Goal: Contribute content: Contribute content

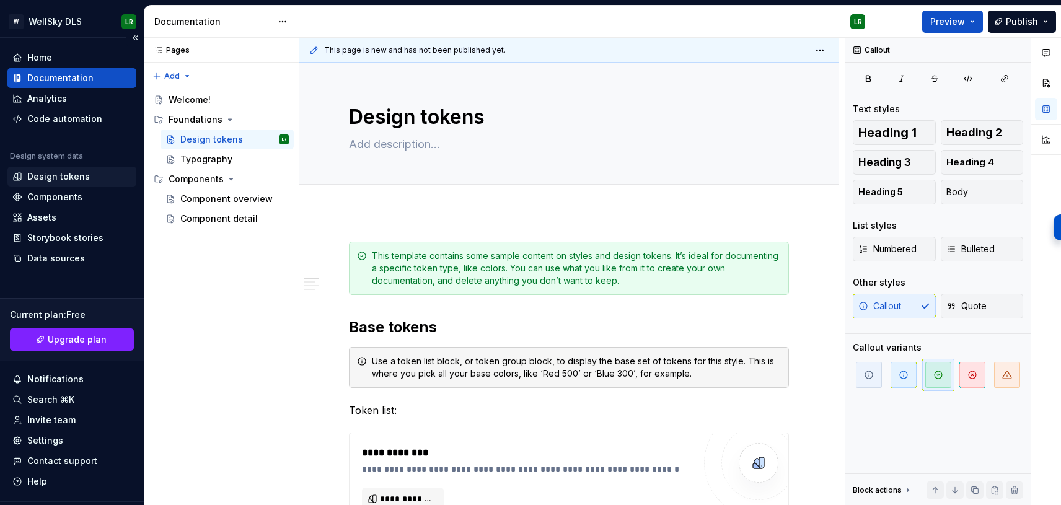
click at [59, 176] on div "Design tokens" at bounding box center [58, 176] width 63 height 12
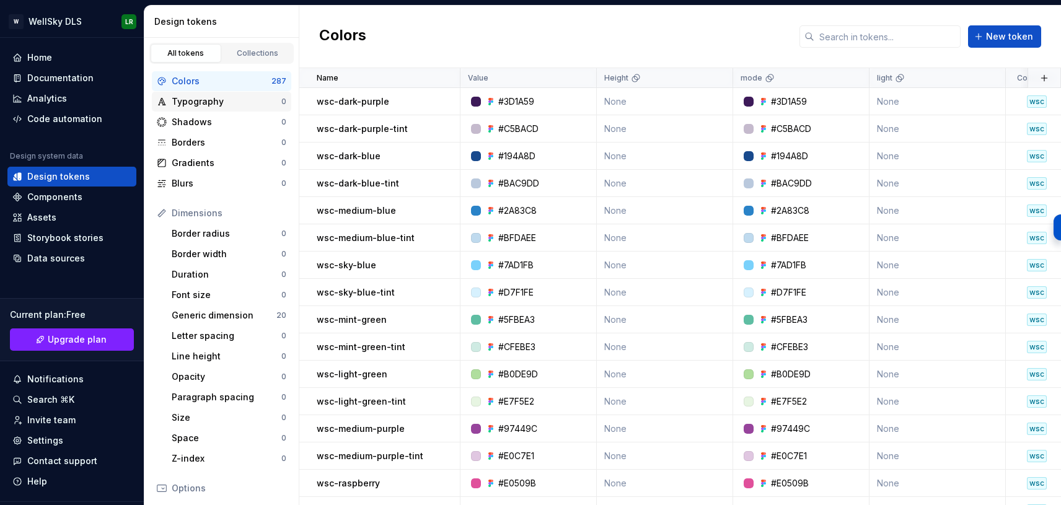
click at [218, 103] on div "Typography" at bounding box center [227, 101] width 110 height 12
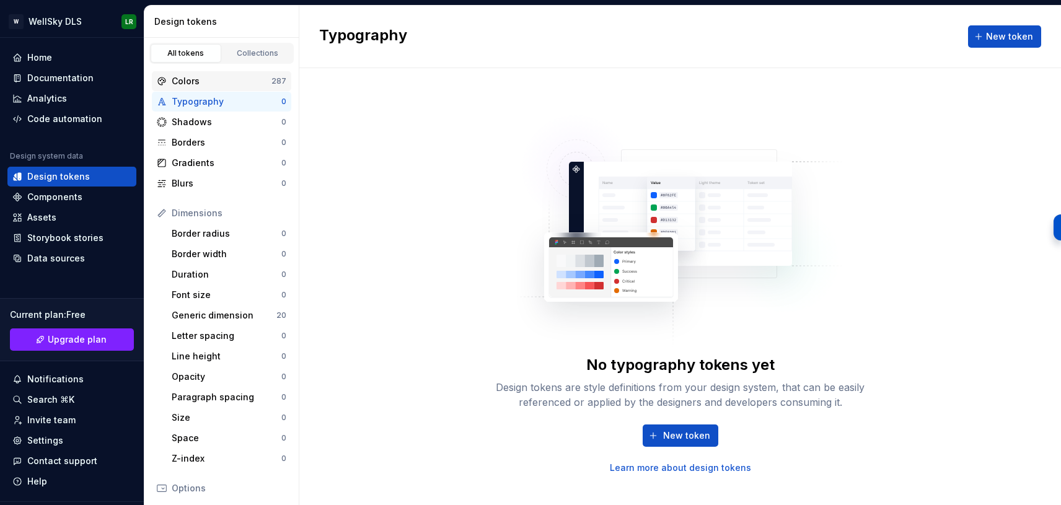
click at [212, 82] on div "Colors" at bounding box center [222, 81] width 100 height 12
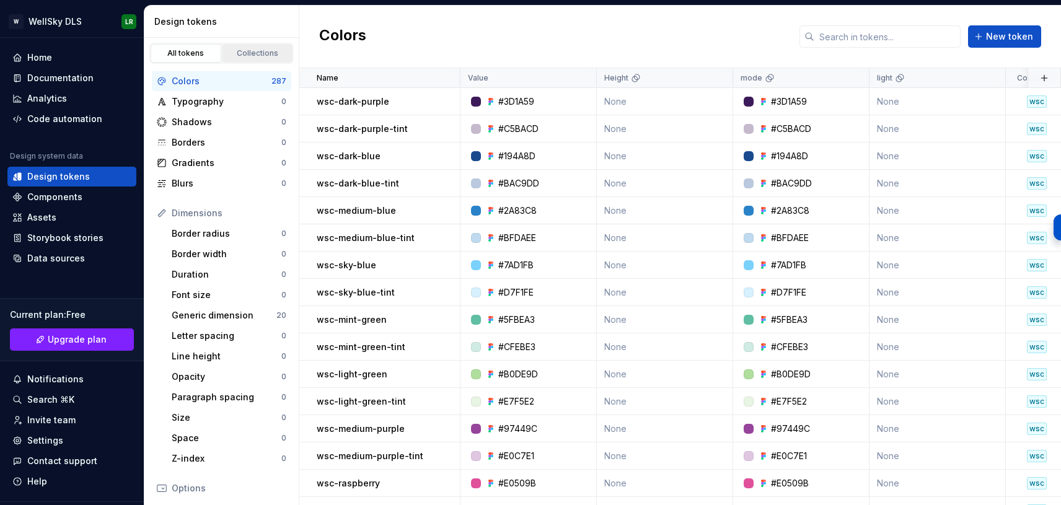
click at [251, 48] on div "Collections" at bounding box center [258, 53] width 62 height 10
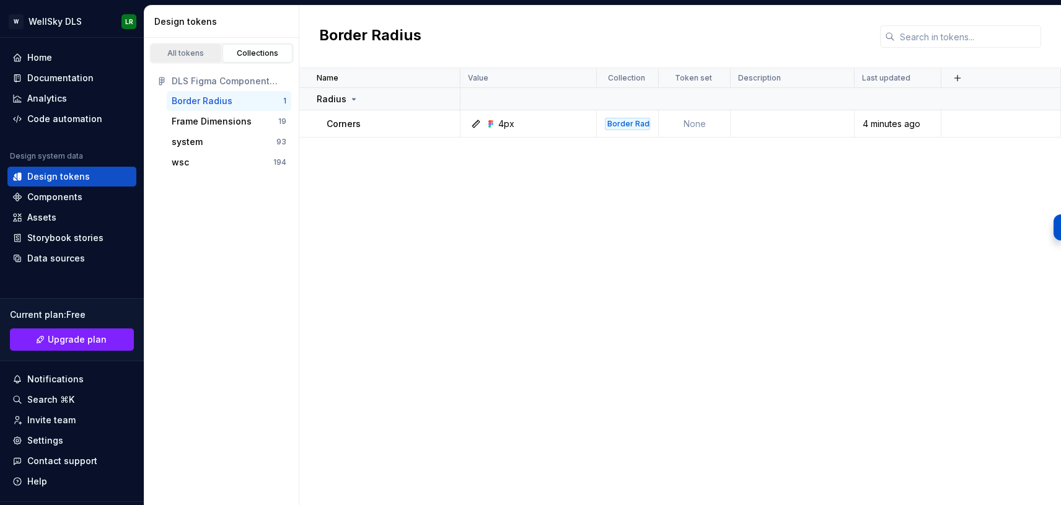
click at [200, 52] on div "All tokens" at bounding box center [186, 53] width 62 height 10
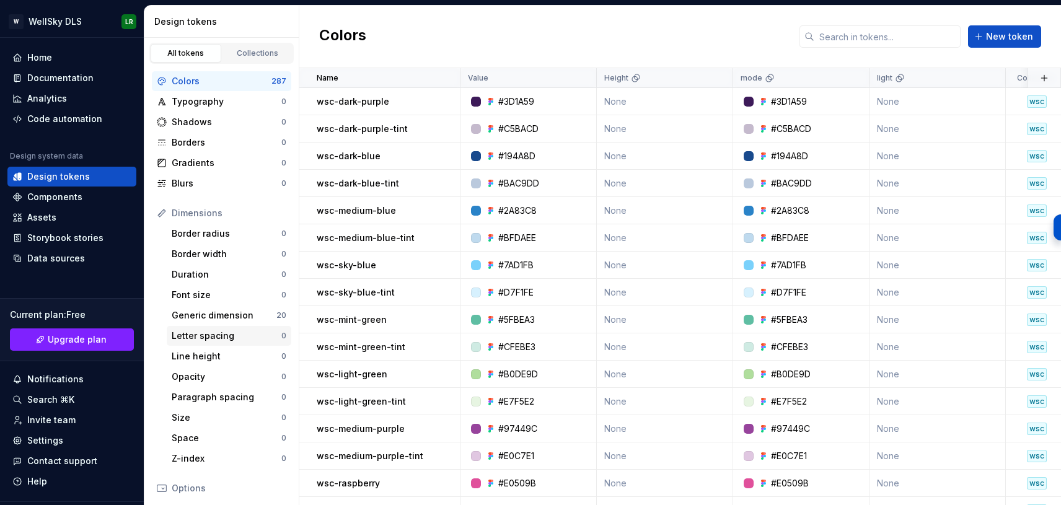
scroll to position [174, 0]
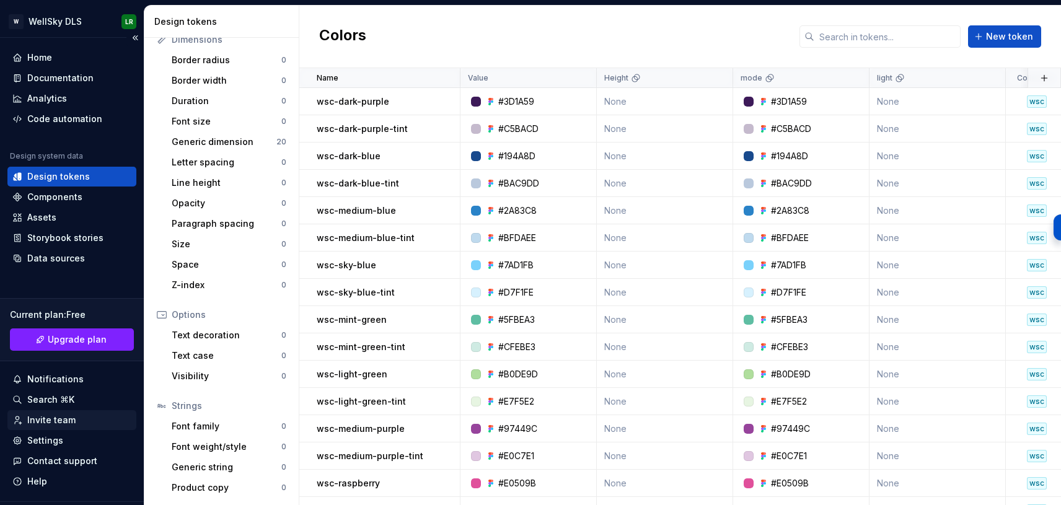
click at [72, 423] on div "Invite team" at bounding box center [51, 420] width 48 height 12
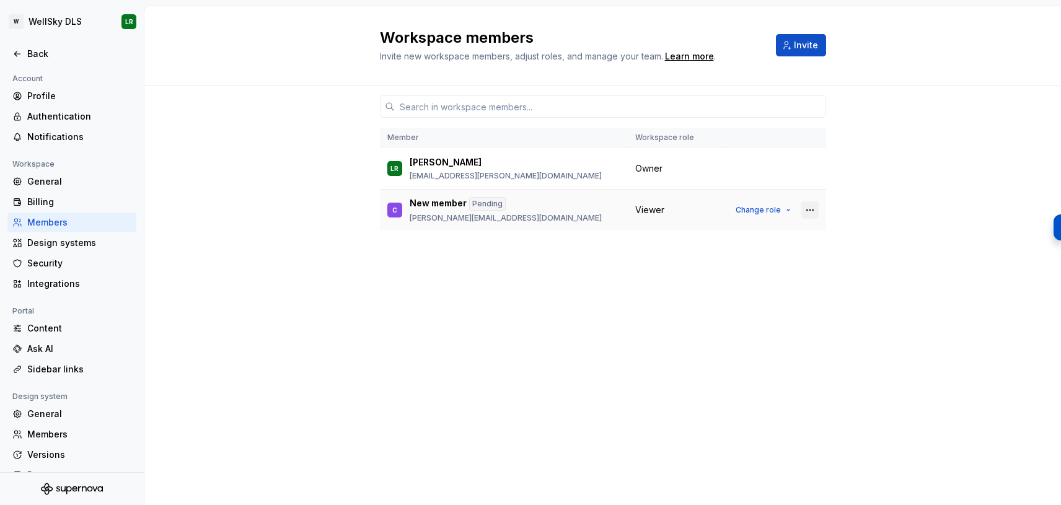
click at [804, 207] on button "button" at bounding box center [810, 209] width 17 height 17
click at [764, 228] on span "Send invitation again" at bounding box center [738, 234] width 155 height 20
click at [816, 206] on button "button" at bounding box center [810, 209] width 17 height 17
click at [730, 234] on div "Send invitation again" at bounding box center [727, 234] width 93 height 12
click at [50, 330] on div "Content" at bounding box center [79, 328] width 104 height 12
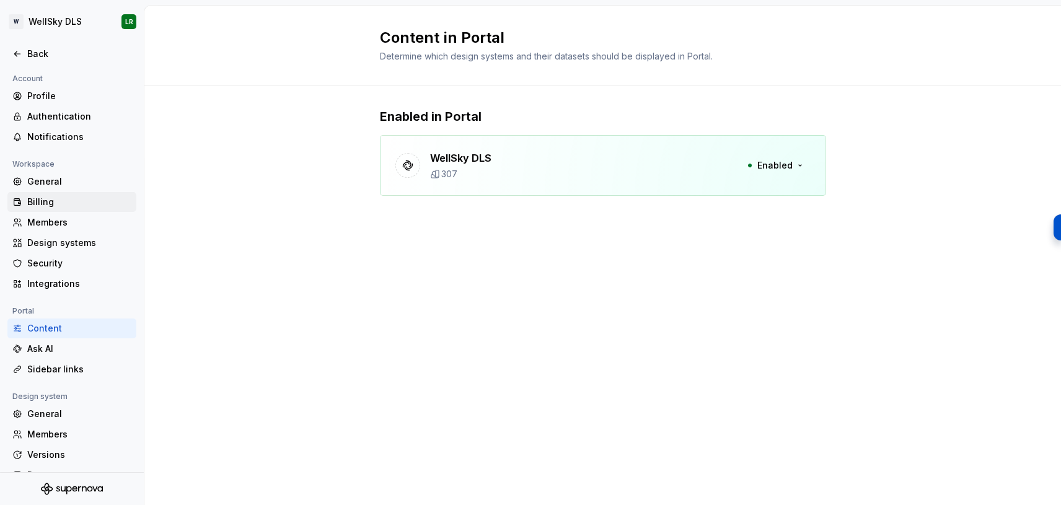
scroll to position [41, 0]
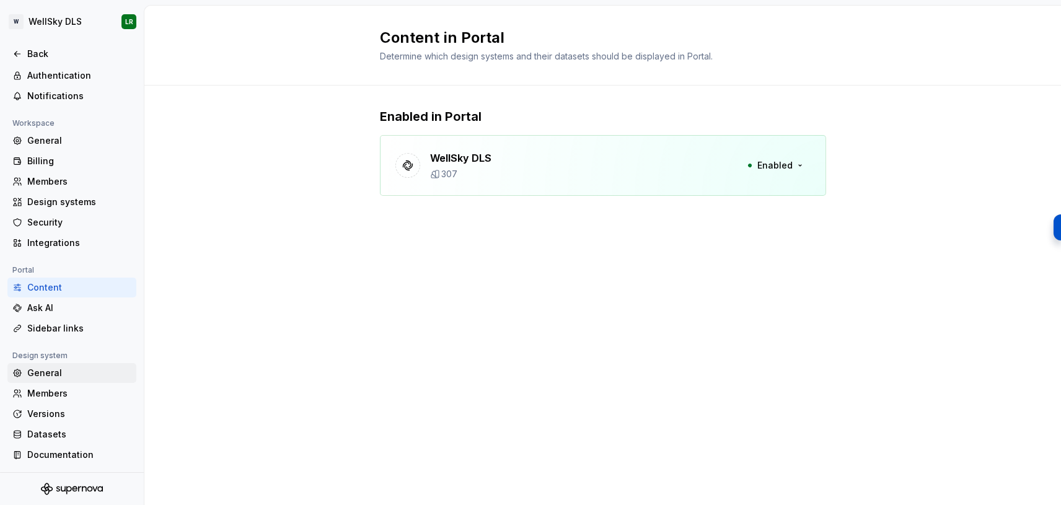
click at [55, 363] on div "General" at bounding box center [71, 373] width 129 height 20
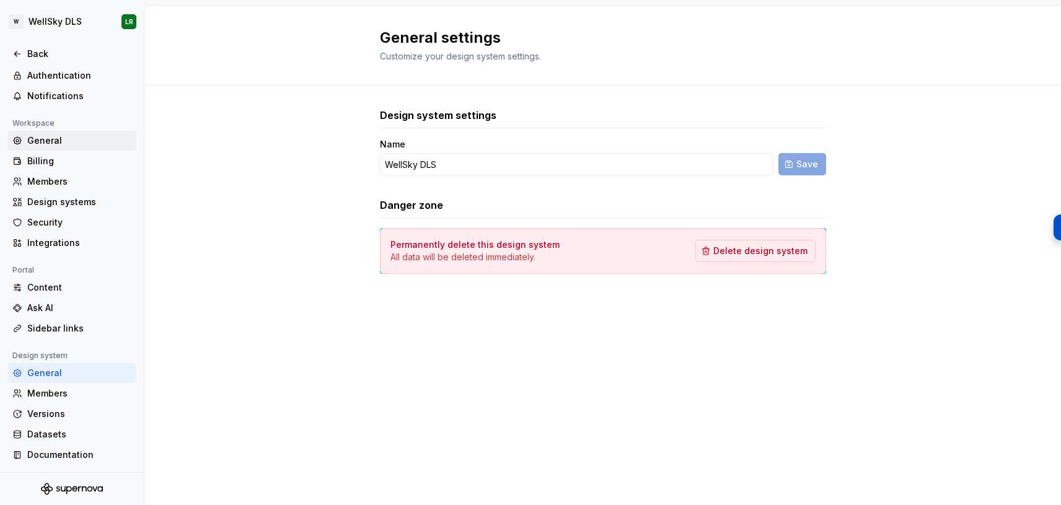
click at [74, 144] on div "General" at bounding box center [79, 141] width 104 height 12
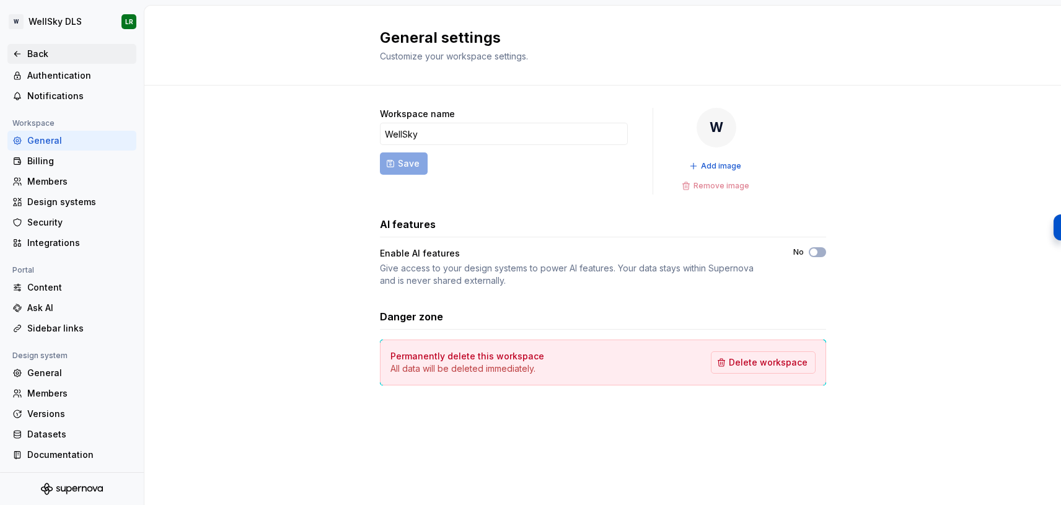
click at [51, 55] on div "Back" at bounding box center [79, 54] width 104 height 12
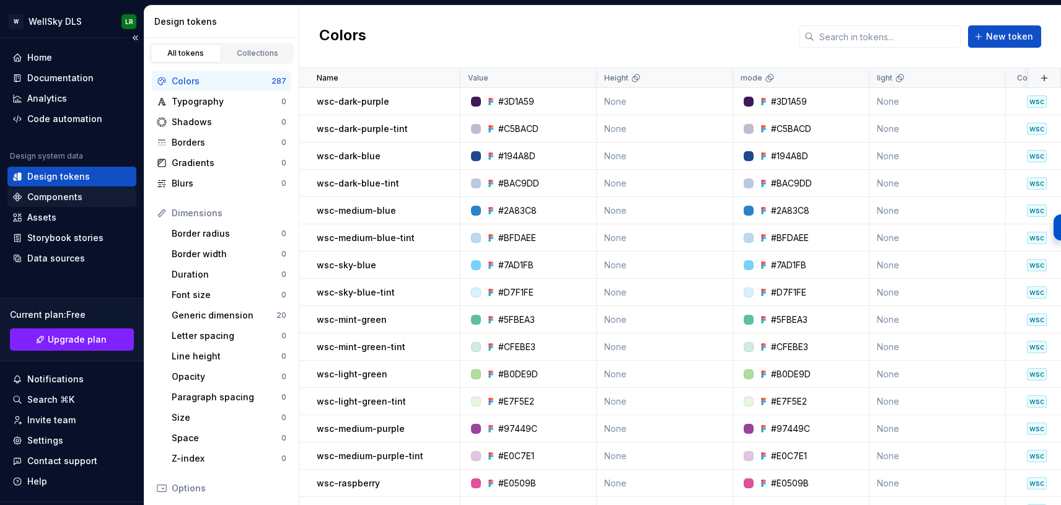
click at [63, 197] on div "Components" at bounding box center [54, 197] width 55 height 12
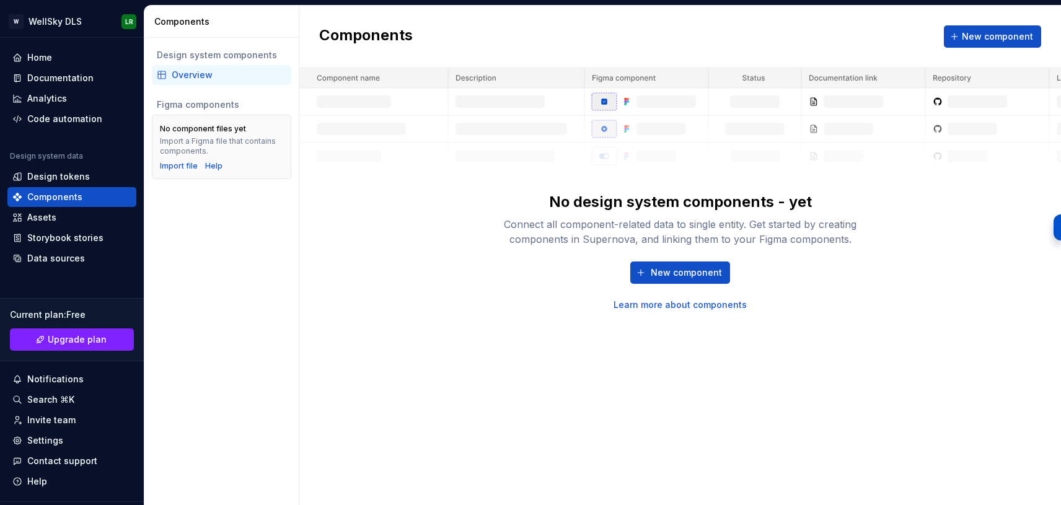
click at [703, 303] on link "Learn more about components" at bounding box center [680, 305] width 133 height 12
click at [697, 273] on span "New component" at bounding box center [686, 273] width 71 height 12
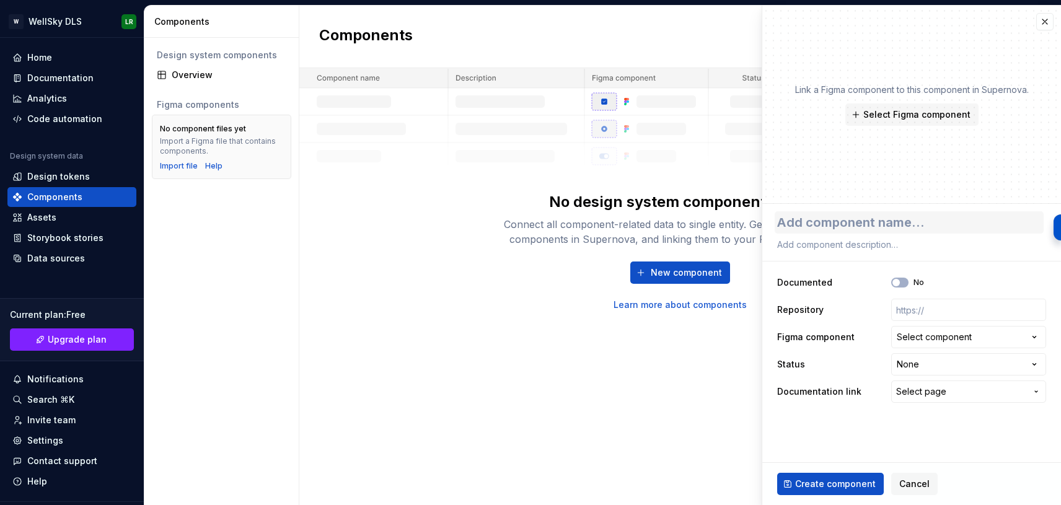
type textarea "*"
type textarea "BU"
type textarea "*"
type textarea "BUty"
type textarea "*"
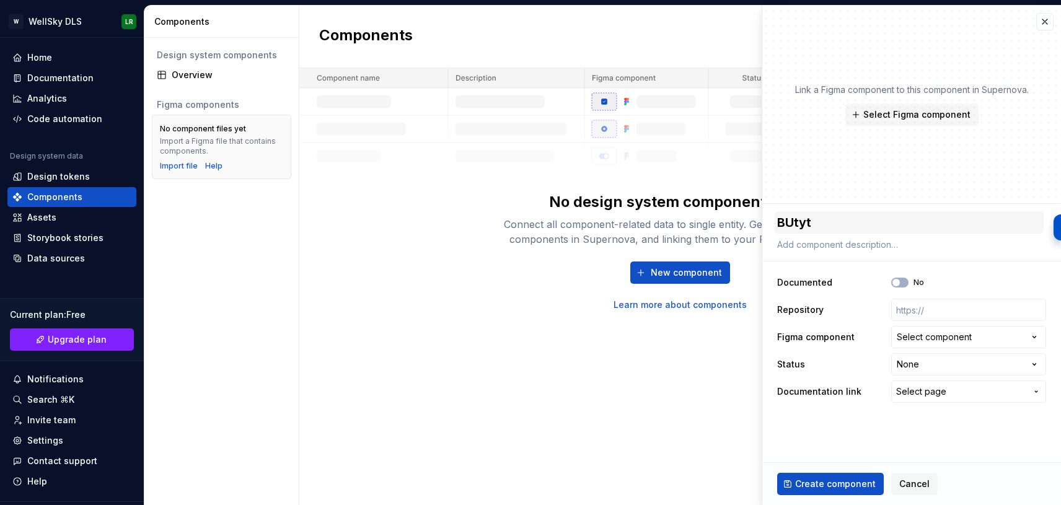
type textarea "BUtyto"
type textarea "*"
type textarea "BUtyton"
type textarea "*"
type textarea "BUtyto"
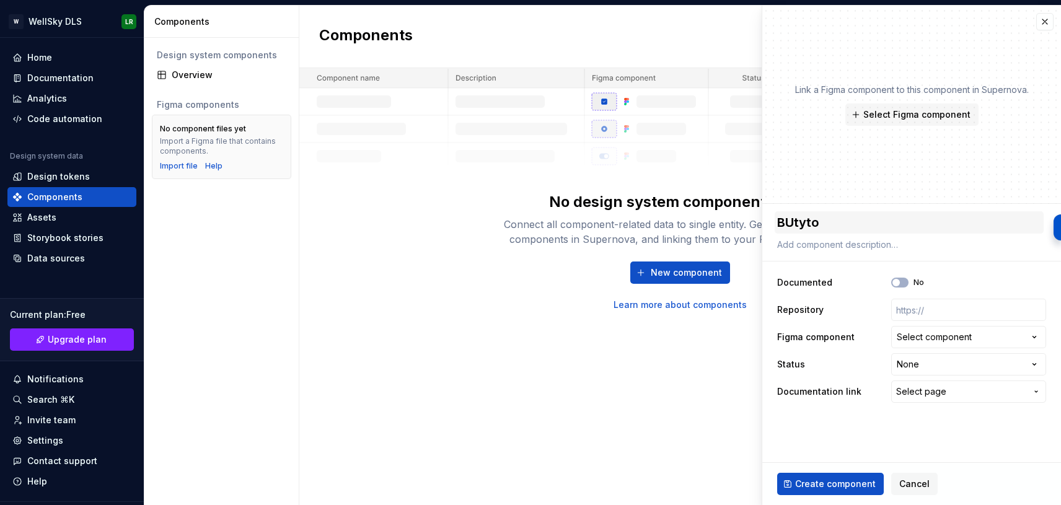
type textarea "*"
type textarea "BUtyt"
type textarea "*"
type textarea "BUty"
type textarea "*"
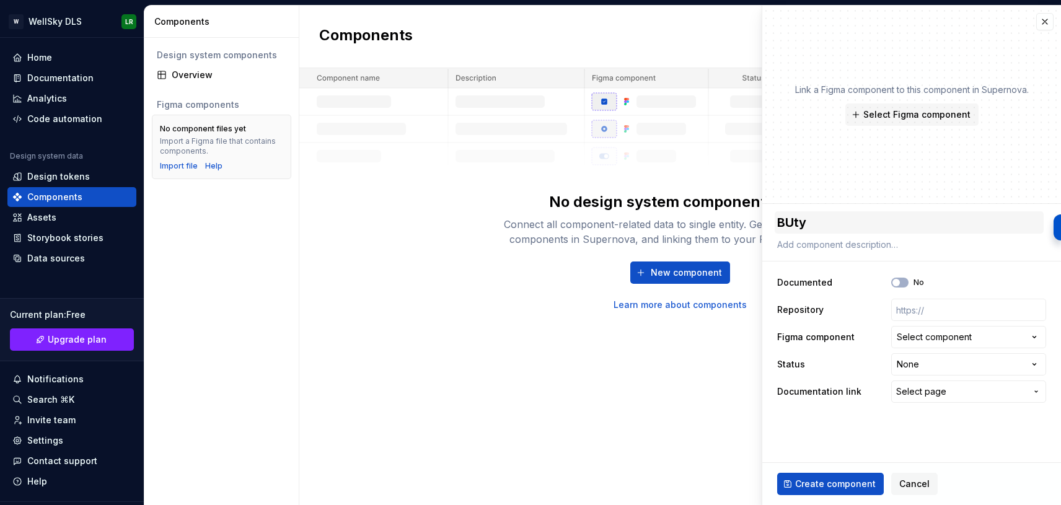
type textarea "BUt"
type textarea "*"
type textarea "BU"
type textarea "*"
type textarea "B"
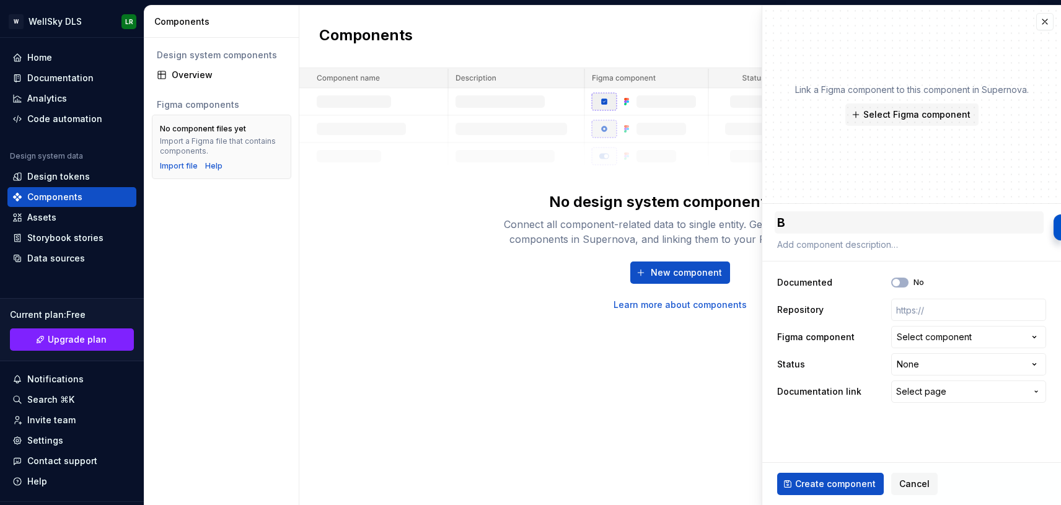
type textarea "*"
type textarea "Bu"
type textarea "*"
type textarea "But"
type textarea "*"
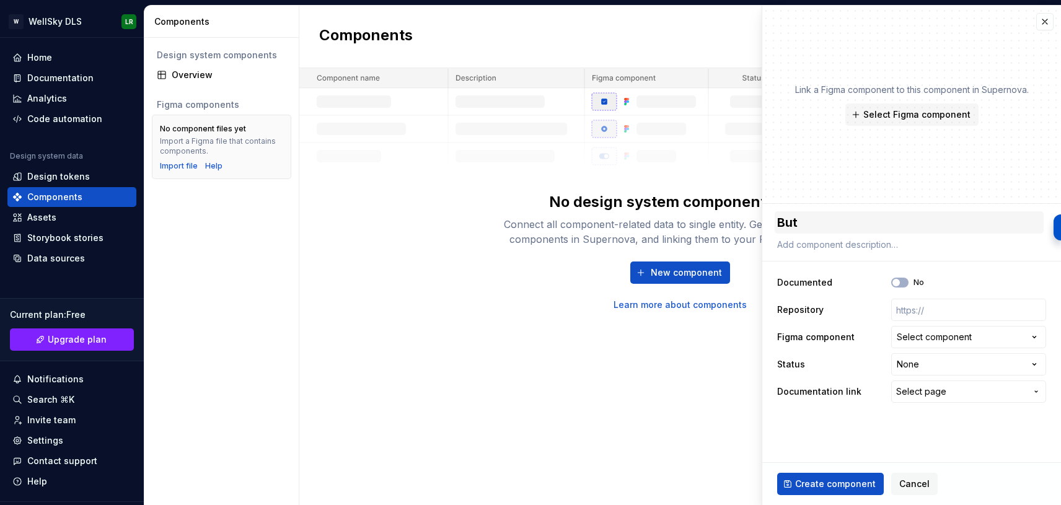
type textarea "Butt"
type textarea "*"
type textarea "Butto"
type textarea "*"
type textarea "Button"
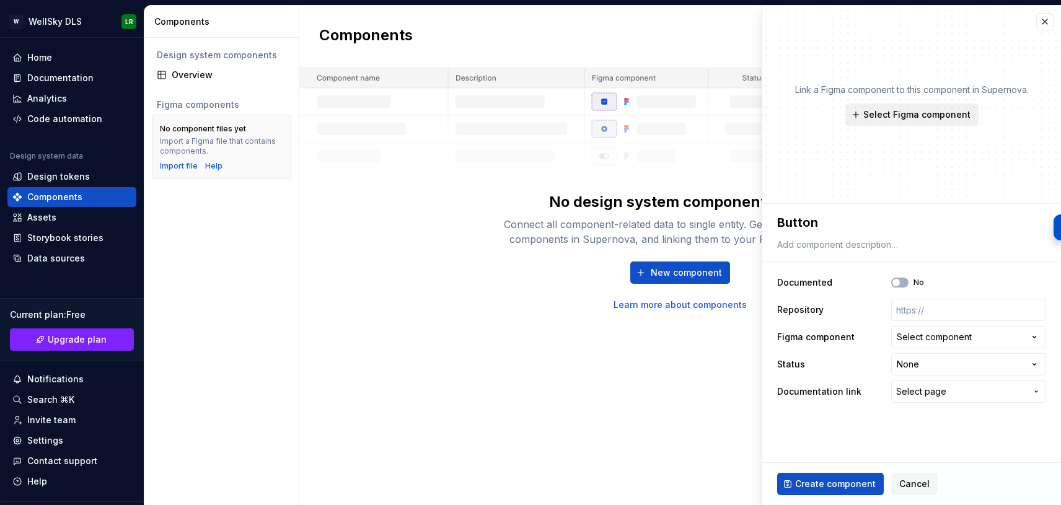
click at [889, 113] on span "Select Figma component" at bounding box center [917, 114] width 107 height 12
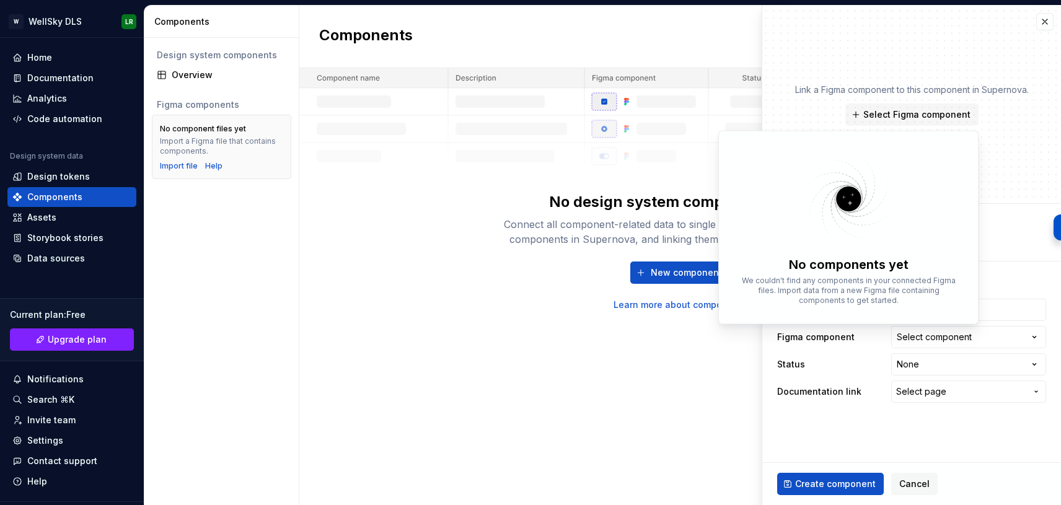
click at [834, 121] on div "Link a Figma component to this component in Supernova. Select Figma component" at bounding box center [912, 105] width 234 height 42
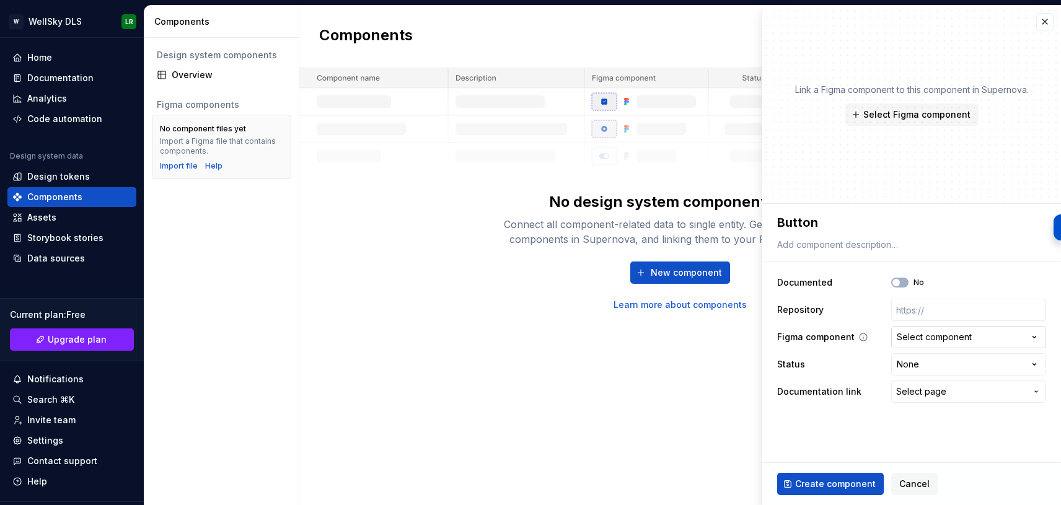
click at [996, 337] on button "Select component" at bounding box center [968, 337] width 155 height 22
click at [996, 337] on html "**********" at bounding box center [530, 252] width 1061 height 505
click at [893, 121] on button "Select Figma component" at bounding box center [912, 115] width 133 height 22
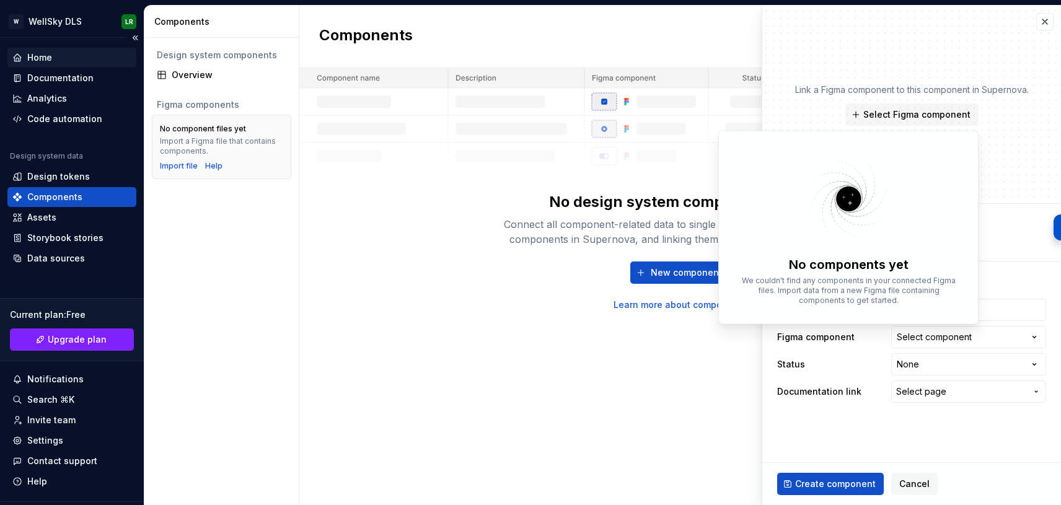
type textarea "*"
click at [48, 55] on div "Home" at bounding box center [39, 57] width 25 height 12
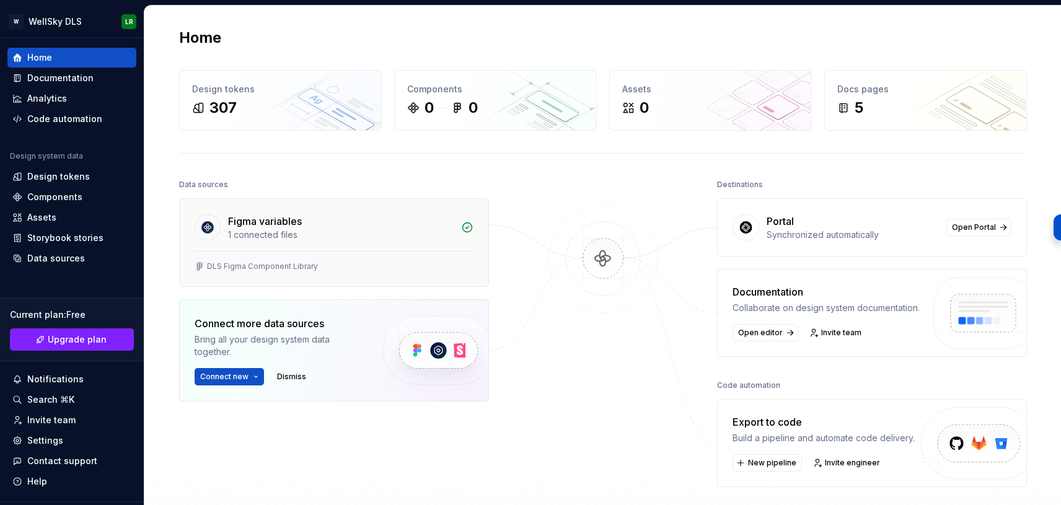
click at [285, 237] on div "1 connected files" at bounding box center [341, 235] width 226 height 12
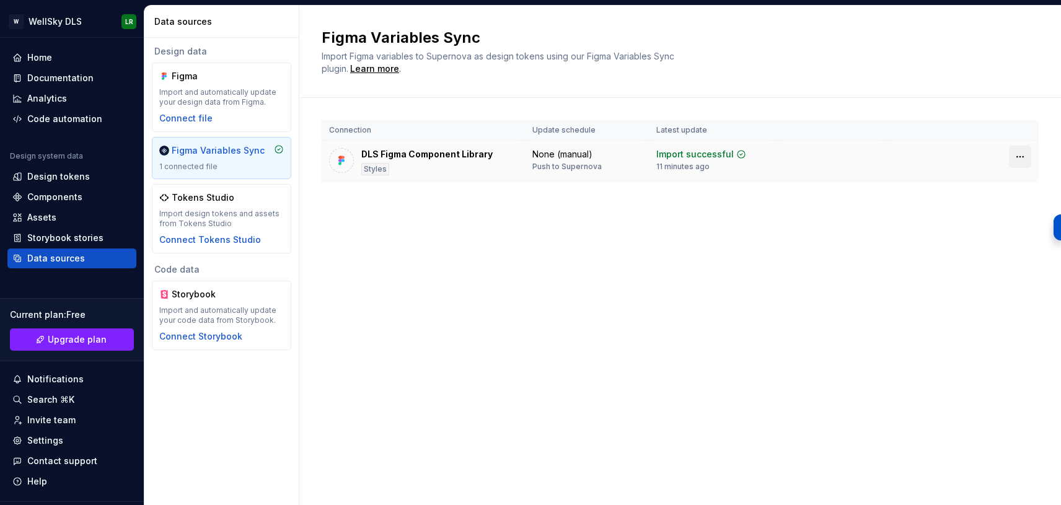
click at [1028, 156] on html "W WellSky DLS LR Home Documentation Analytics Code automation Design system dat…" at bounding box center [530, 252] width 1061 height 505
click at [804, 240] on html "W WellSky DLS LR Home Documentation Analytics Code automation Design system dat…" at bounding box center [530, 252] width 1061 height 505
click at [204, 112] on div "Connect file" at bounding box center [185, 118] width 53 height 12
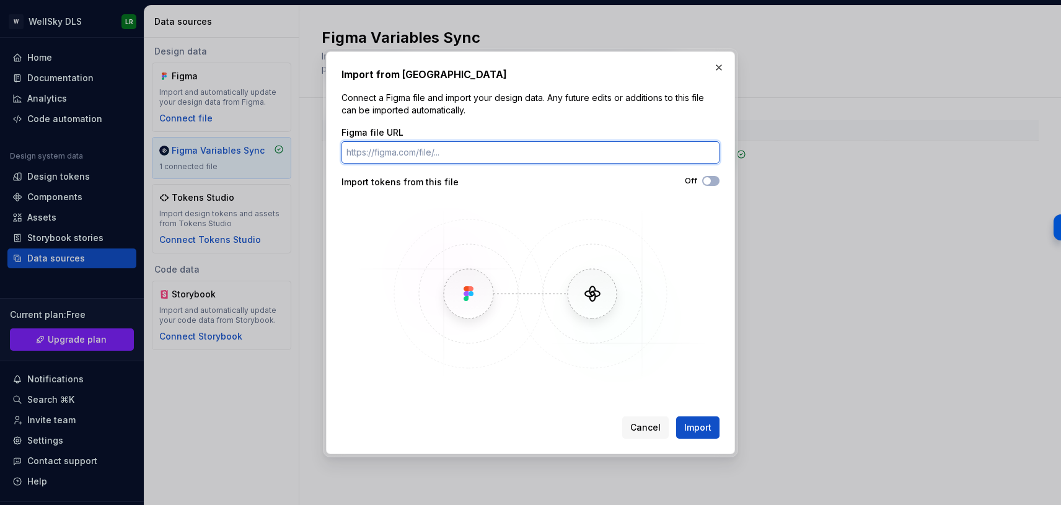
paste input "[URL][DOMAIN_NAME]"
type input "[URL][DOMAIN_NAME]"
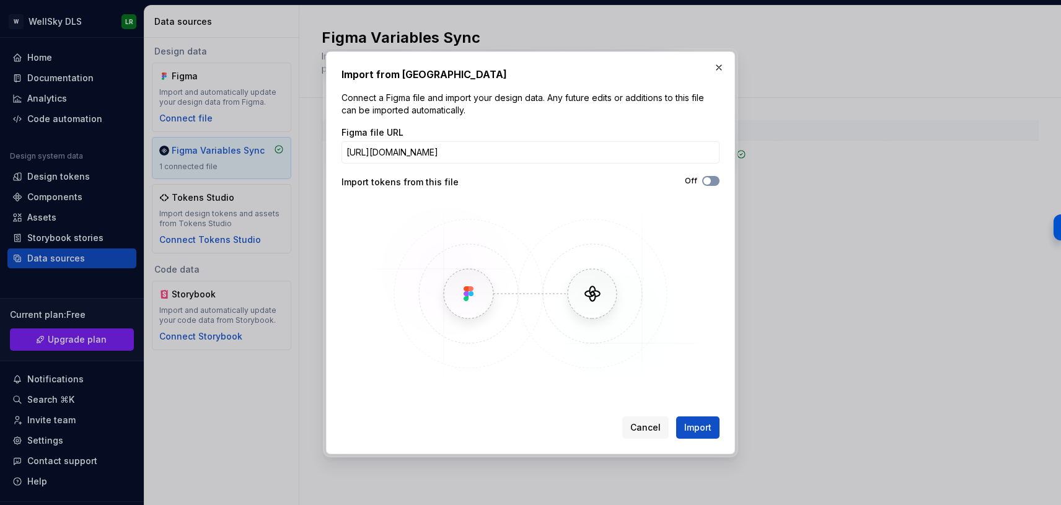
click at [710, 183] on span "button" at bounding box center [707, 180] width 7 height 7
click at [704, 428] on span "Import" at bounding box center [697, 428] width 27 height 12
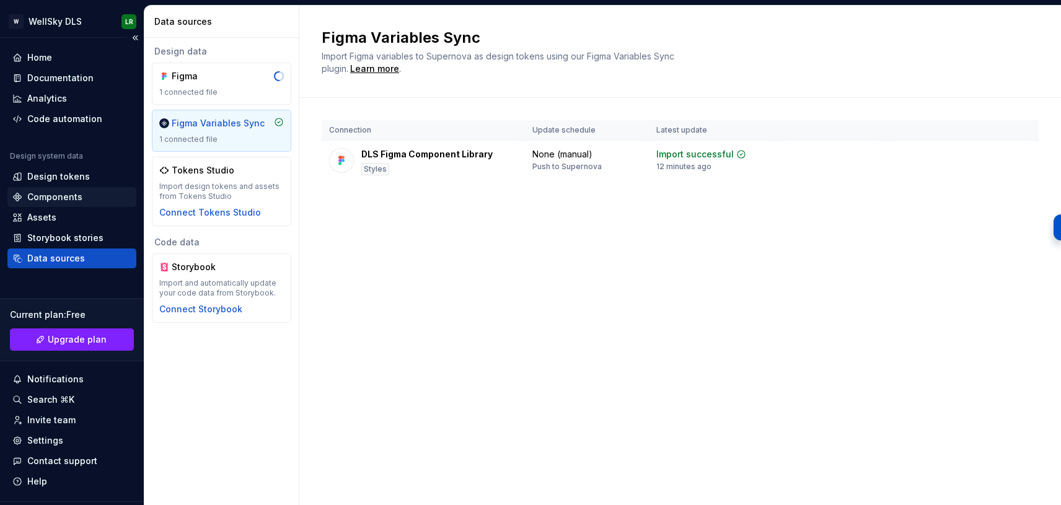
click at [50, 193] on div "Components" at bounding box center [54, 197] width 55 height 12
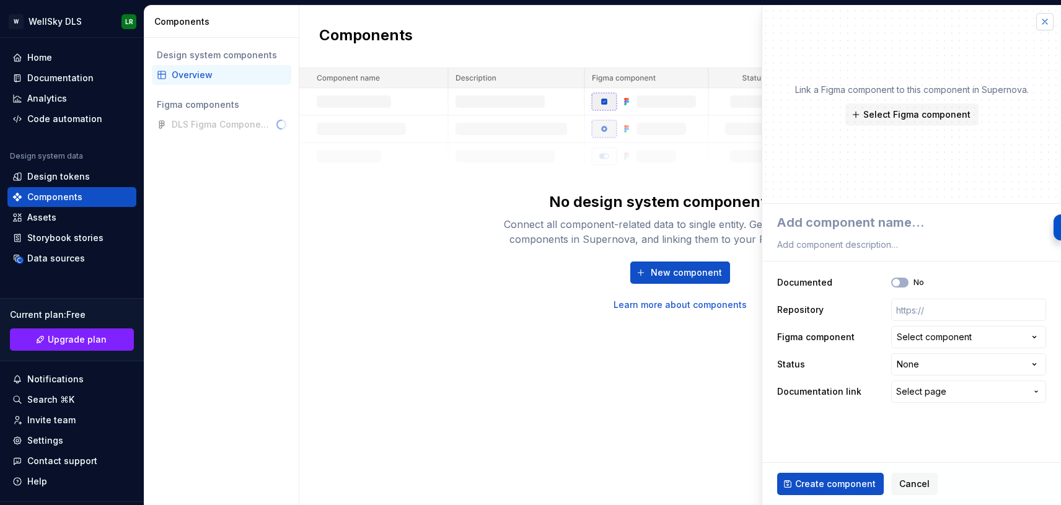
drag, startPoint x: 1050, startPoint y: 19, endPoint x: 1043, endPoint y: 19, distance: 6.2
click at [1050, 19] on button "button" at bounding box center [1045, 21] width 17 height 17
click at [1046, 22] on button "button" at bounding box center [1045, 21] width 17 height 17
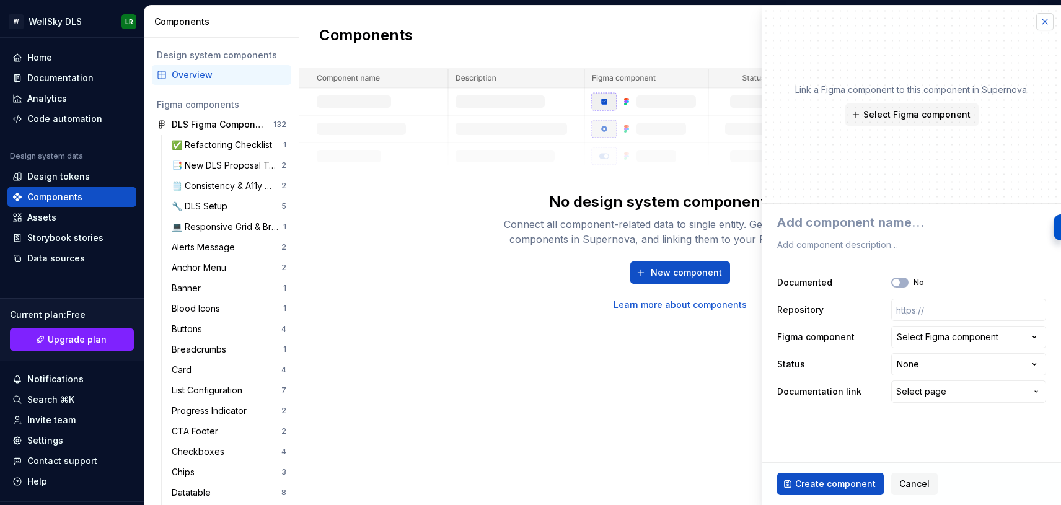
click at [1043, 22] on button "button" at bounding box center [1045, 21] width 17 height 17
click at [908, 480] on span "Cancel" at bounding box center [915, 484] width 30 height 12
drag, startPoint x: 600, startPoint y: 22, endPoint x: 541, endPoint y: 15, distance: 60.0
click at [600, 22] on div "Components New component" at bounding box center [680, 37] width 762 height 63
click at [48, 175] on div "Design tokens" at bounding box center [58, 176] width 63 height 12
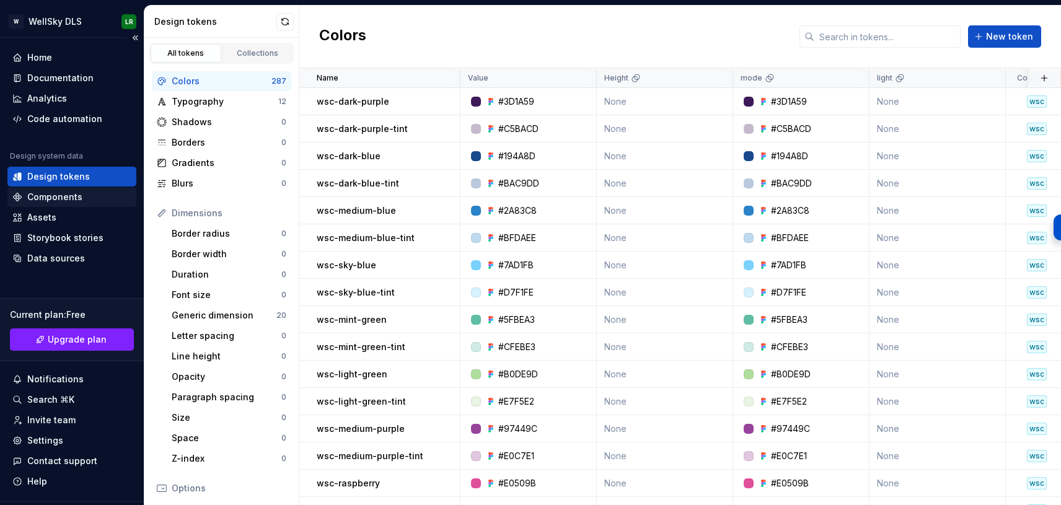
click at [48, 197] on div "Components" at bounding box center [54, 197] width 55 height 12
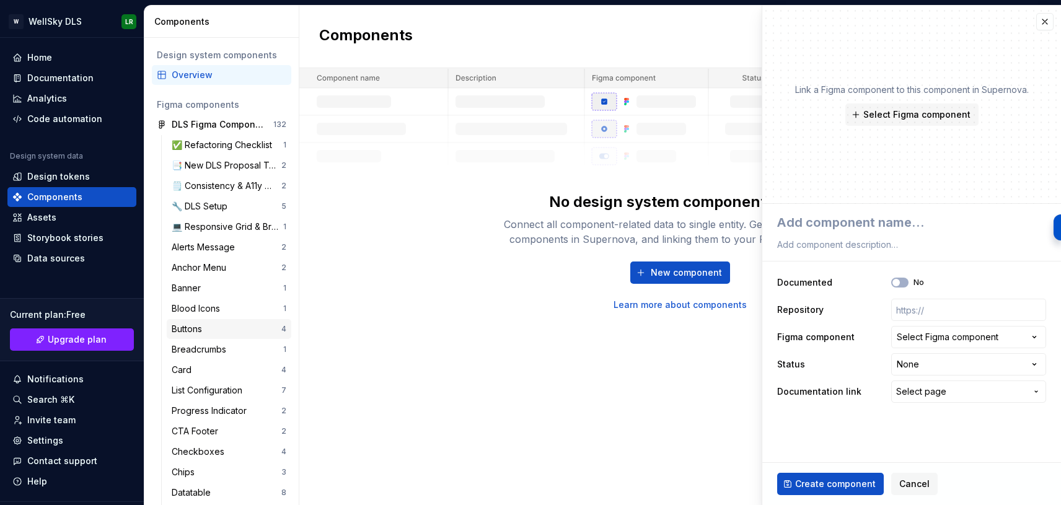
click at [203, 332] on div "Buttons" at bounding box center [189, 329] width 35 height 12
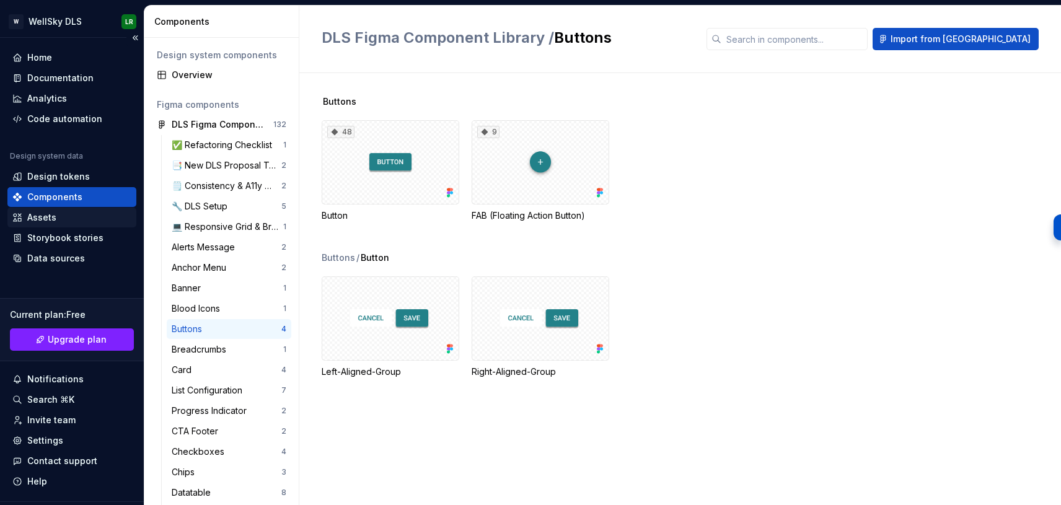
click at [82, 221] on div "Assets" at bounding box center [71, 217] width 119 height 12
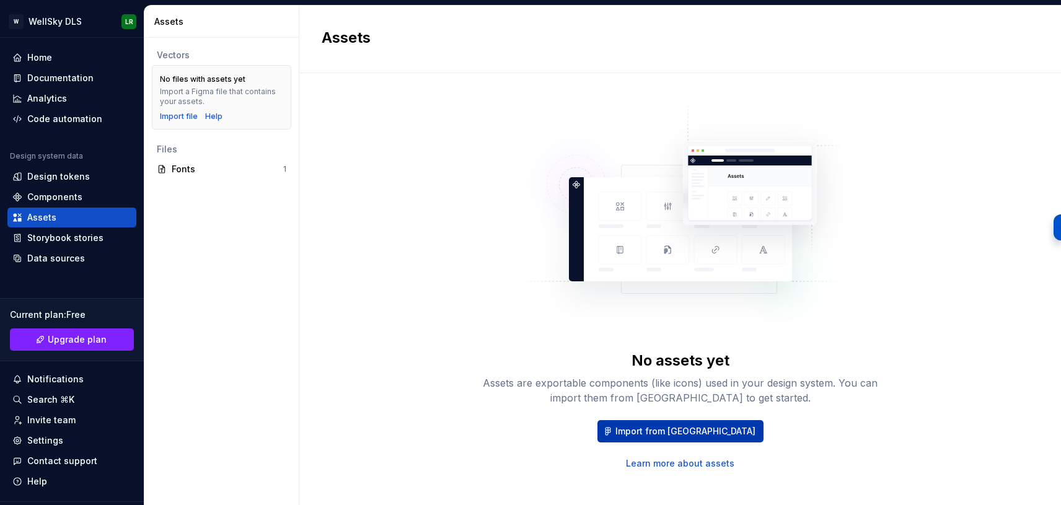
click at [682, 431] on span "Import from [GEOGRAPHIC_DATA]" at bounding box center [686, 431] width 140 height 12
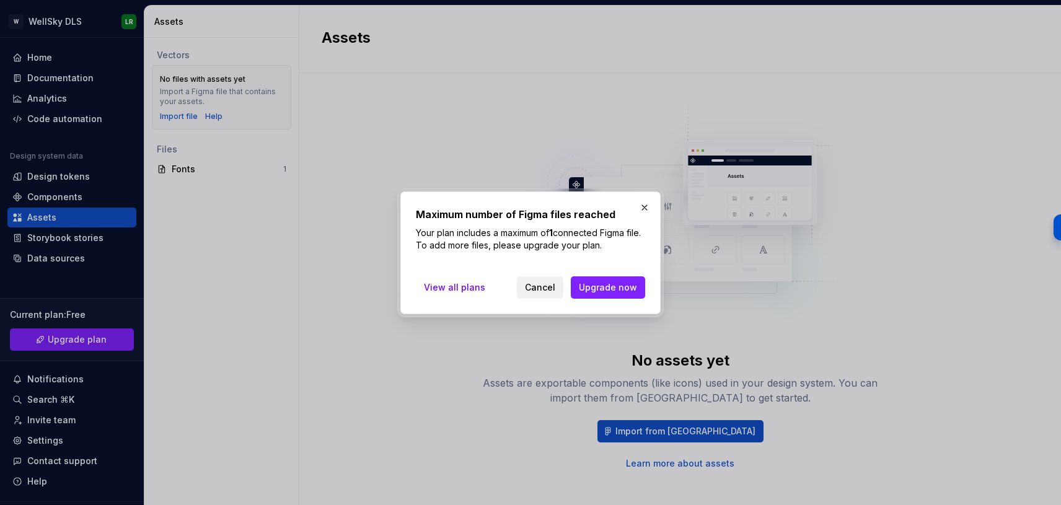
click at [541, 284] on span "Cancel" at bounding box center [540, 287] width 30 height 12
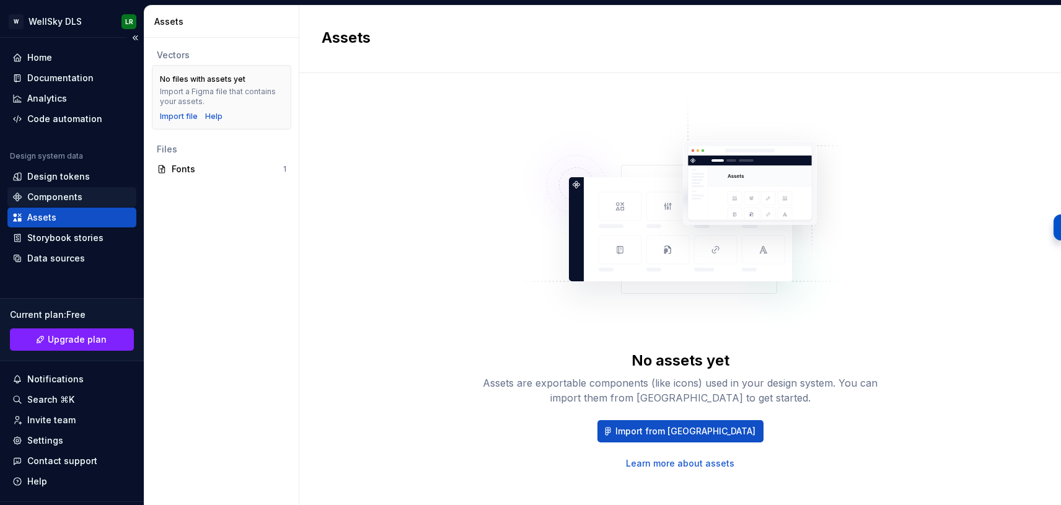
click at [45, 194] on div "Components" at bounding box center [54, 197] width 55 height 12
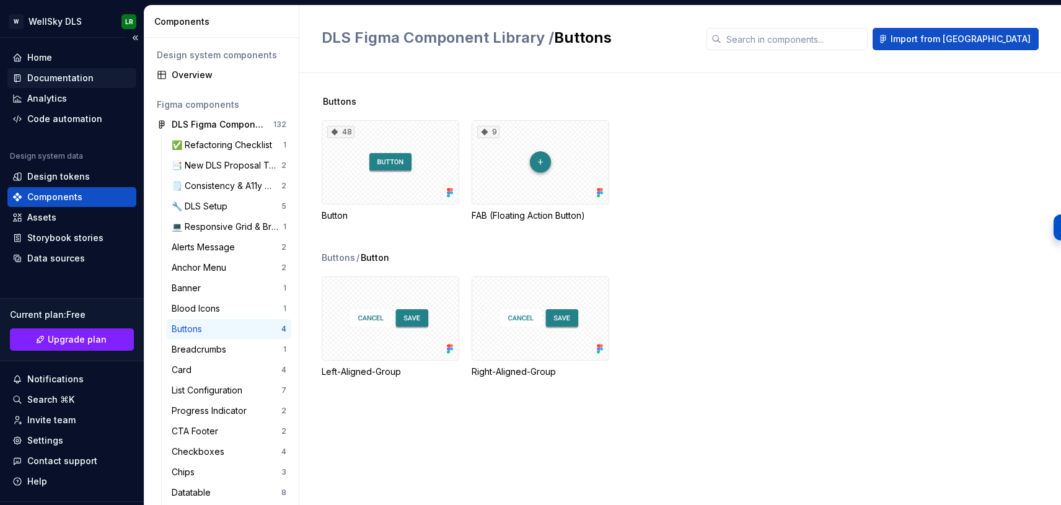
click at [76, 73] on div "Documentation" at bounding box center [60, 78] width 66 height 12
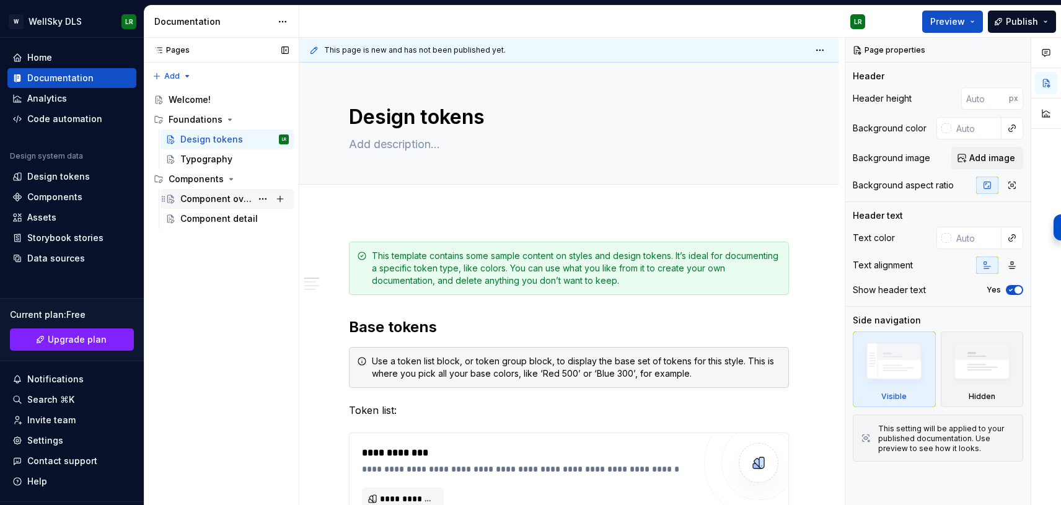
click at [230, 196] on div "Component overview" at bounding box center [215, 199] width 71 height 12
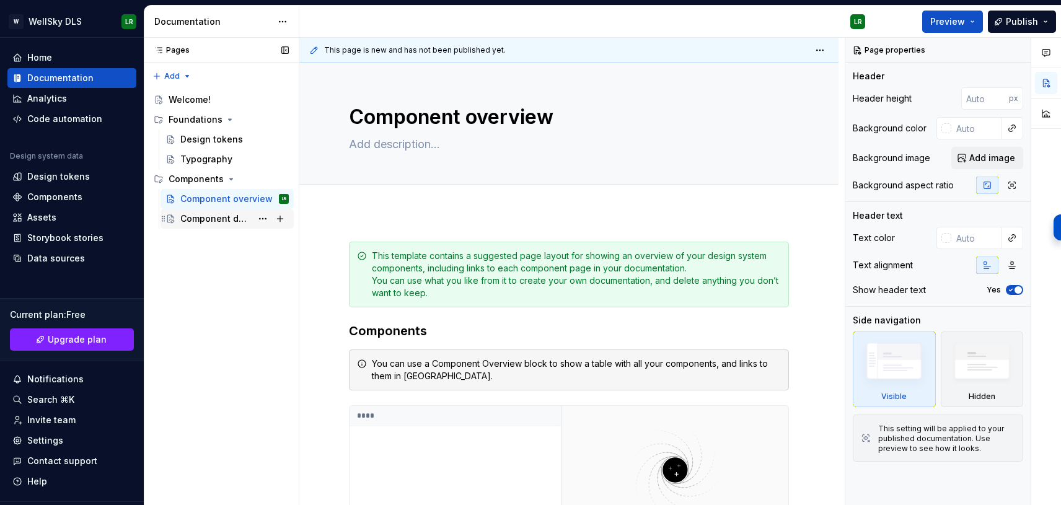
click at [194, 216] on div "Component detail" at bounding box center [215, 219] width 71 height 12
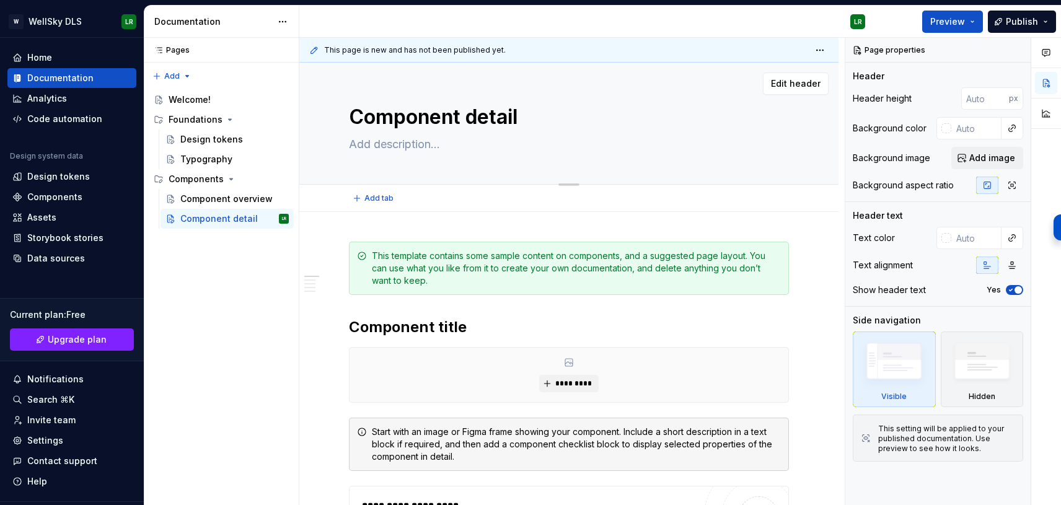
click at [448, 121] on textarea "Component detail" at bounding box center [567, 117] width 440 height 30
type textarea "*"
type textarea "BU"
type textarea "*"
type textarea "BUt"
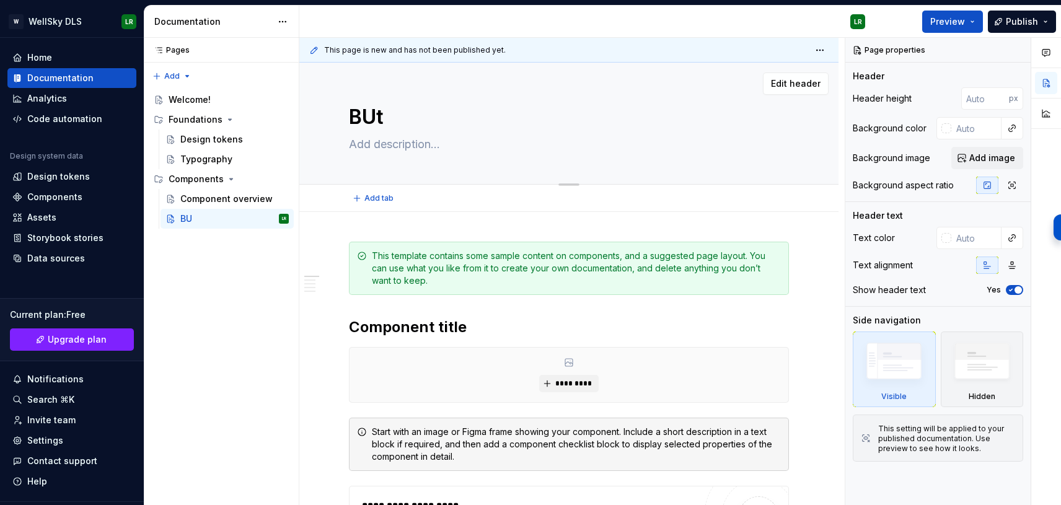
type textarea "*"
type textarea "BUtto"
type textarea "*"
type textarea "BUtt"
type textarea "*"
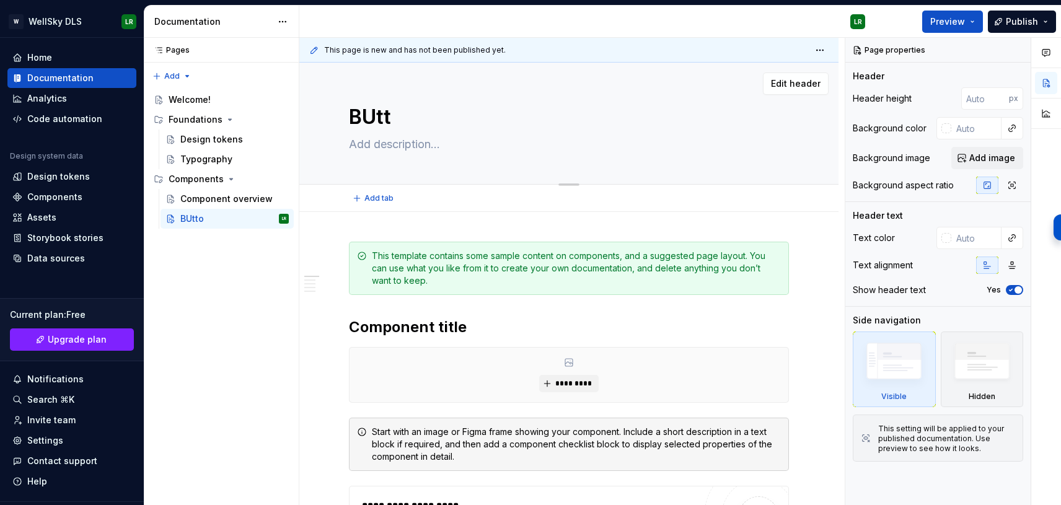
type textarea "BUt"
type textarea "*"
type textarea "BU"
type textarea "*"
type textarea "B"
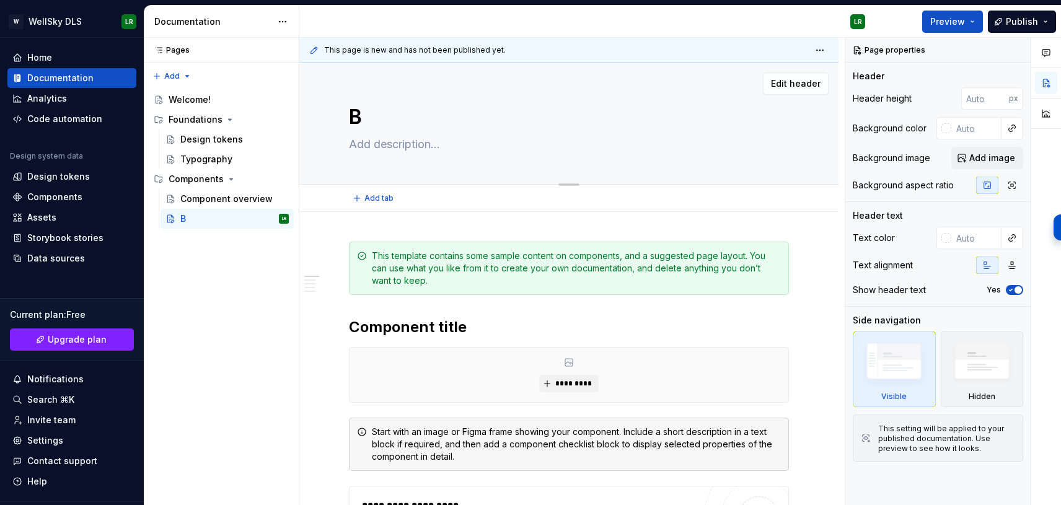
type textarea "*"
type textarea "Bu"
type textarea "*"
type textarea "But"
type textarea "*"
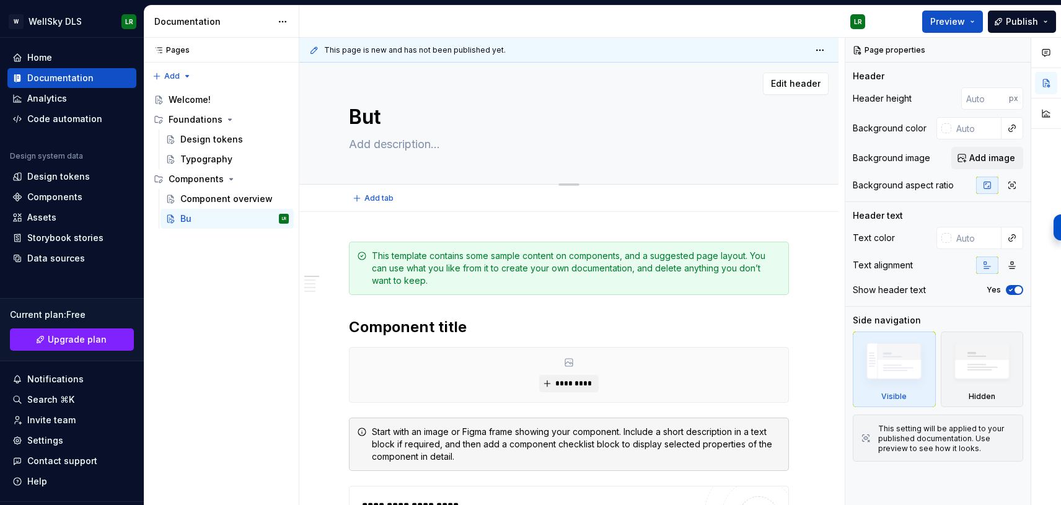
type textarea "Butt"
type textarea "*"
type textarea "Butto"
type textarea "*"
type textarea "Button"
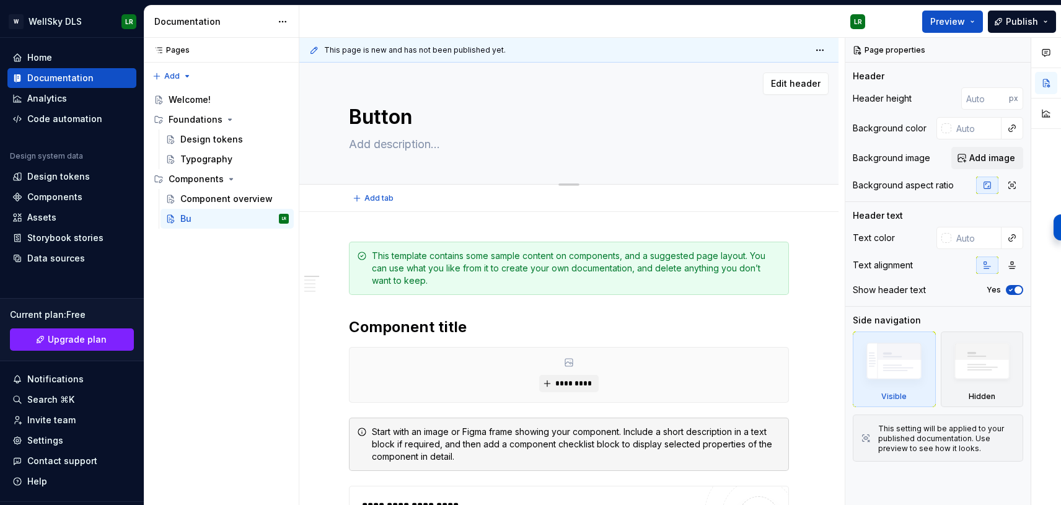
type textarea "*"
type textarea "Buttons"
type textarea "*"
type textarea "Buttons"
click at [381, 200] on span "Add tab" at bounding box center [379, 198] width 29 height 10
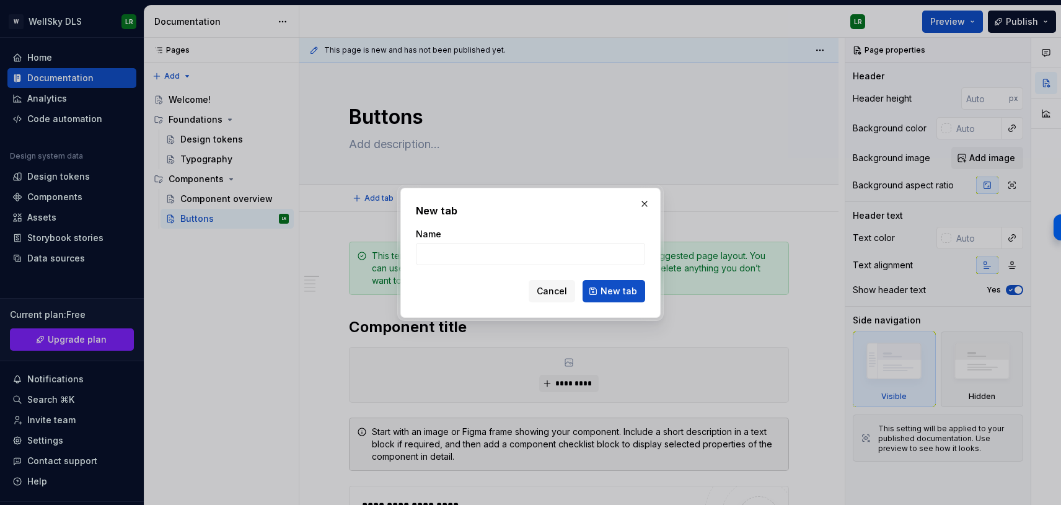
type textarea "*"
type input "Regular Buttons"
click at [615, 296] on span "New tab" at bounding box center [619, 291] width 37 height 12
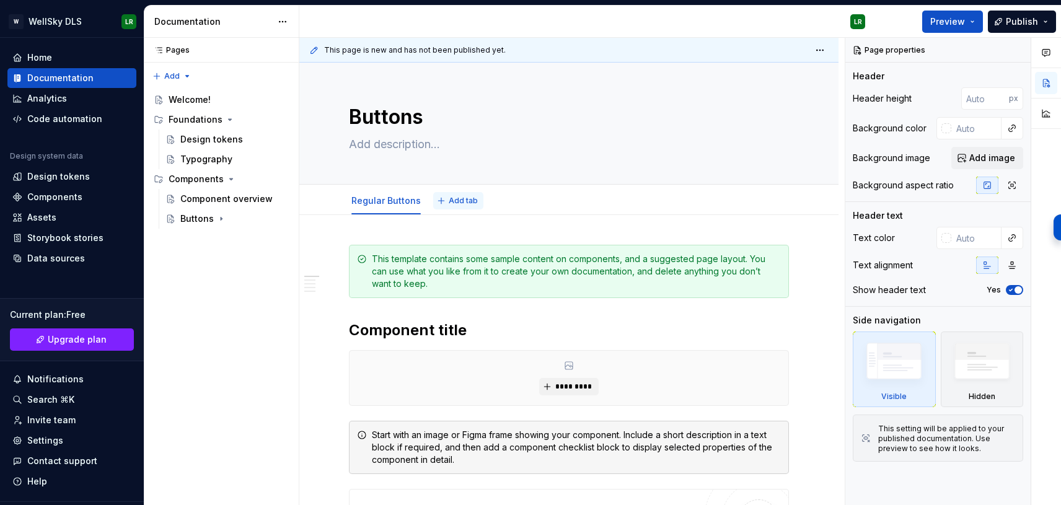
click at [462, 199] on span "Add tab" at bounding box center [463, 201] width 29 height 10
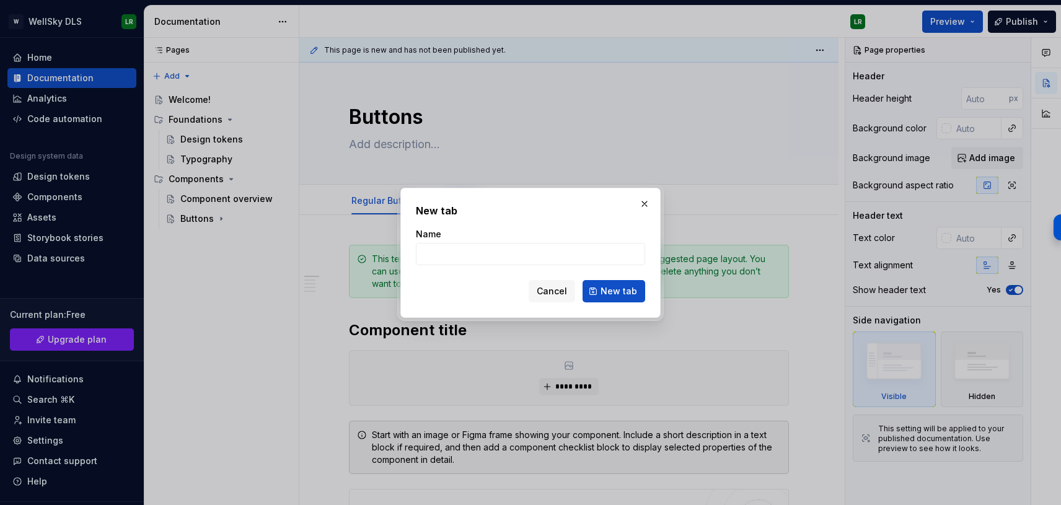
type textarea "*"
type input "I"
type input "Floating Action Buttons (FAB)"
drag, startPoint x: 627, startPoint y: 291, endPoint x: 603, endPoint y: 279, distance: 27.2
click at [627, 291] on span "New tab" at bounding box center [619, 291] width 37 height 12
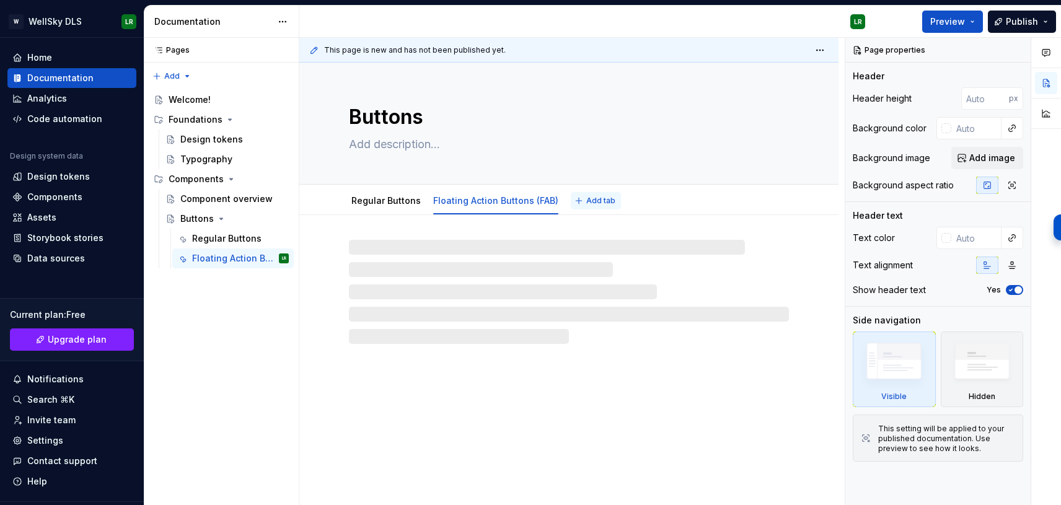
click at [594, 199] on span "Add tab" at bounding box center [600, 201] width 29 height 10
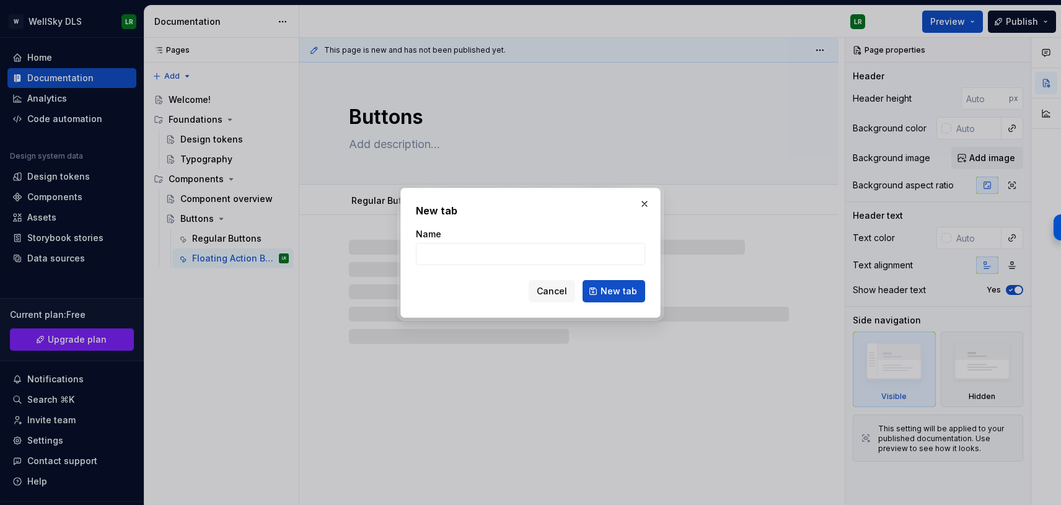
type textarea "*"
type input "Icon"
type textarea "*"
type input "Icon BUt"
type textarea "*"
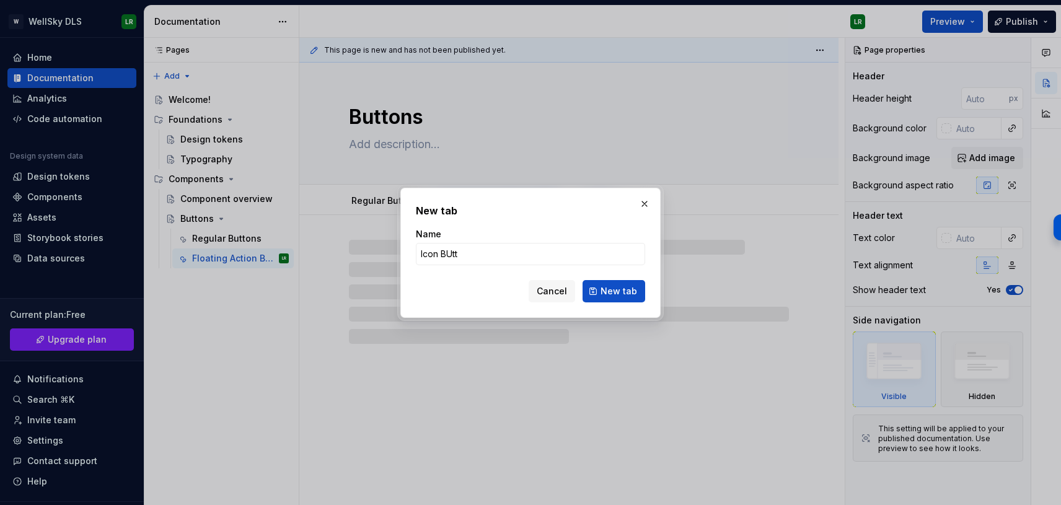
type input "Icon BUtto"
type textarea "*"
type input "Icon BUt"
type textarea "*"
type input "Icon Buttons"
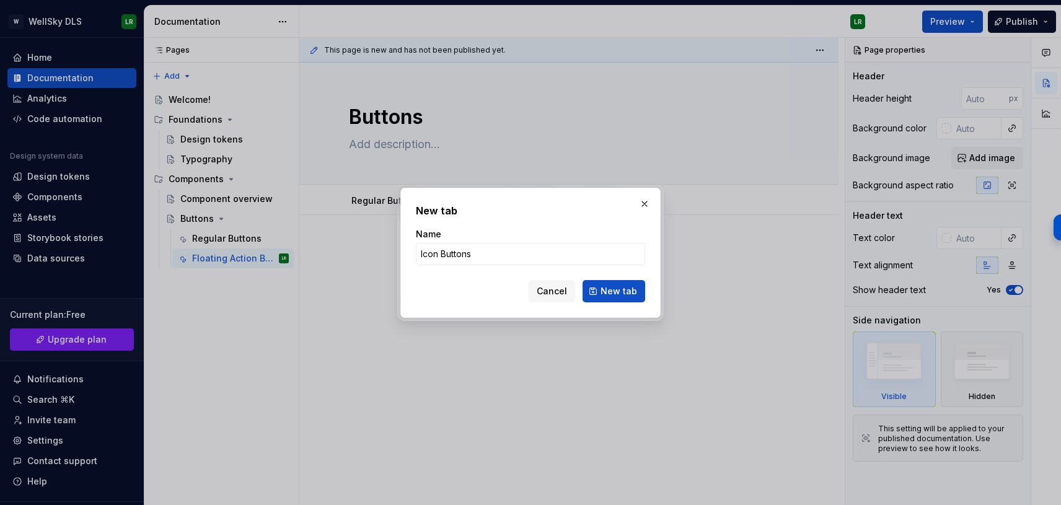
click at [603, 293] on span "New tab" at bounding box center [619, 291] width 37 height 12
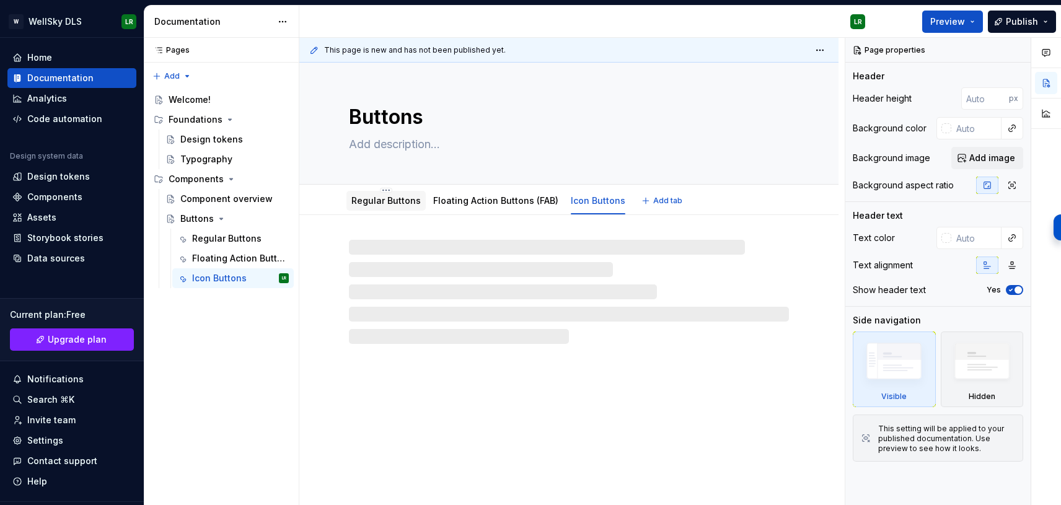
click at [402, 204] on link "Regular Buttons" at bounding box center [385, 200] width 69 height 11
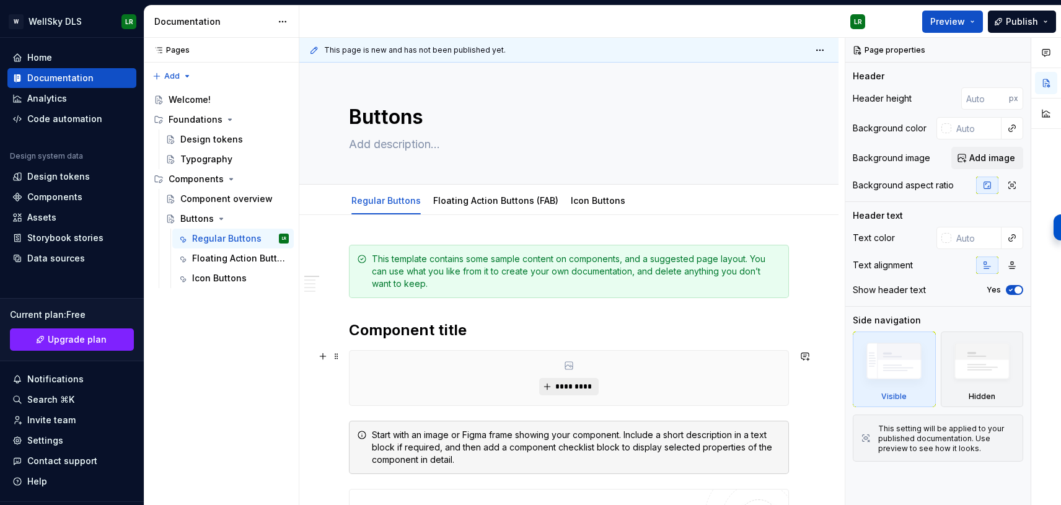
click at [582, 387] on span "*********" at bounding box center [574, 387] width 38 height 10
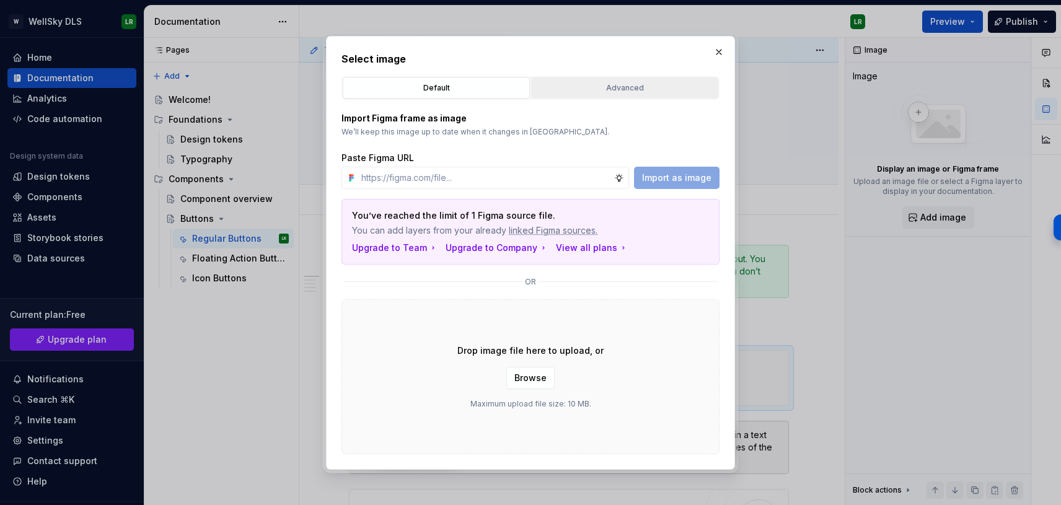
click at [585, 87] on div "Advanced" at bounding box center [625, 88] width 179 height 12
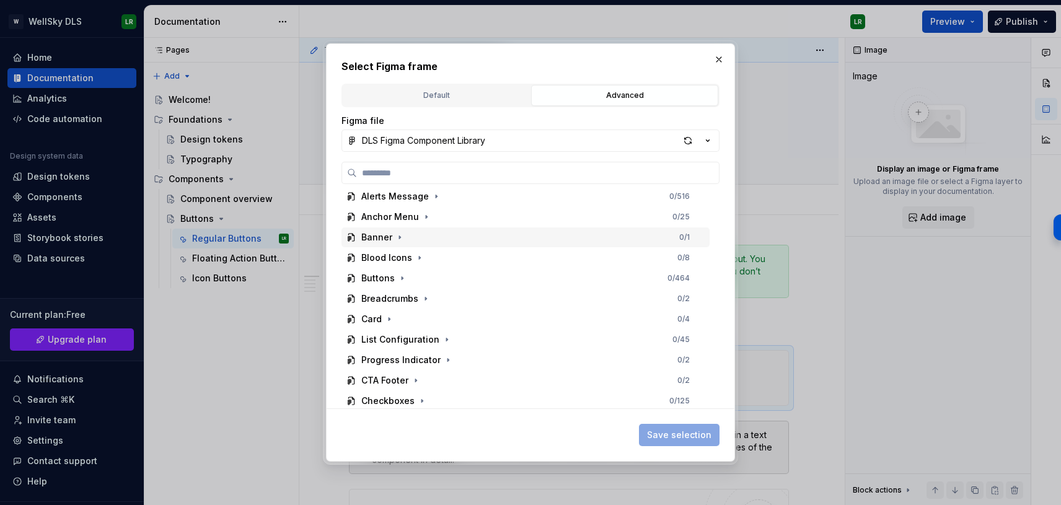
scroll to position [386, 0]
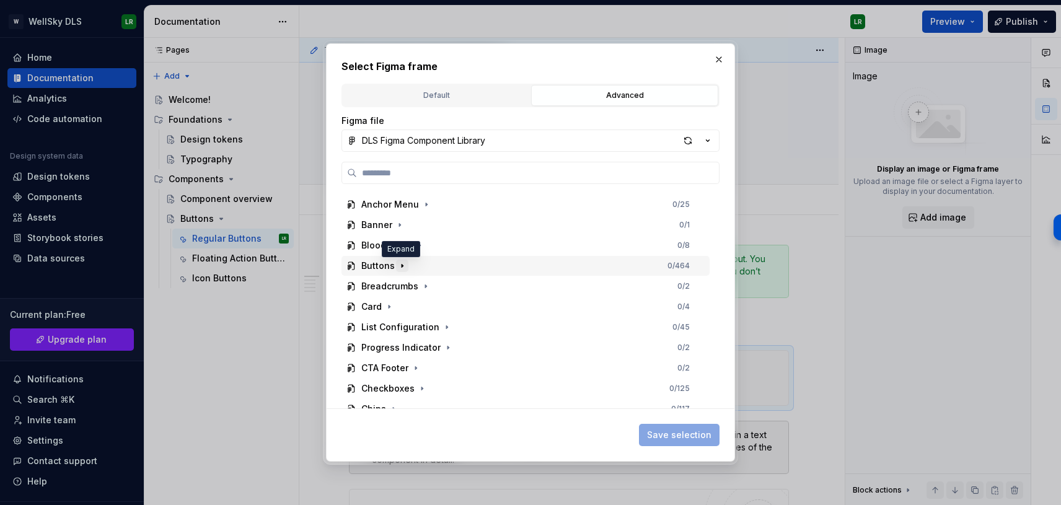
click at [399, 265] on icon "button" at bounding box center [402, 266] width 10 height 10
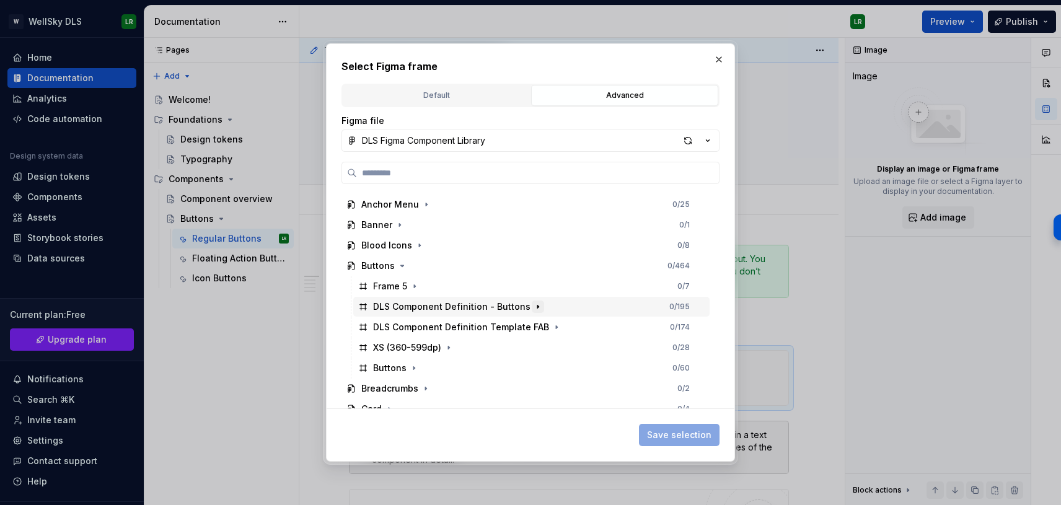
click at [533, 307] on icon "button" at bounding box center [538, 307] width 10 height 10
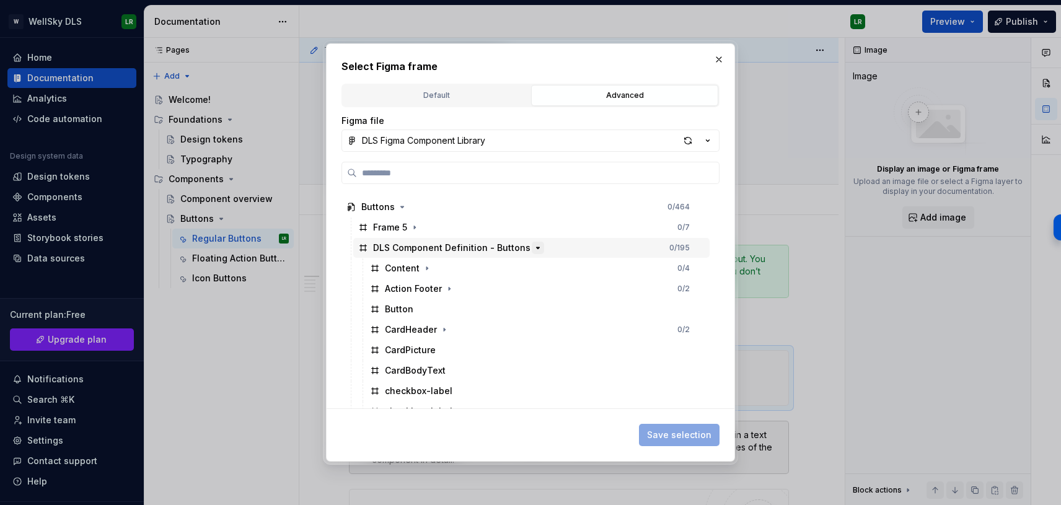
scroll to position [451, 0]
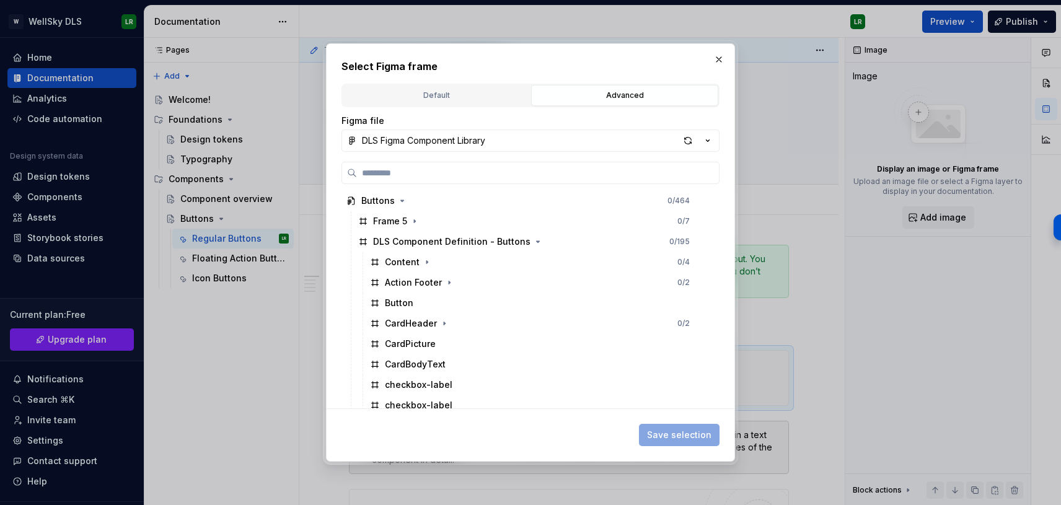
type textarea "*"
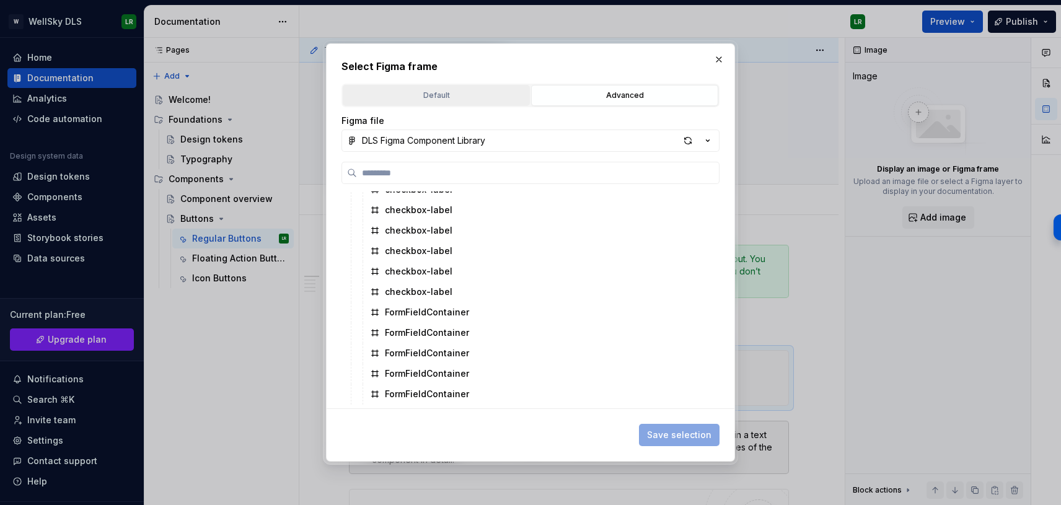
scroll to position [1520, 0]
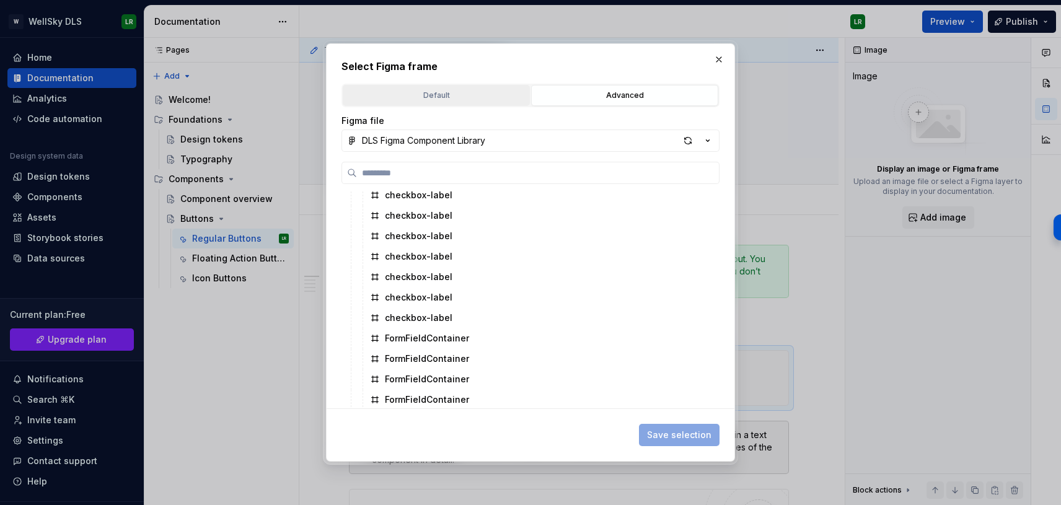
click at [440, 97] on div "Default" at bounding box center [436, 95] width 179 height 12
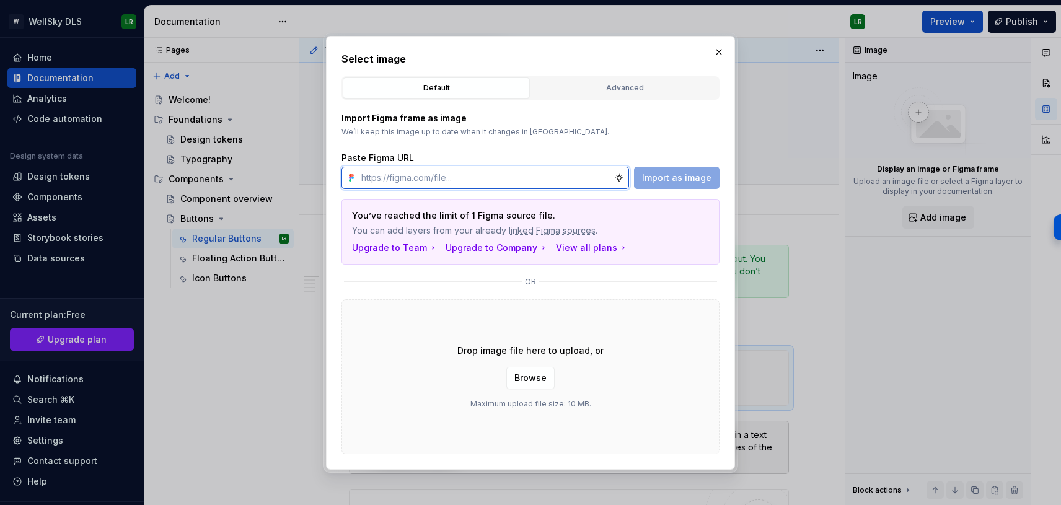
click at [506, 187] on input "text" at bounding box center [485, 178] width 258 height 22
paste input "BUTTON BUTTON BUTTON BUTTON BUTTON BUTTON BUTTON BUTTON BUTTON BUTTON BUTTON BU…"
type input "BUTTON BUTTON BUTTON BUTTON BUTTON BUTTON BUTTON BUTTON BUTTON BUTTON BUTTON BU…"
paste input "[URL][DOMAIN_NAME]"
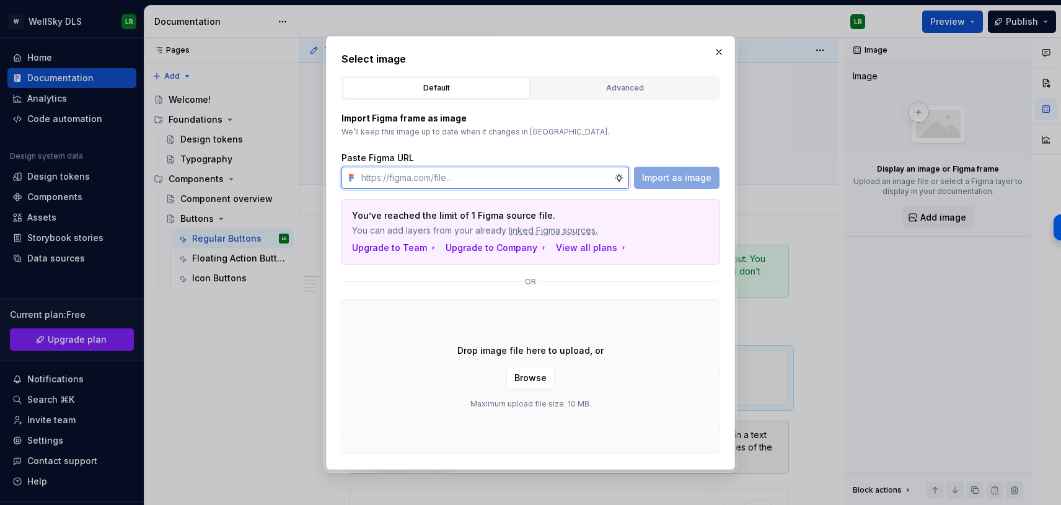
type input "[URL][DOMAIN_NAME]"
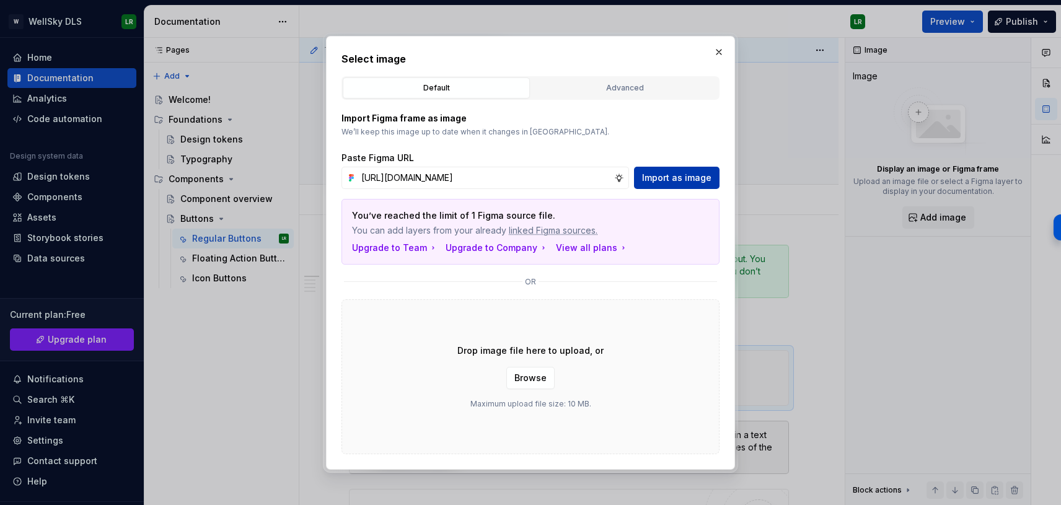
click at [687, 179] on span "Import as image" at bounding box center [676, 178] width 69 height 12
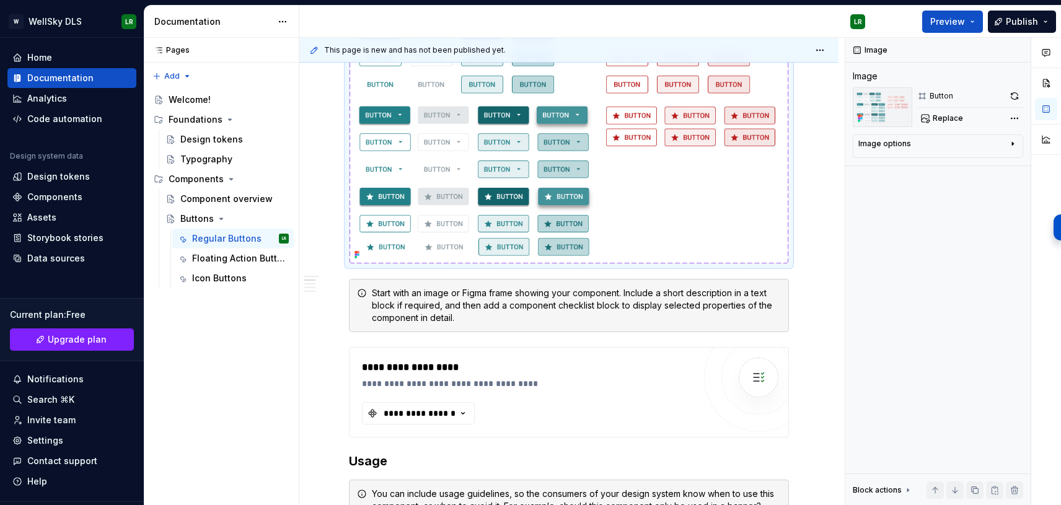
scroll to position [340, 0]
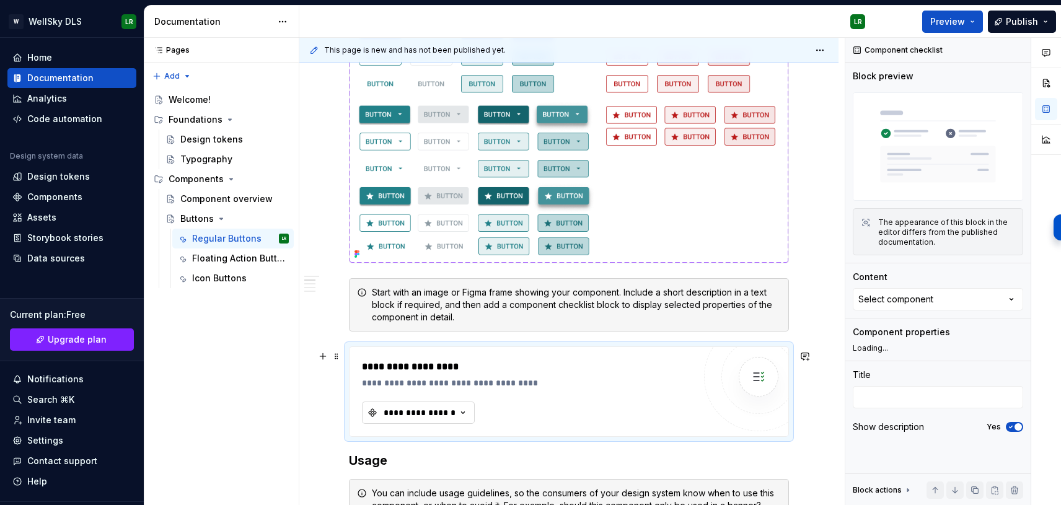
click at [452, 417] on div "**********" at bounding box center [419, 413] width 74 height 12
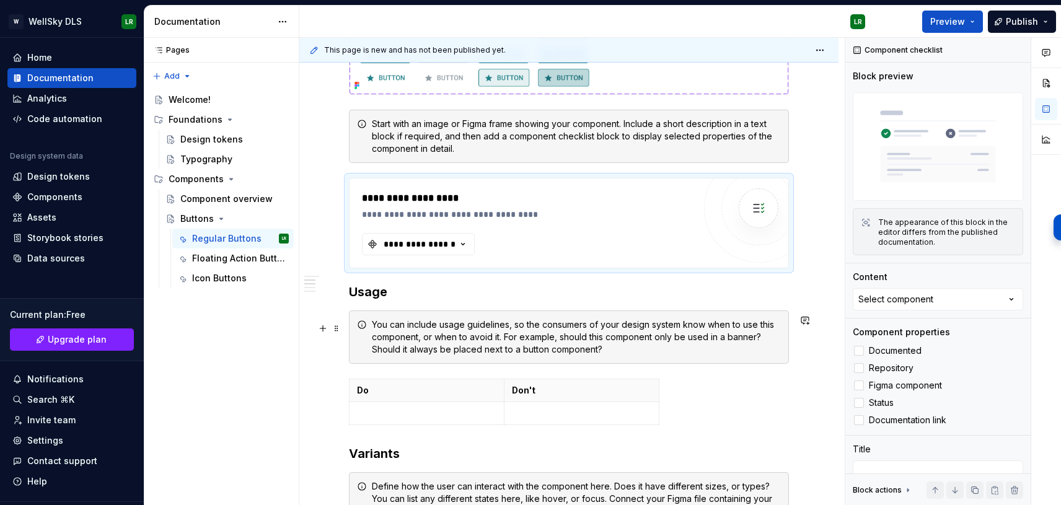
scroll to position [515, 0]
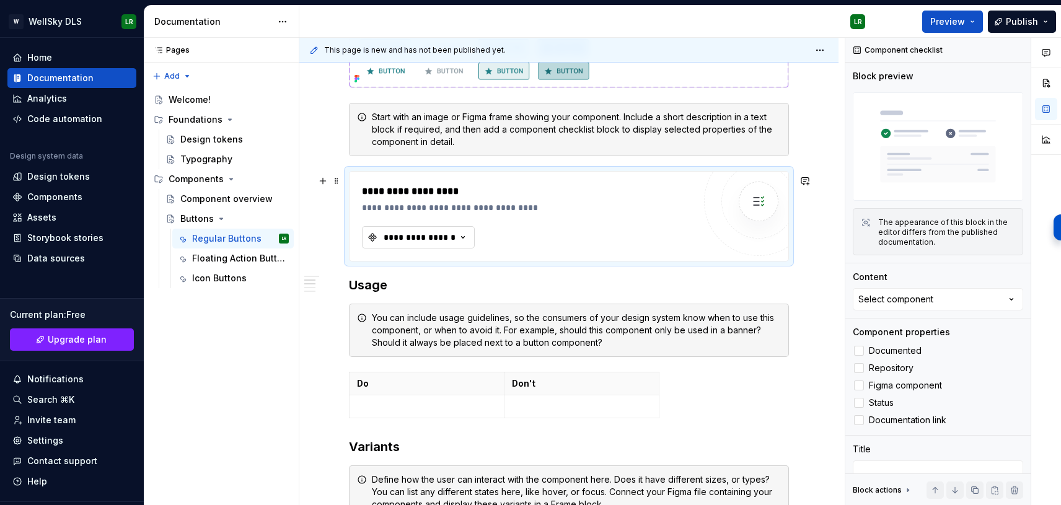
click at [451, 242] on div "**********" at bounding box center [419, 237] width 74 height 12
click at [538, 239] on div "**********" at bounding box center [528, 216] width 332 height 64
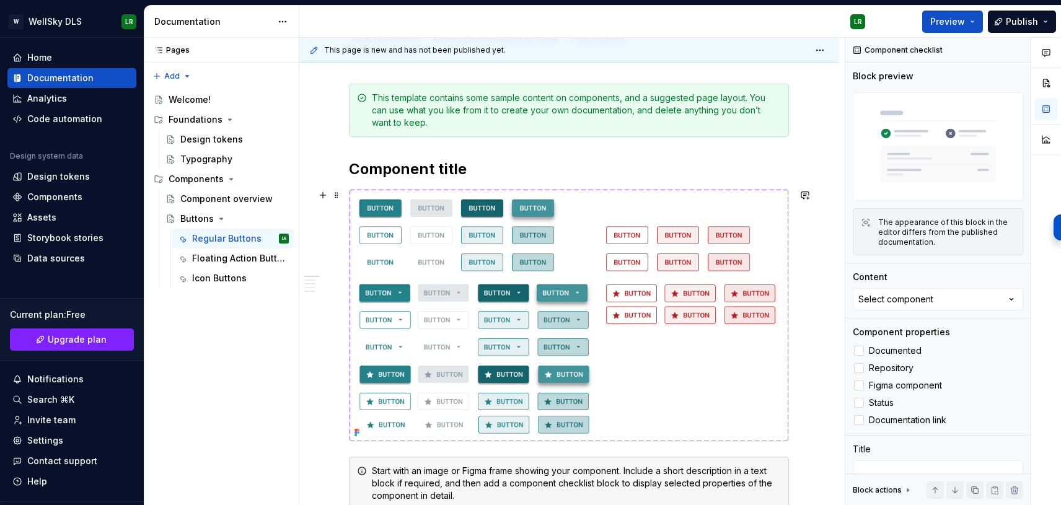
scroll to position [156, 0]
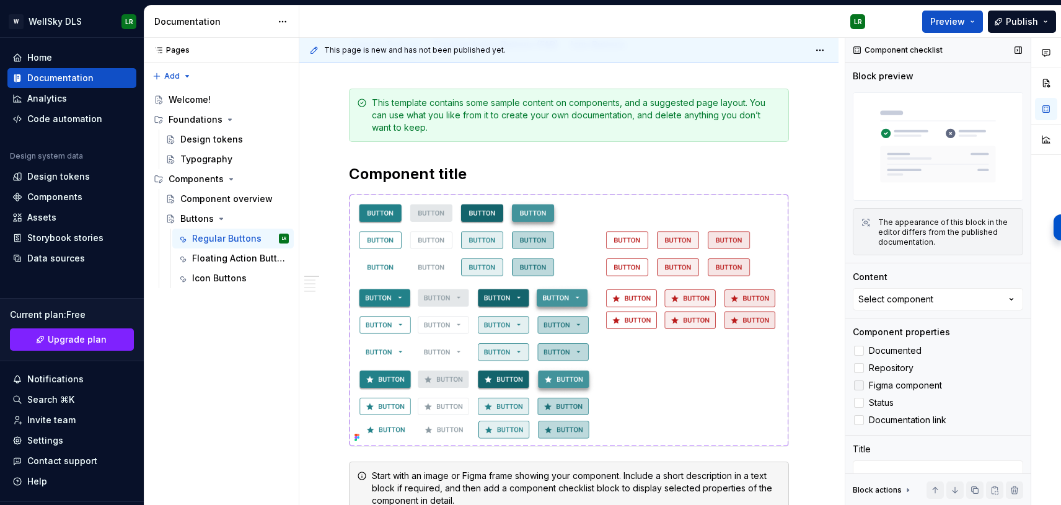
click at [862, 386] on div at bounding box center [859, 386] width 10 height 10
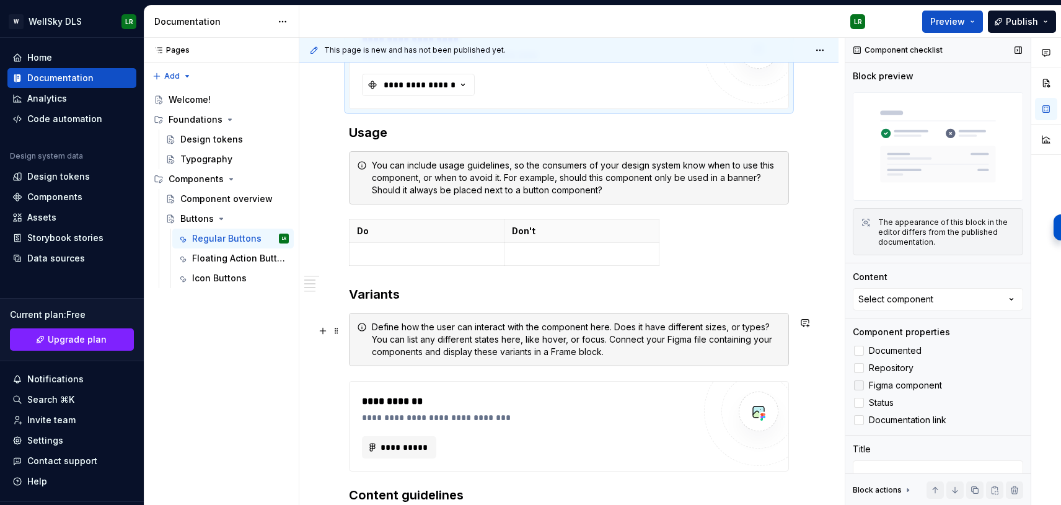
scroll to position [658, 0]
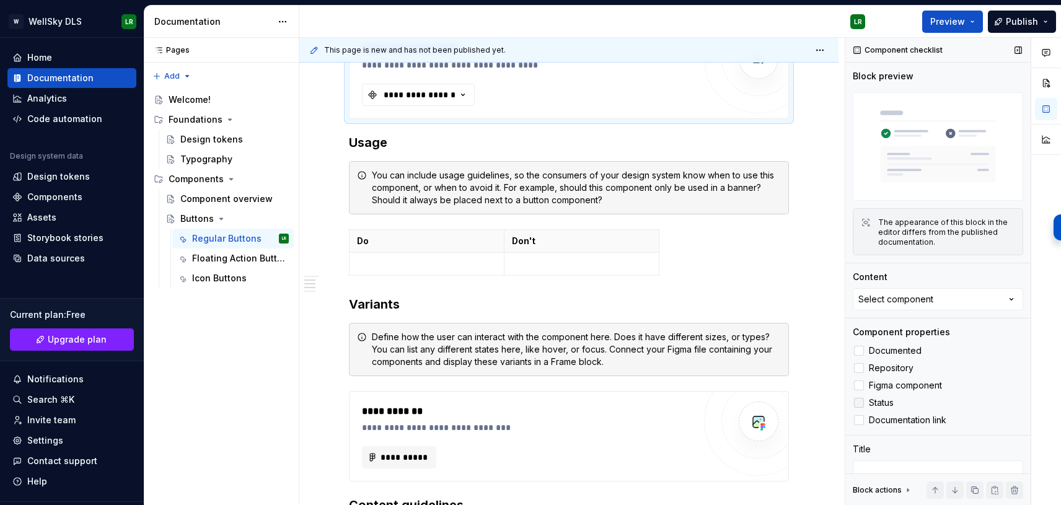
click at [865, 404] on label "Status" at bounding box center [938, 403] width 170 height 15
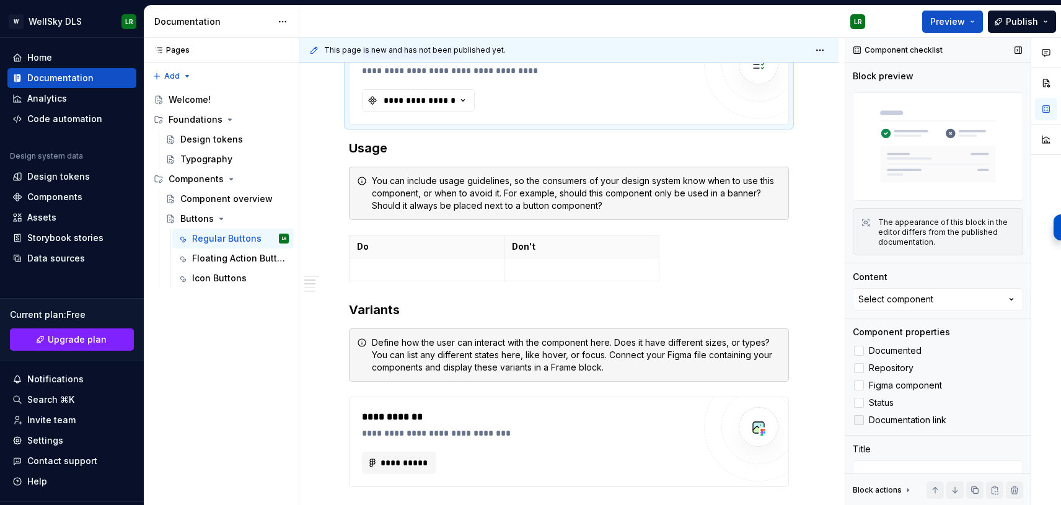
click at [859, 423] on div at bounding box center [859, 420] width 10 height 10
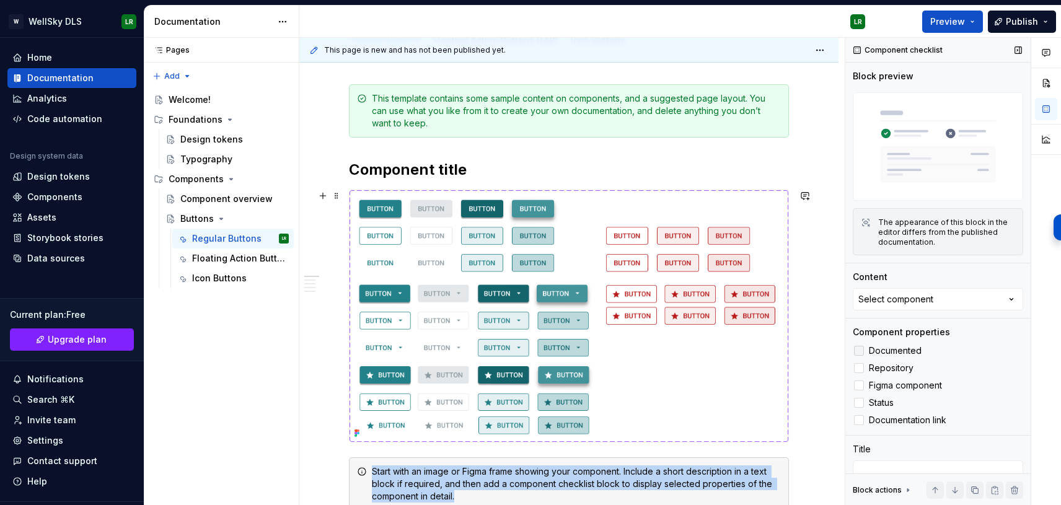
scroll to position [156, 0]
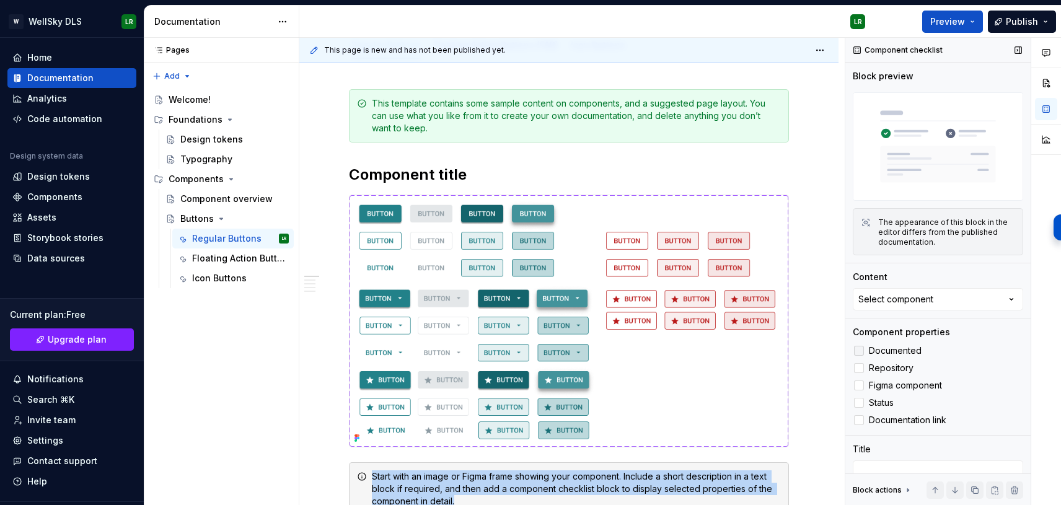
click at [856, 353] on div at bounding box center [859, 351] width 10 height 10
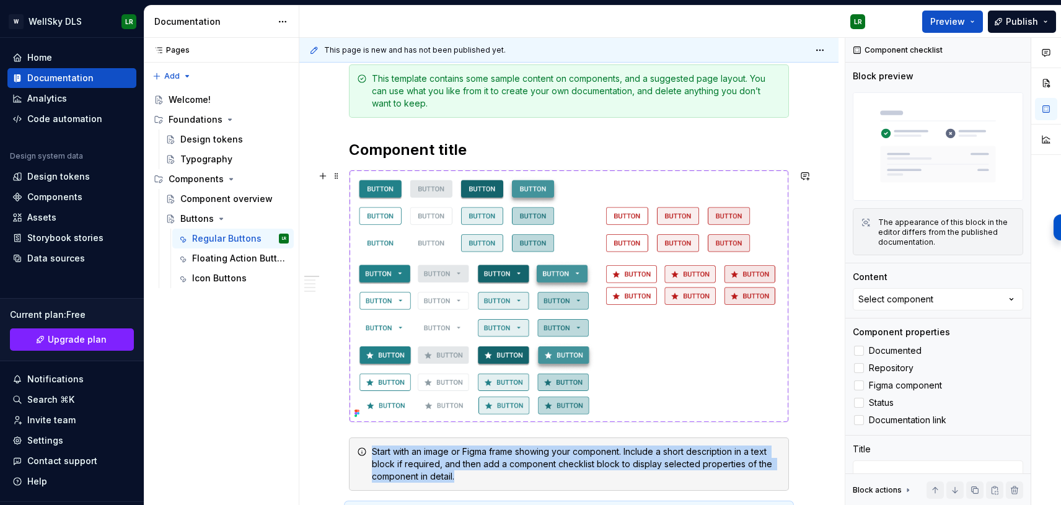
scroll to position [190, 0]
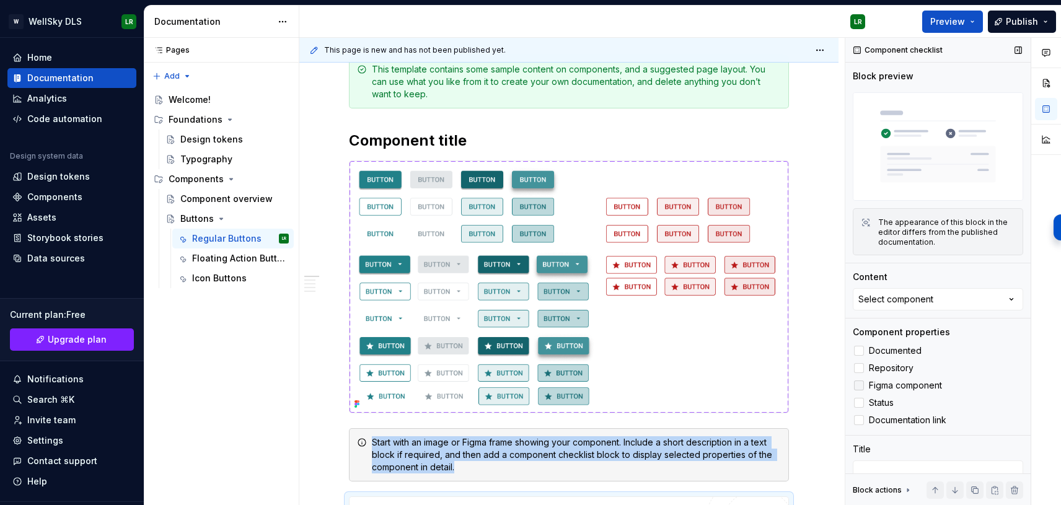
click at [859, 386] on icon at bounding box center [859, 386] width 0 height 0
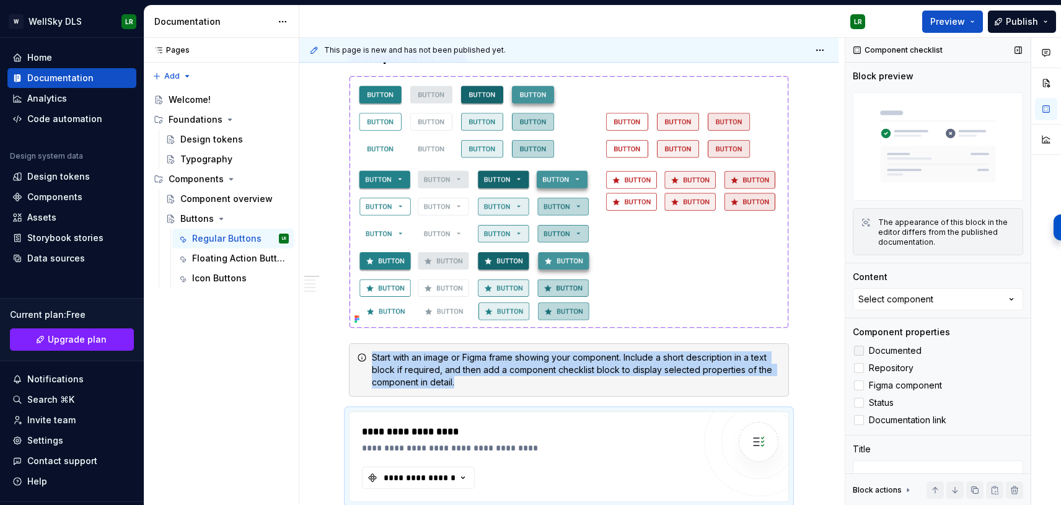
click at [859, 351] on icon at bounding box center [859, 351] width 0 height 0
drag, startPoint x: 859, startPoint y: 404, endPoint x: 863, endPoint y: 418, distance: 14.9
click at [859, 403] on icon at bounding box center [859, 403] width 0 height 0
click at [859, 420] on icon at bounding box center [859, 420] width 0 height 0
click at [914, 299] on div "Select component" at bounding box center [896, 299] width 75 height 12
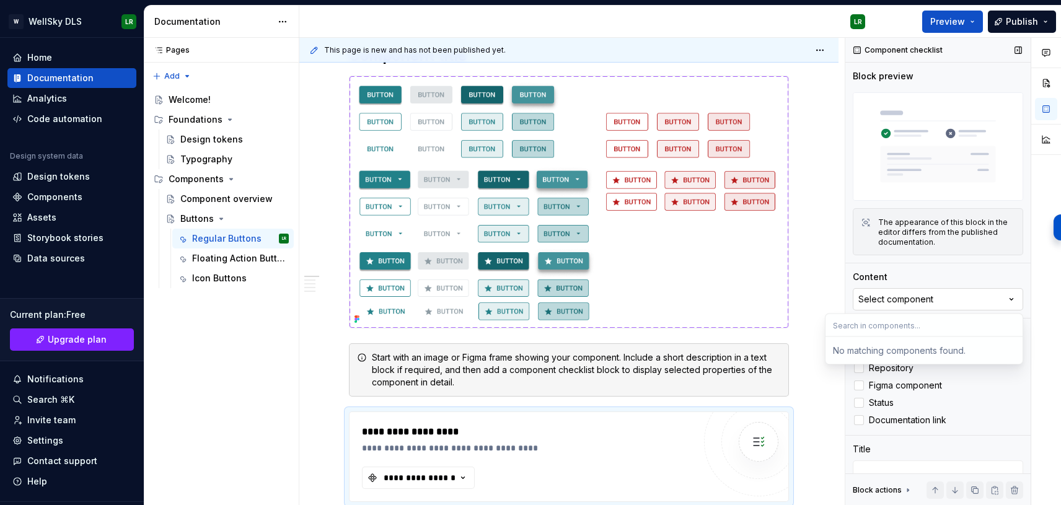
click at [914, 299] on div "Select component" at bounding box center [896, 299] width 75 height 12
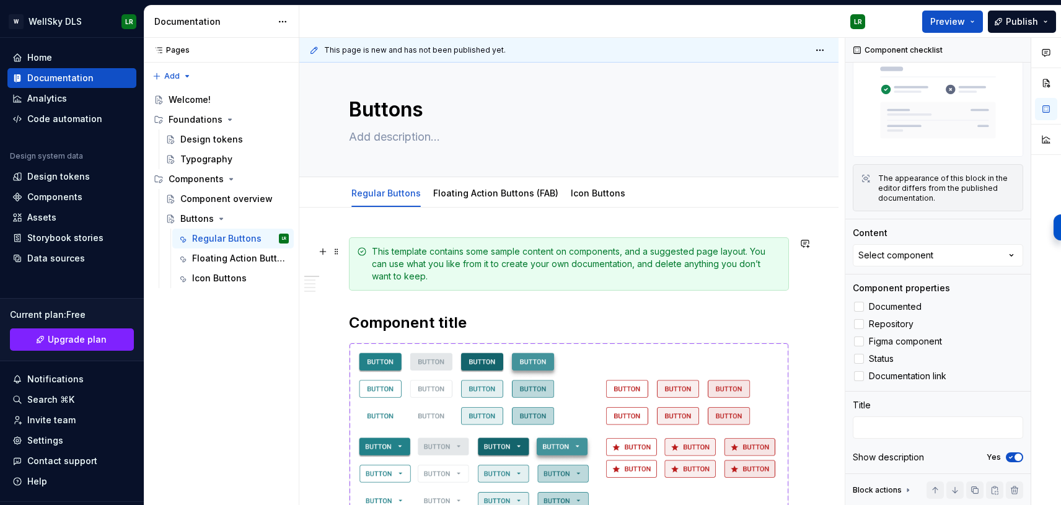
scroll to position [9, 0]
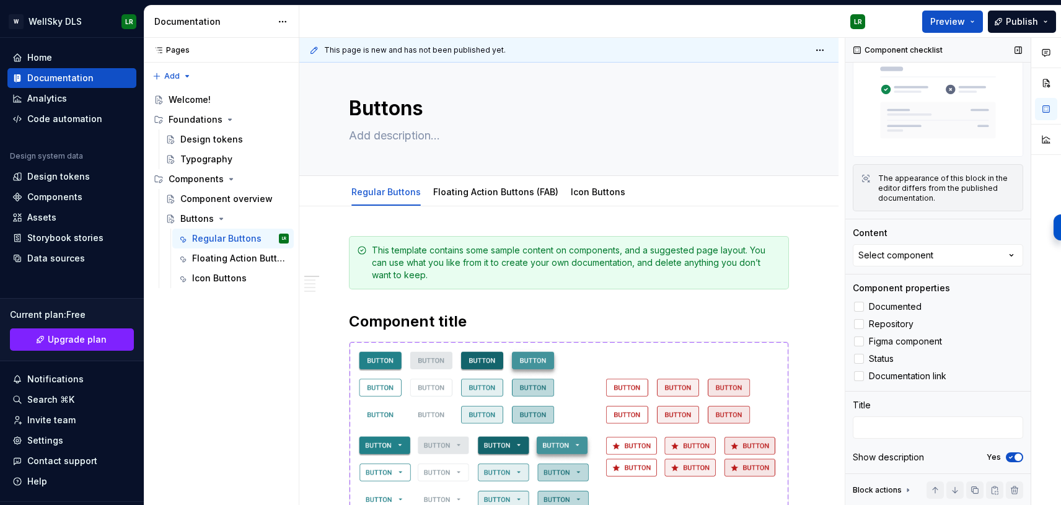
click at [1012, 457] on icon "button" at bounding box center [1011, 458] width 3 height 2
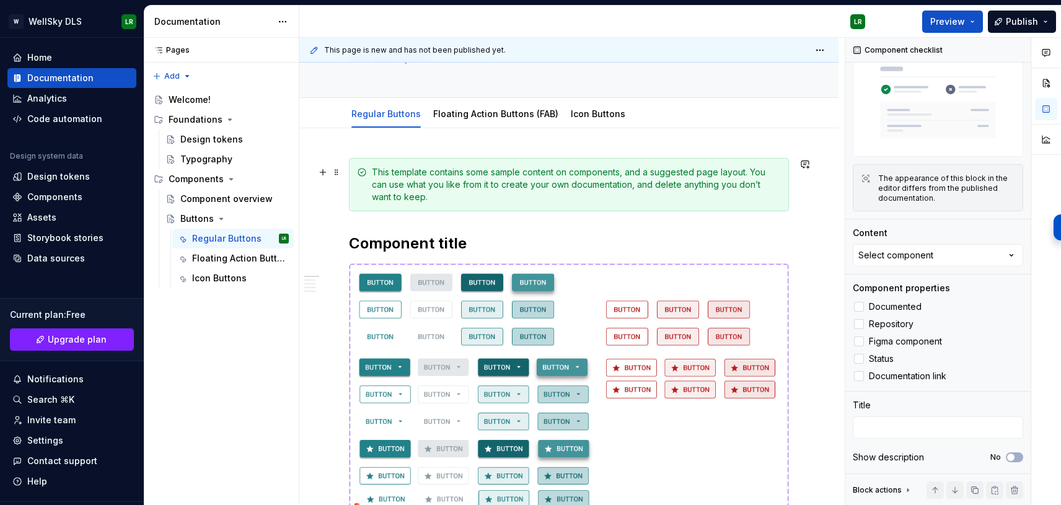
scroll to position [0, 0]
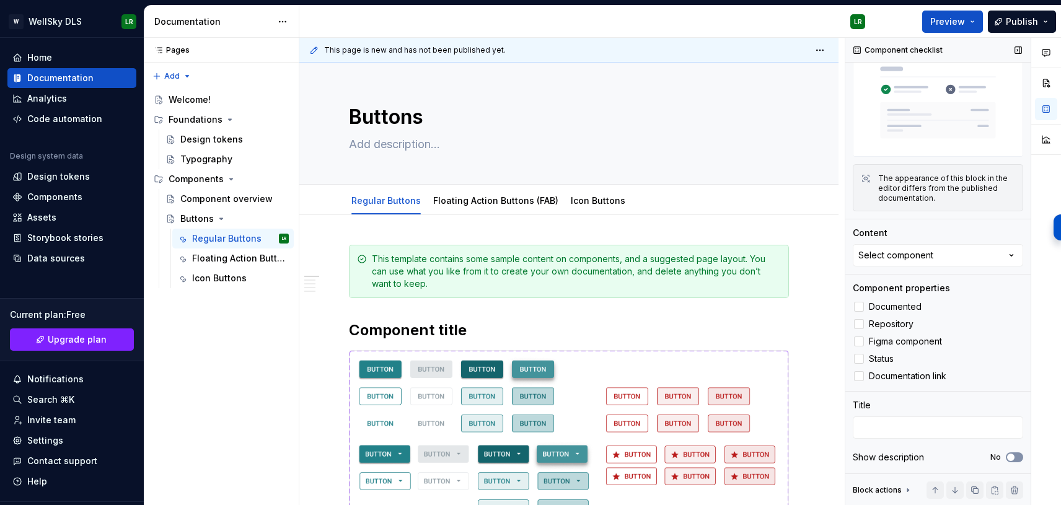
click at [1015, 458] on icon "button" at bounding box center [1011, 457] width 10 height 7
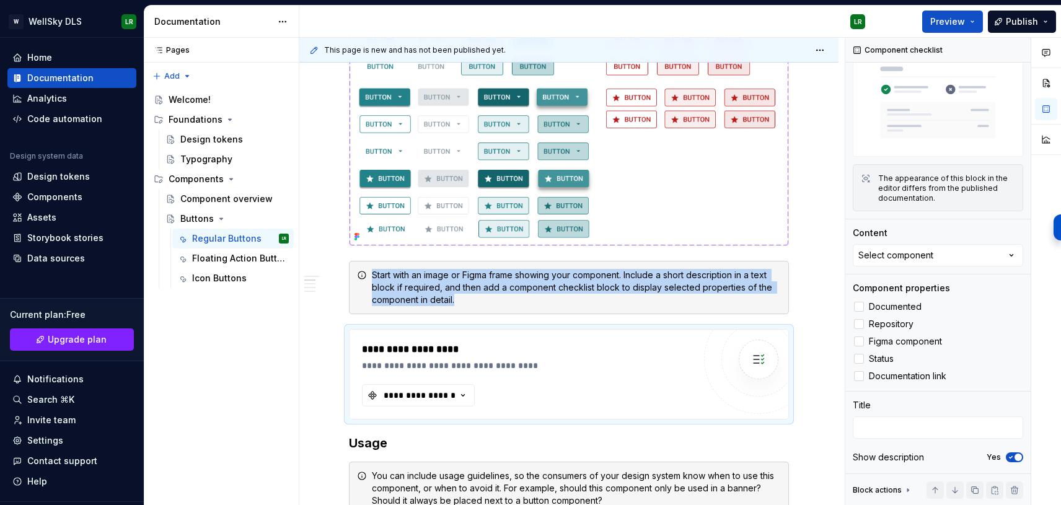
scroll to position [342, 0]
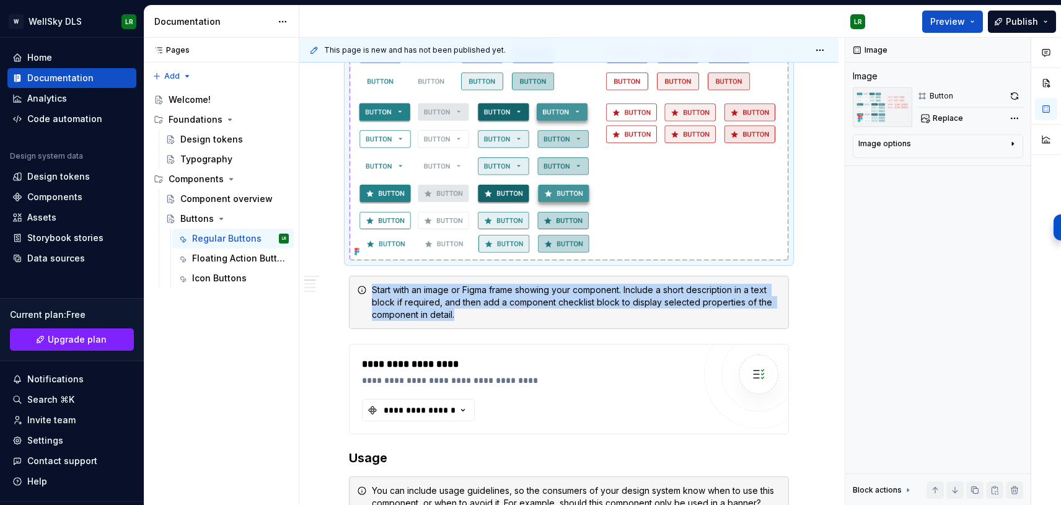
click at [690, 260] on img at bounding box center [569, 135] width 439 height 252
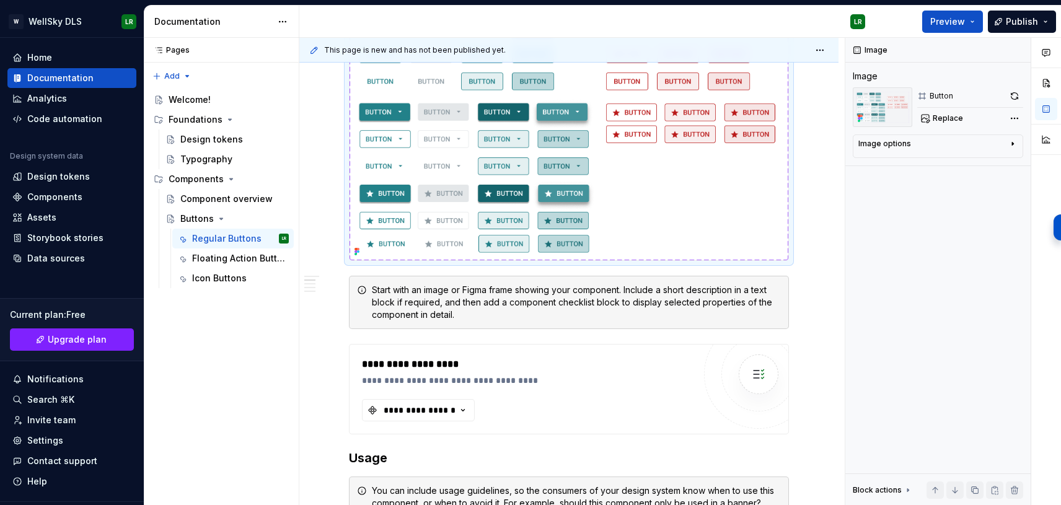
scroll to position [0, 0]
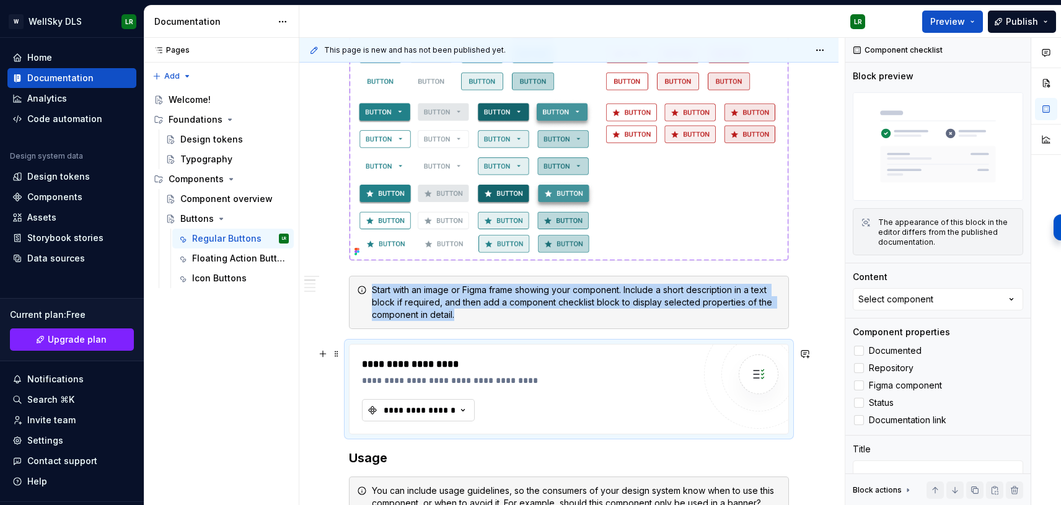
click at [460, 411] on icon "button" at bounding box center [463, 410] width 12 height 12
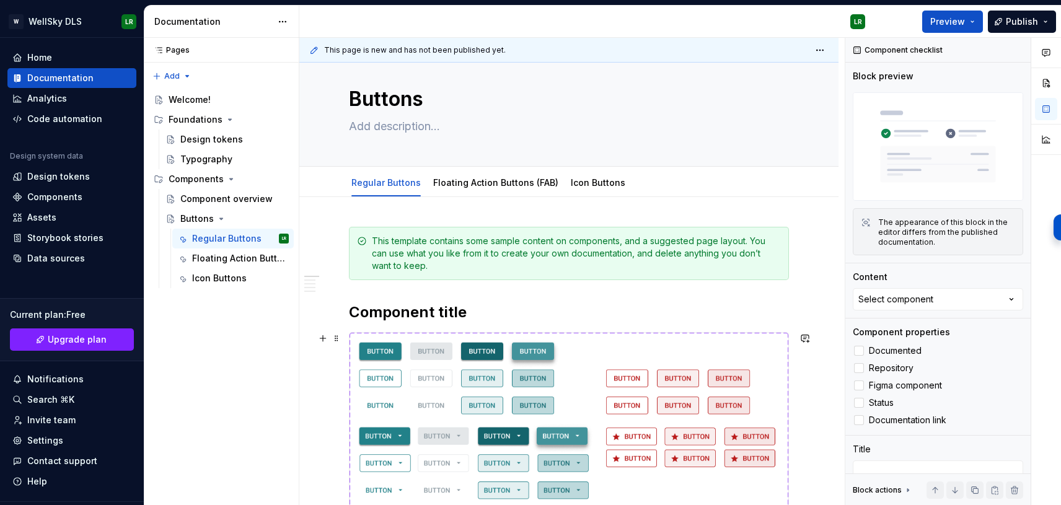
scroll to position [15, 0]
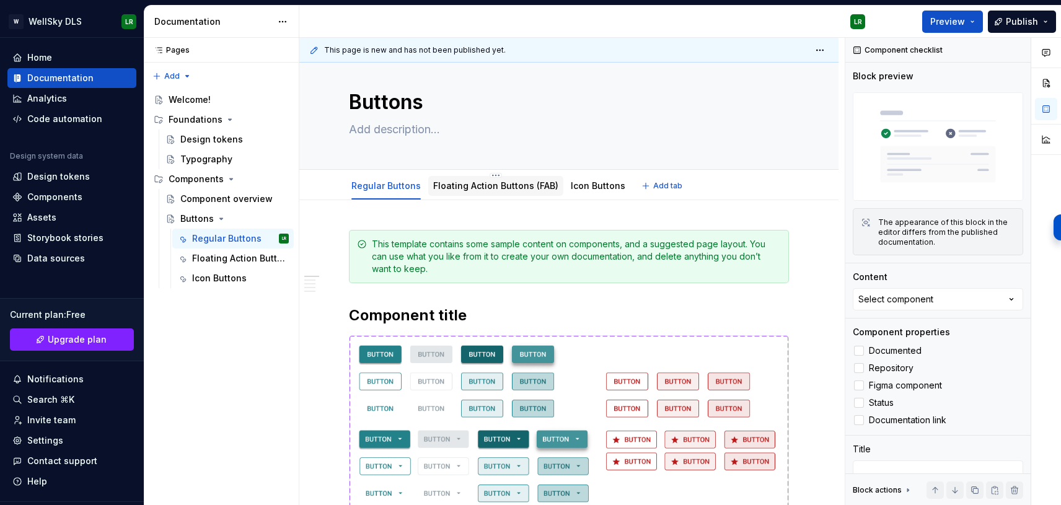
click at [466, 193] on div "Floating Action Buttons (FAB)" at bounding box center [495, 186] width 125 height 15
type textarea "*"
click at [968, 299] on button "Select component" at bounding box center [938, 299] width 170 height 22
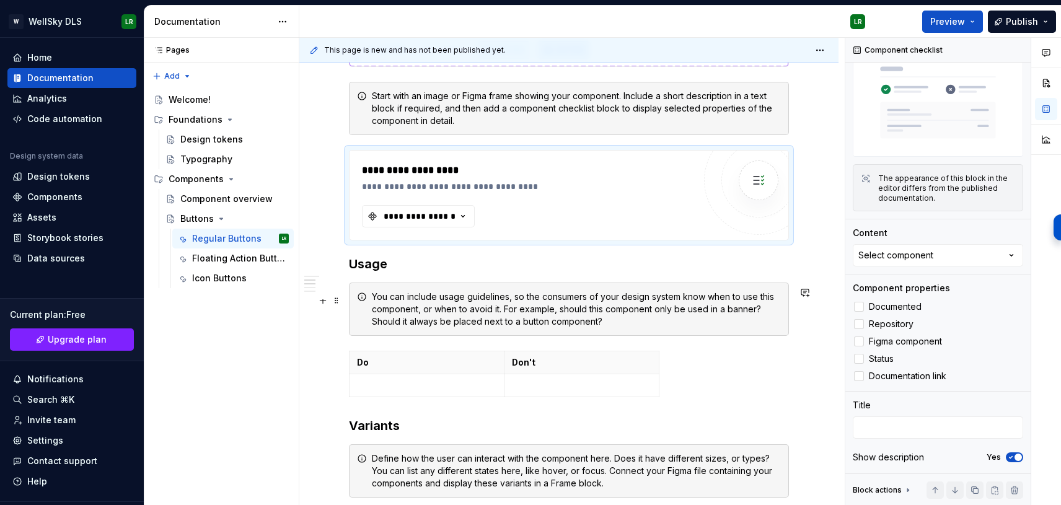
scroll to position [545, 0]
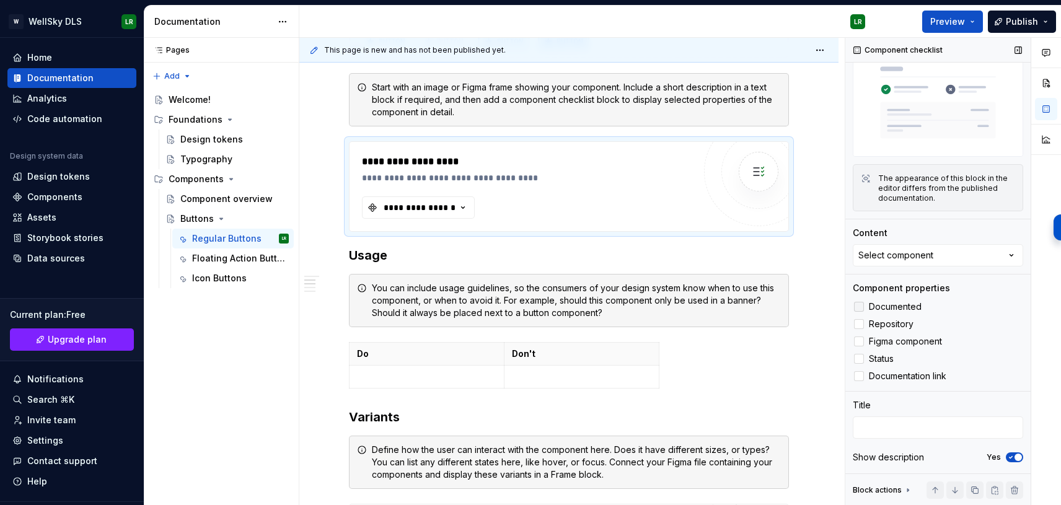
click at [862, 306] on div at bounding box center [859, 307] width 10 height 10
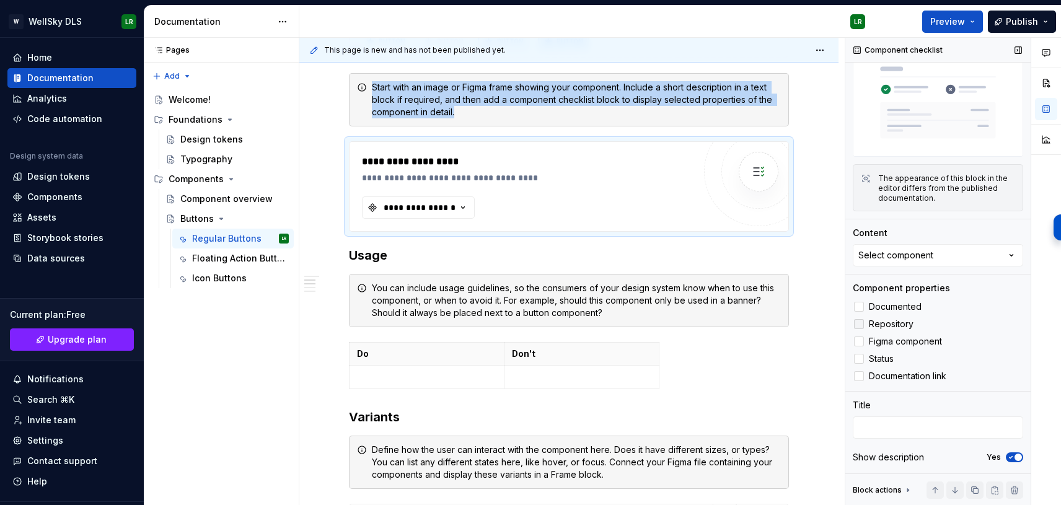
click at [859, 322] on div at bounding box center [859, 324] width 10 height 10
drag, startPoint x: 859, startPoint y: 339, endPoint x: 860, endPoint y: 348, distance: 9.5
click at [859, 342] on div at bounding box center [859, 342] width 10 height 10
drag, startPoint x: 860, startPoint y: 356, endPoint x: 861, endPoint y: 366, distance: 10.0
click at [860, 356] on div at bounding box center [859, 359] width 10 height 10
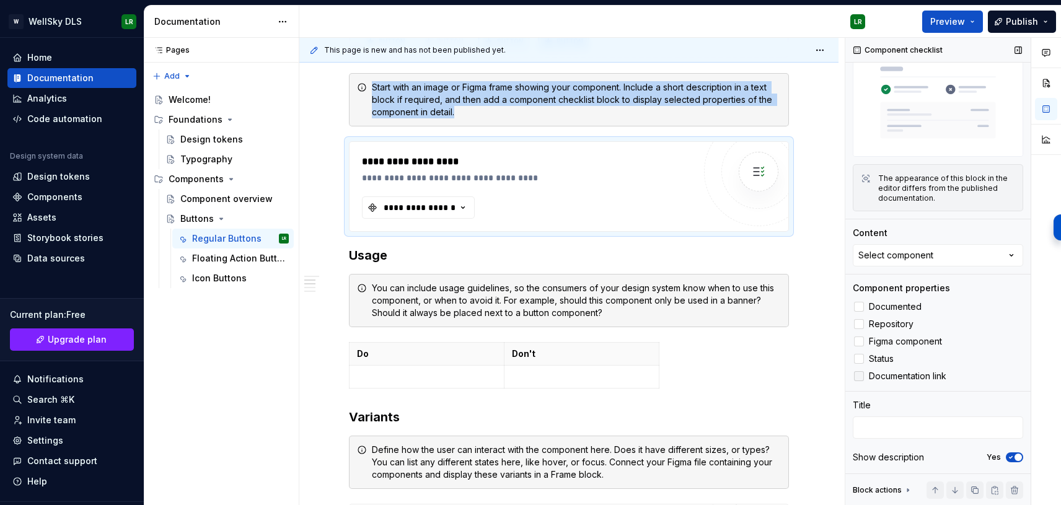
click at [856, 377] on div at bounding box center [859, 376] width 10 height 10
click at [446, 212] on div "**********" at bounding box center [419, 207] width 74 height 12
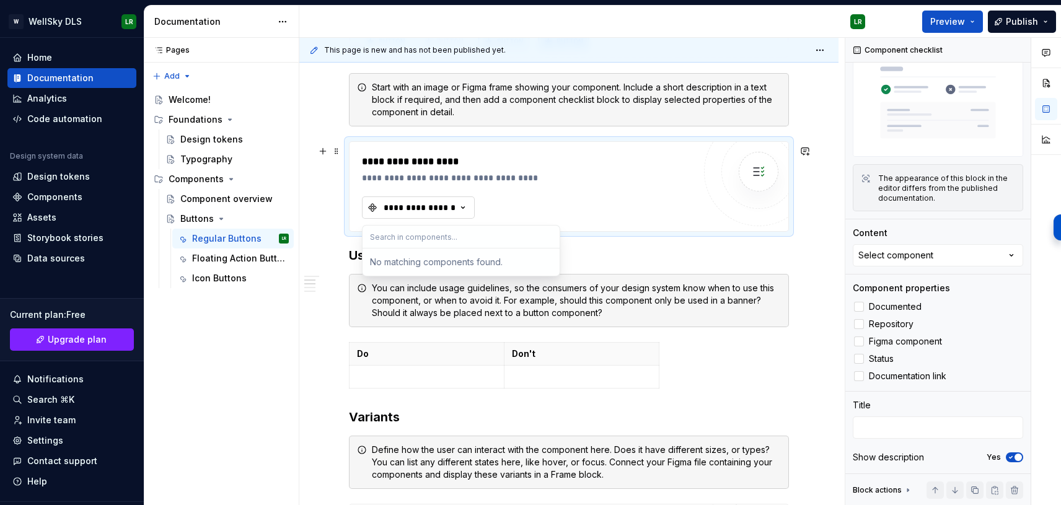
click at [446, 212] on div "**********" at bounding box center [419, 207] width 74 height 12
click at [922, 255] on div "Select component" at bounding box center [896, 255] width 75 height 12
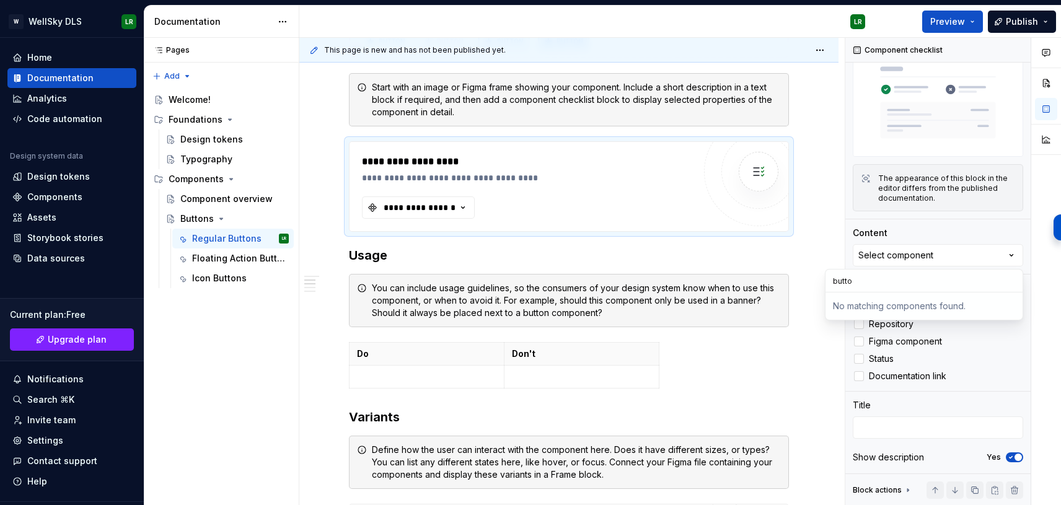
type input "button"
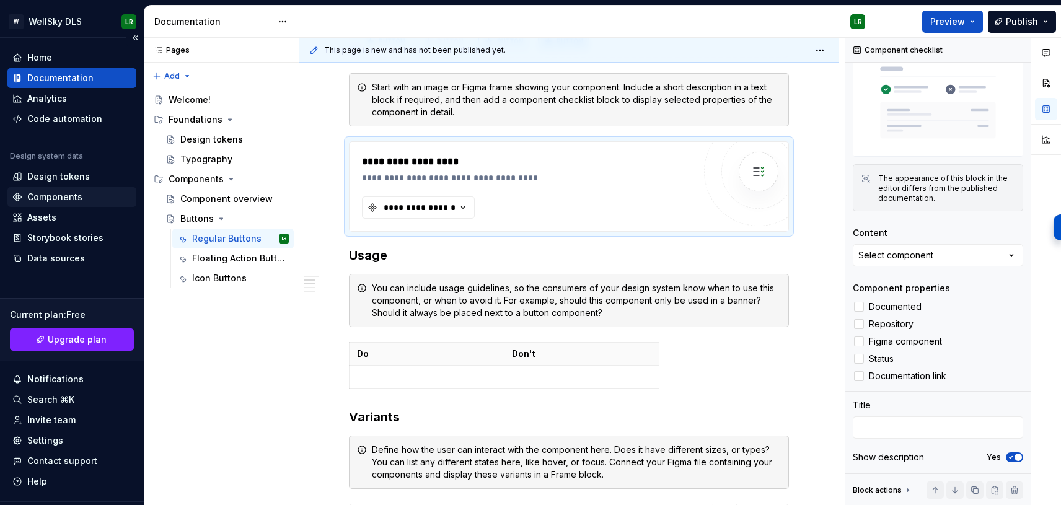
click at [51, 197] on div "Components" at bounding box center [54, 197] width 55 height 12
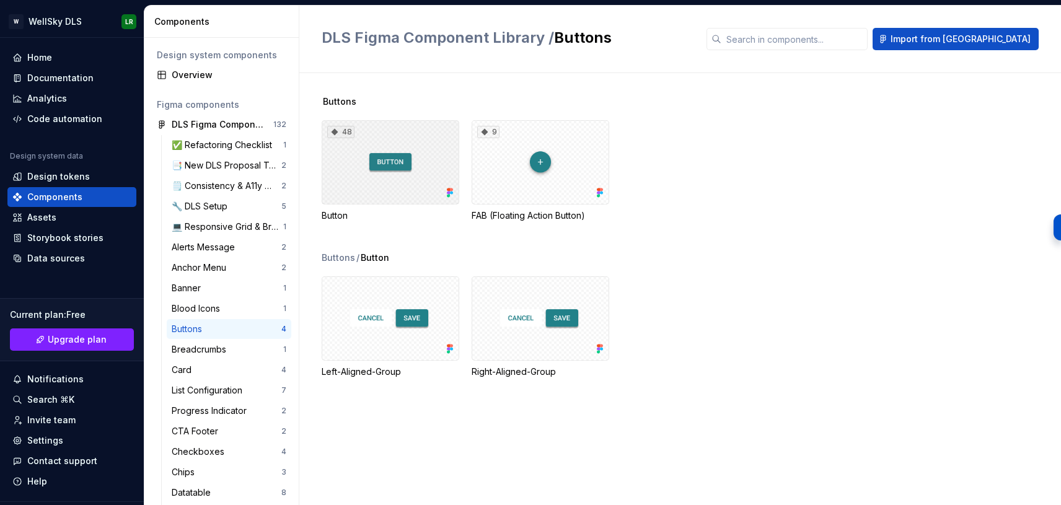
click at [385, 136] on div "48" at bounding box center [391, 162] width 138 height 84
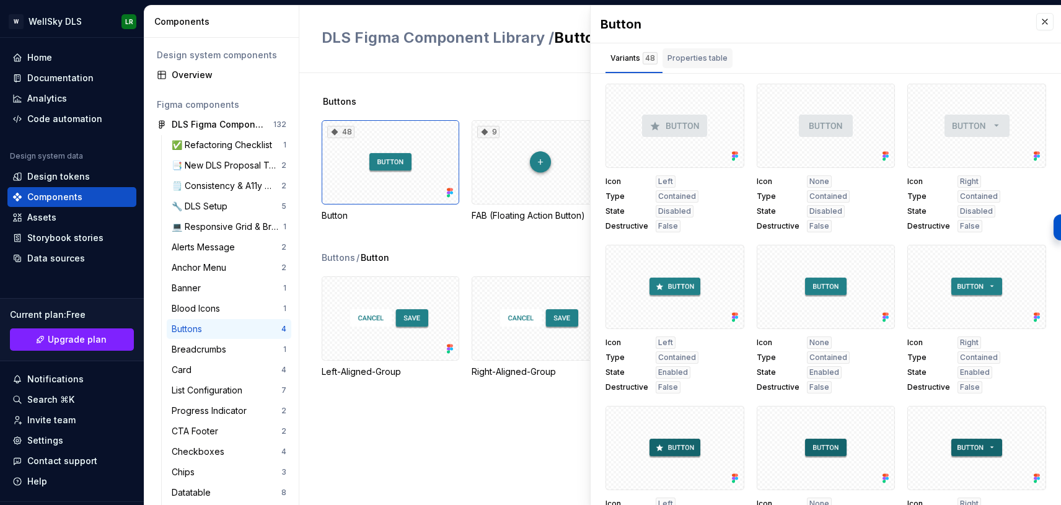
click at [707, 61] on div "Properties table" at bounding box center [698, 58] width 60 height 12
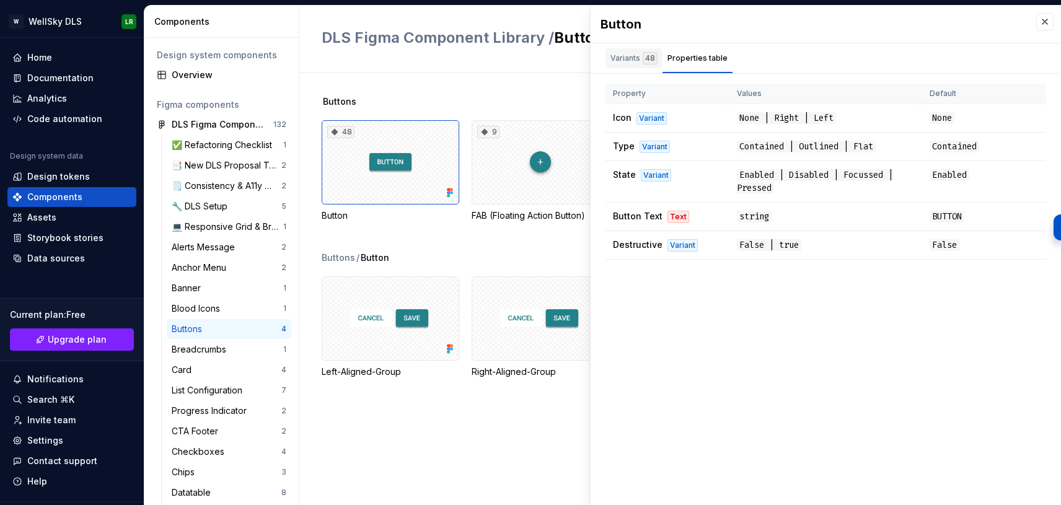
click at [636, 59] on div "Variants 48" at bounding box center [634, 58] width 47 height 12
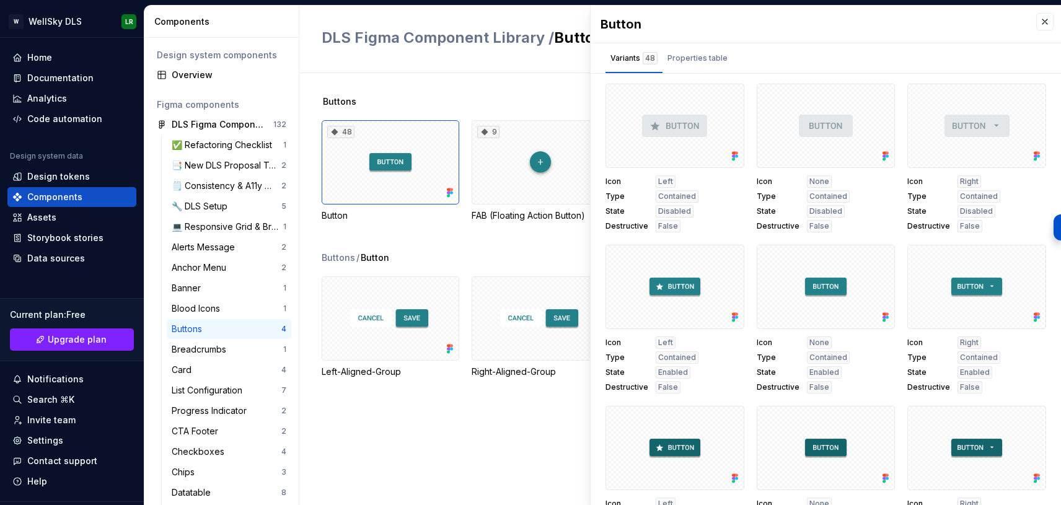
click at [471, 94] on div "Buttons 48 Button 9 FAB (Floating Action Button) Buttons / Button Left-Aligned-…" at bounding box center [692, 289] width 740 height 432
click at [1043, 19] on button "button" at bounding box center [1045, 21] width 17 height 17
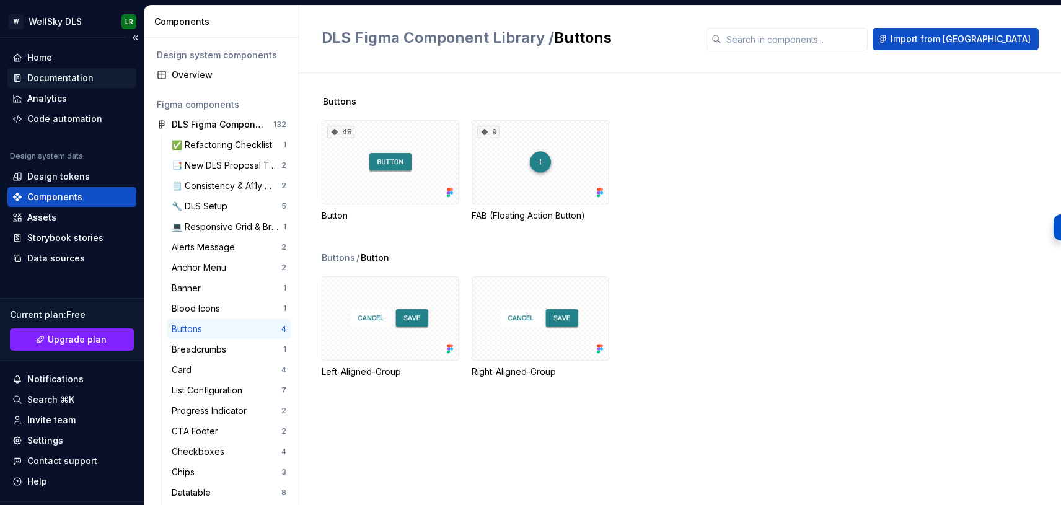
click at [76, 77] on div "Documentation" at bounding box center [60, 78] width 66 height 12
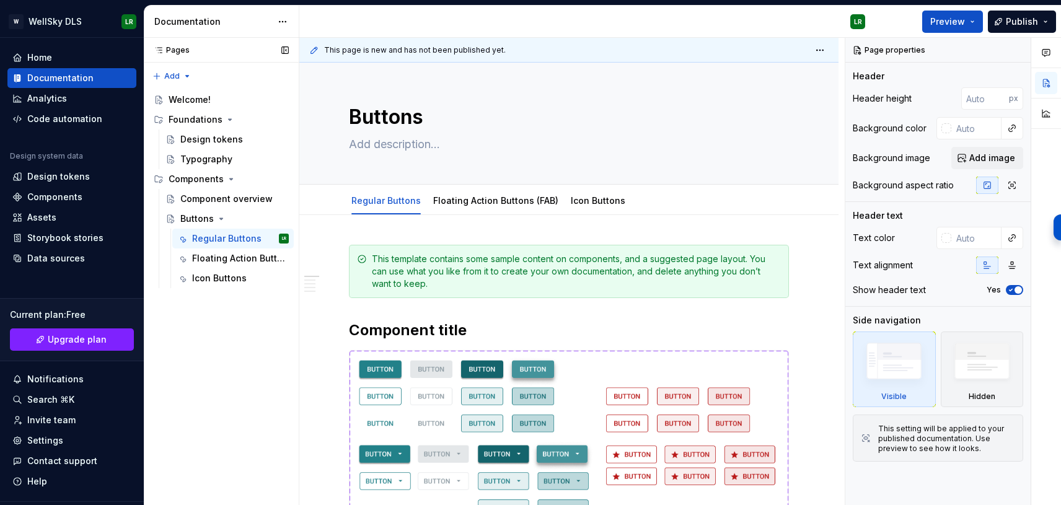
click at [0, 0] on button "Page tree" at bounding box center [0, 0] width 0 height 0
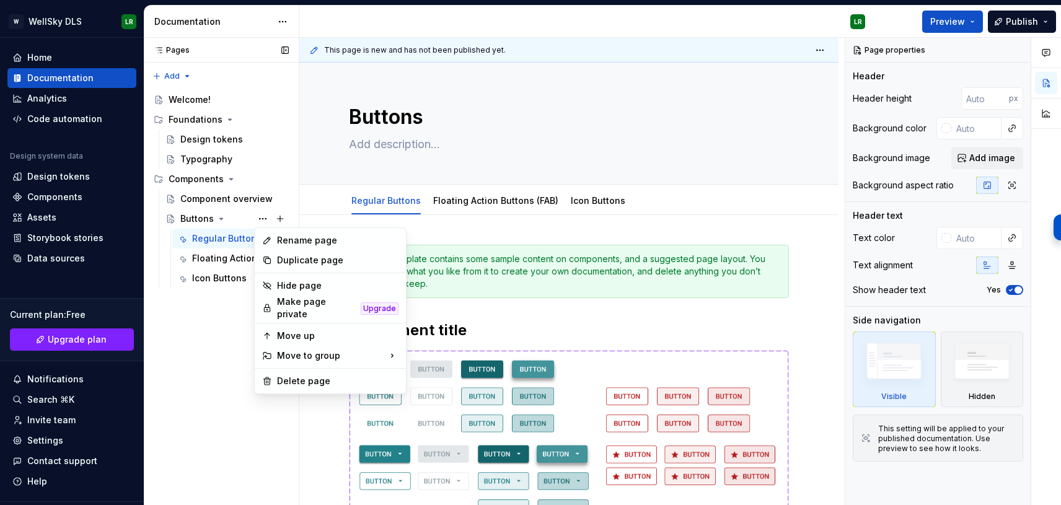
click at [244, 218] on div "Pages Pages Add Accessibility guide for tree Page tree. Navigate the tree with …" at bounding box center [221, 272] width 155 height 468
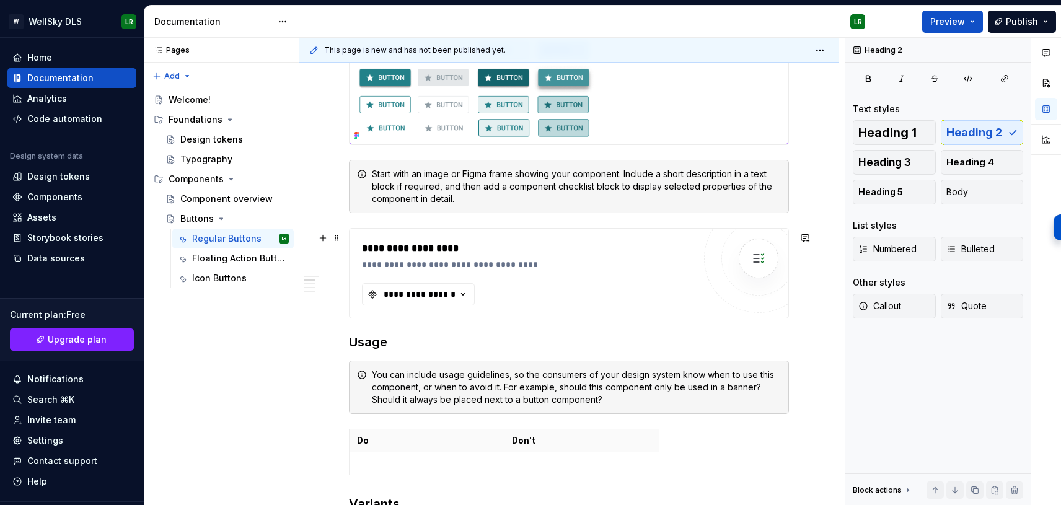
scroll to position [502, 0]
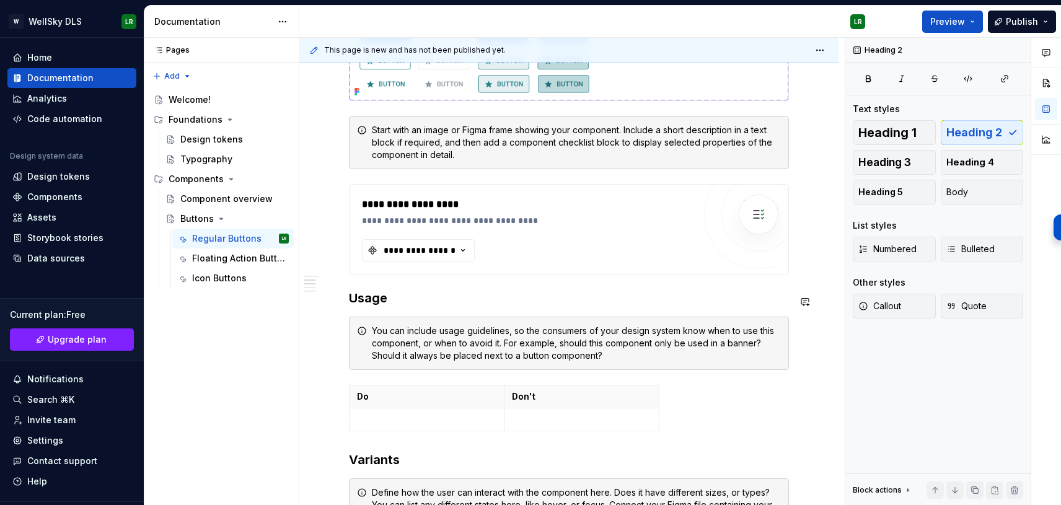
click at [551, 283] on div "**********" at bounding box center [569, 349] width 440 height 1213
click at [578, 244] on div "**********" at bounding box center [528, 229] width 332 height 64
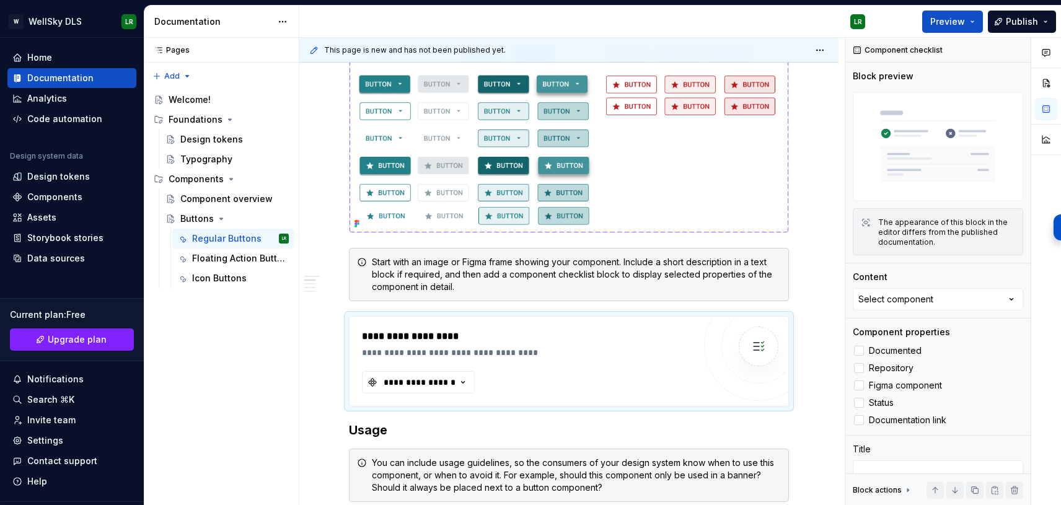
scroll to position [352, 0]
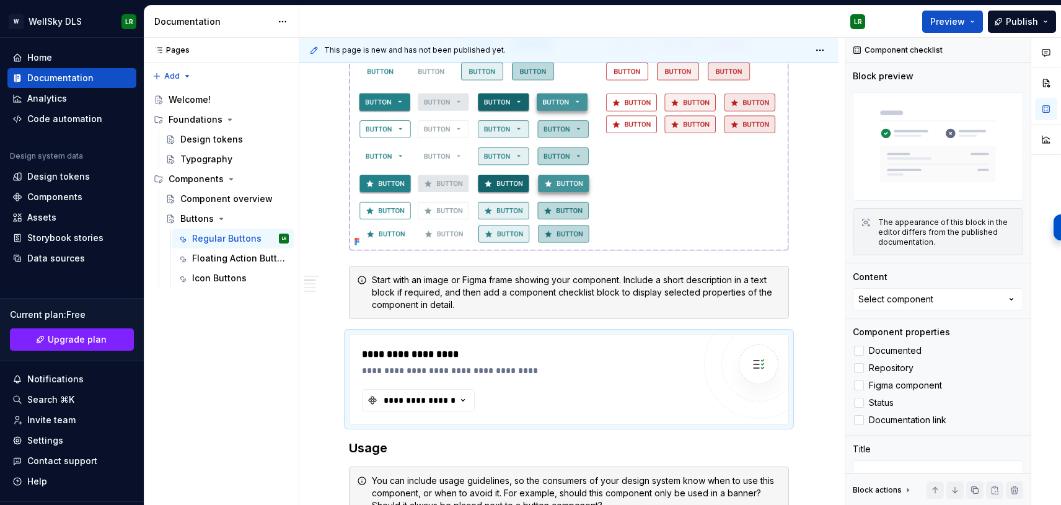
click at [776, 169] on img at bounding box center [569, 125] width 439 height 252
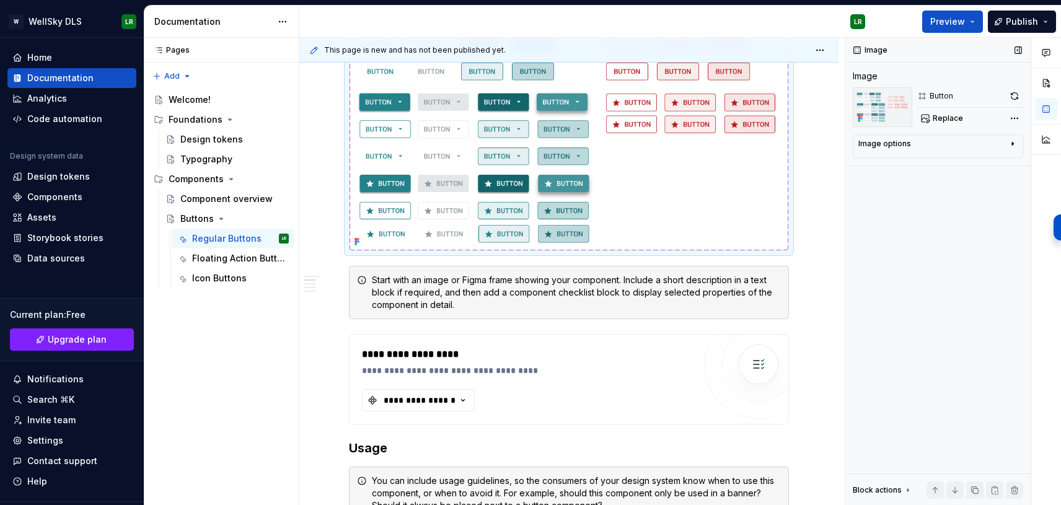
click at [978, 146] on div "Image options" at bounding box center [933, 146] width 149 height 15
click at [978, 146] on div "Image options" at bounding box center [933, 144] width 149 height 10
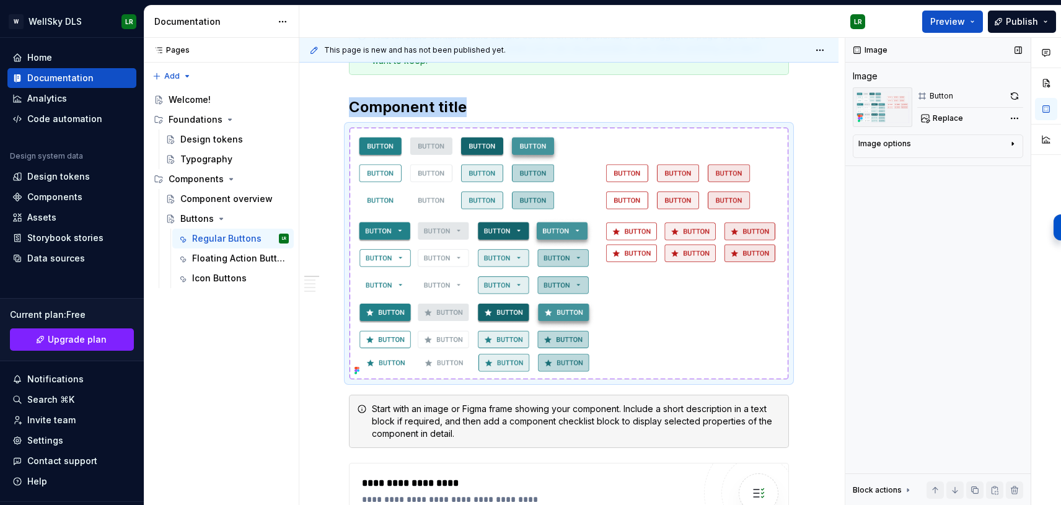
scroll to position [239, 0]
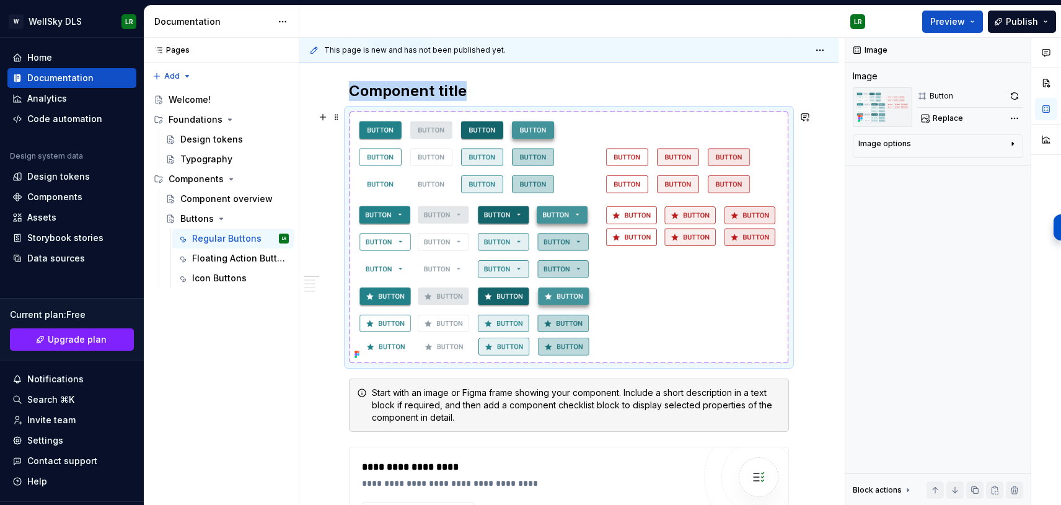
click at [694, 305] on img at bounding box center [569, 238] width 439 height 252
click at [335, 116] on span at bounding box center [337, 116] width 10 height 17
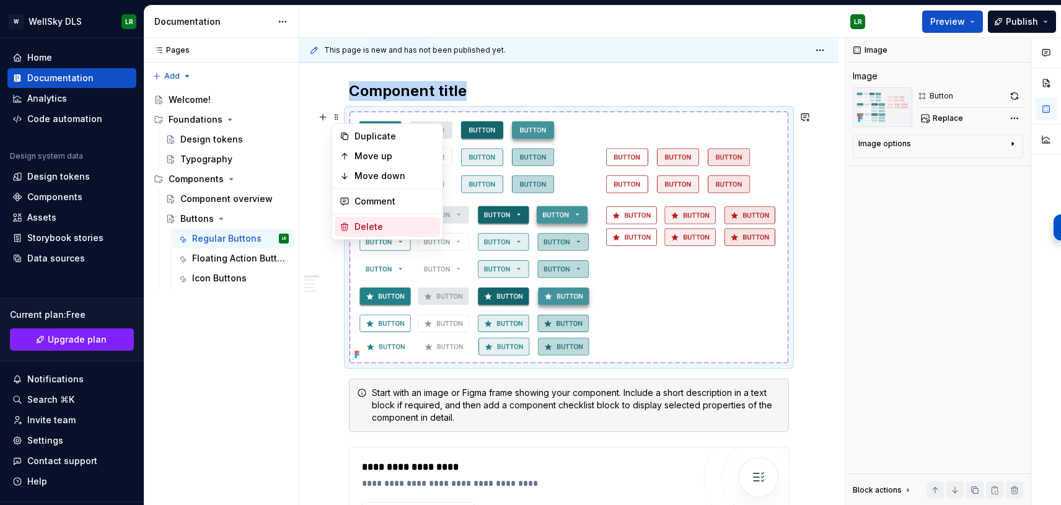
click at [367, 221] on div "Delete" at bounding box center [395, 227] width 81 height 12
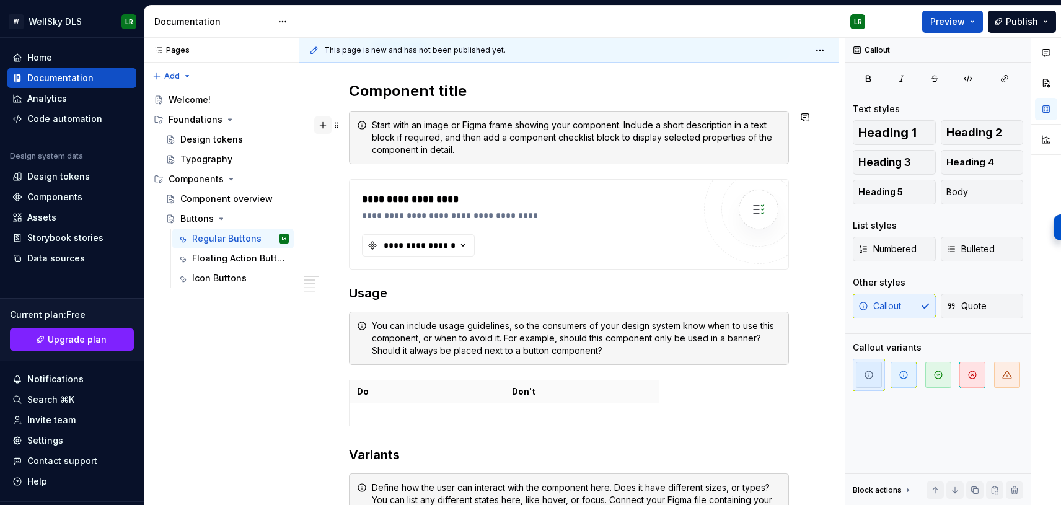
click at [323, 123] on button "button" at bounding box center [322, 125] width 17 height 17
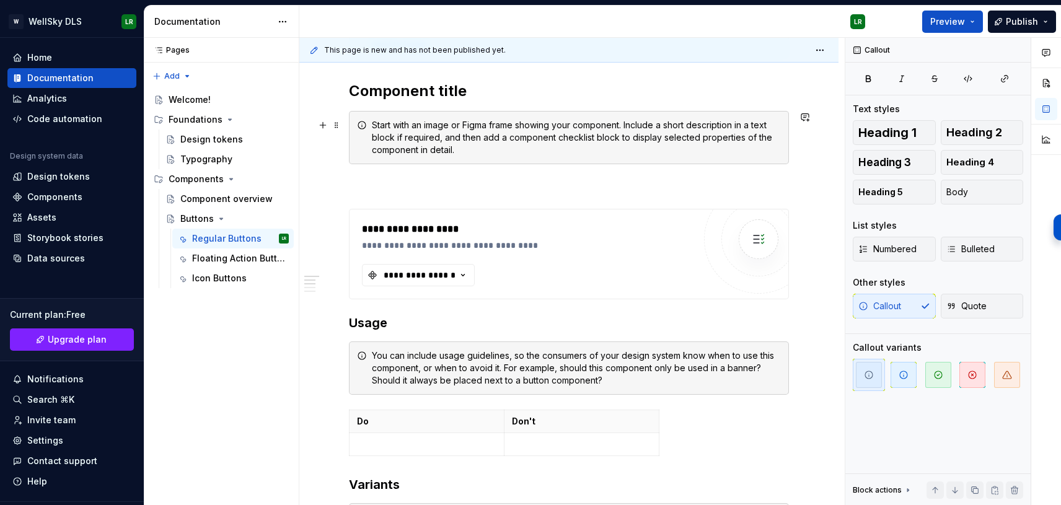
click at [416, 150] on div "Start with an image or Figma frame showing your component. Include a short desc…" at bounding box center [576, 137] width 409 height 37
click at [466, 101] on div "**********" at bounding box center [569, 493] width 440 height 975
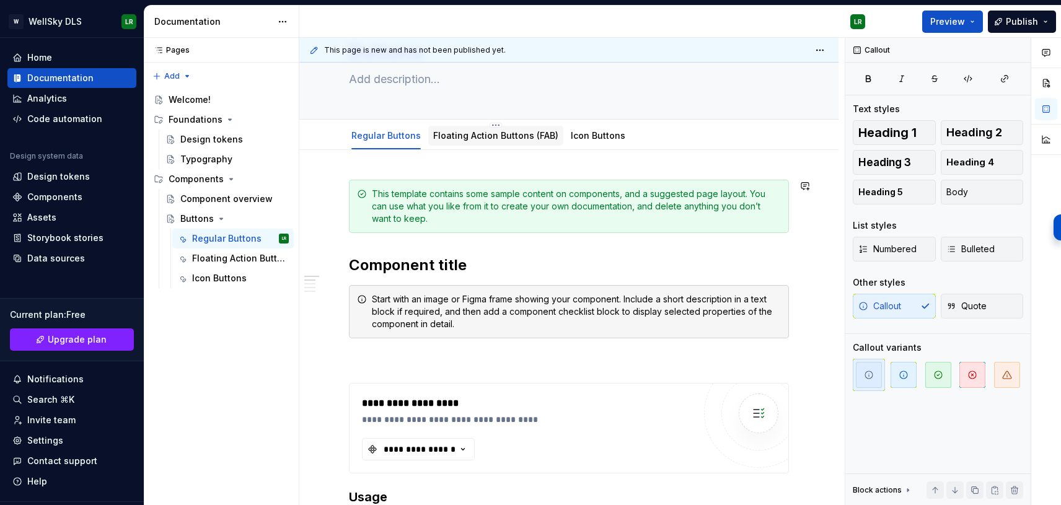
scroll to position [56, 0]
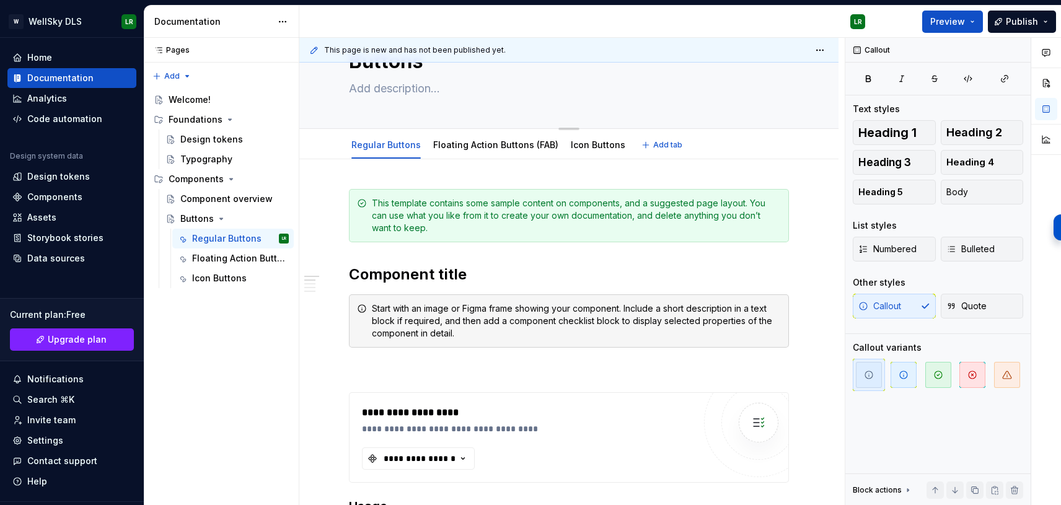
click at [524, 92] on textarea at bounding box center [567, 89] width 440 height 20
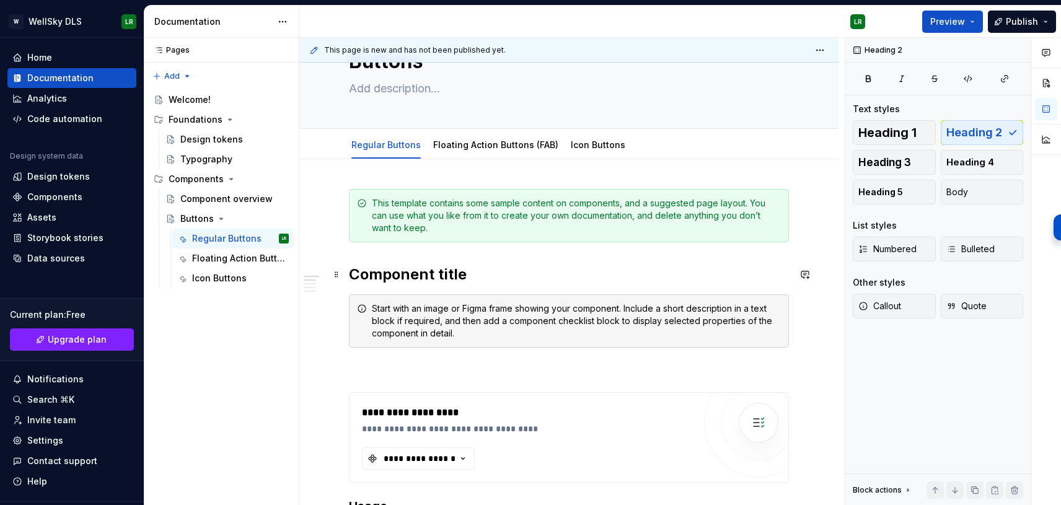
click at [497, 276] on h2 "Component title" at bounding box center [569, 275] width 440 height 20
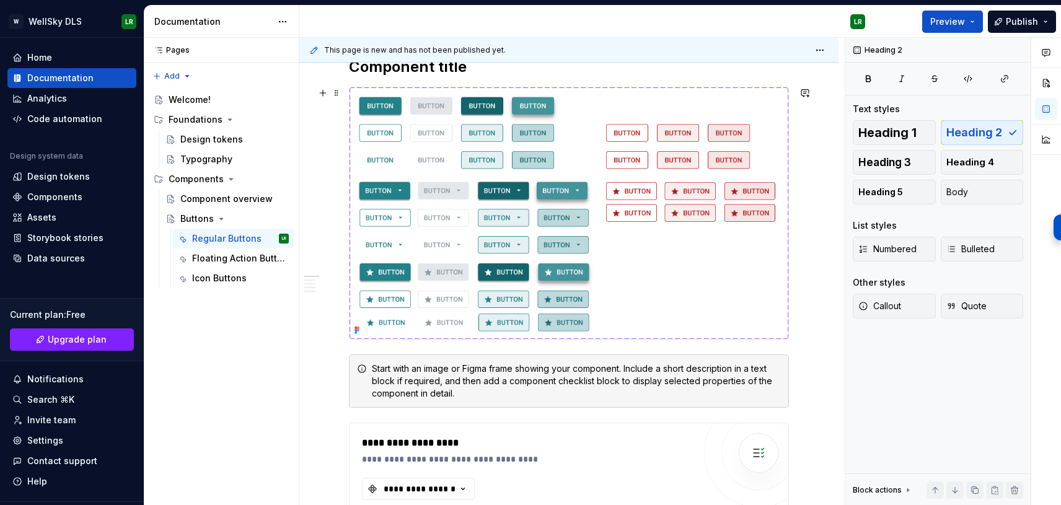
scroll to position [268, 0]
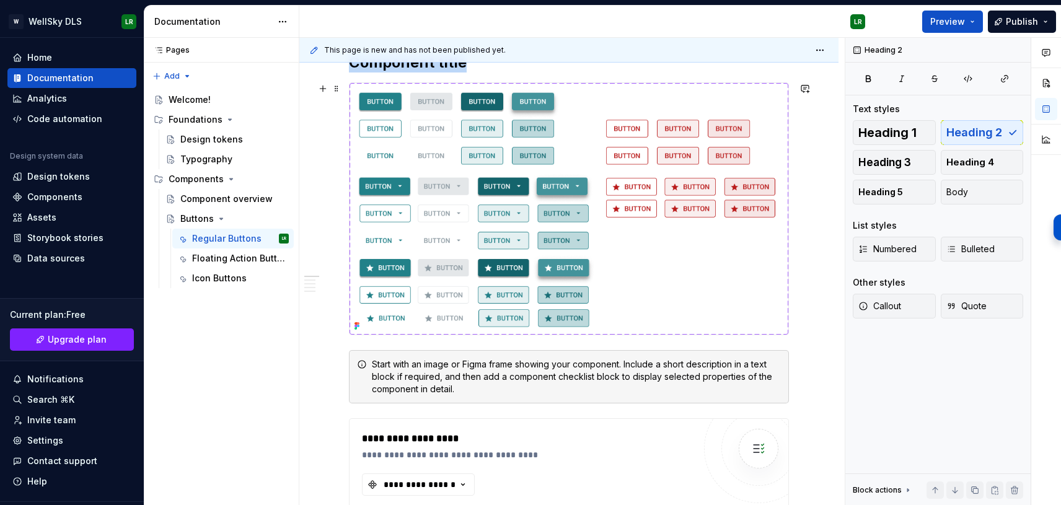
click at [771, 278] on img at bounding box center [569, 209] width 439 height 252
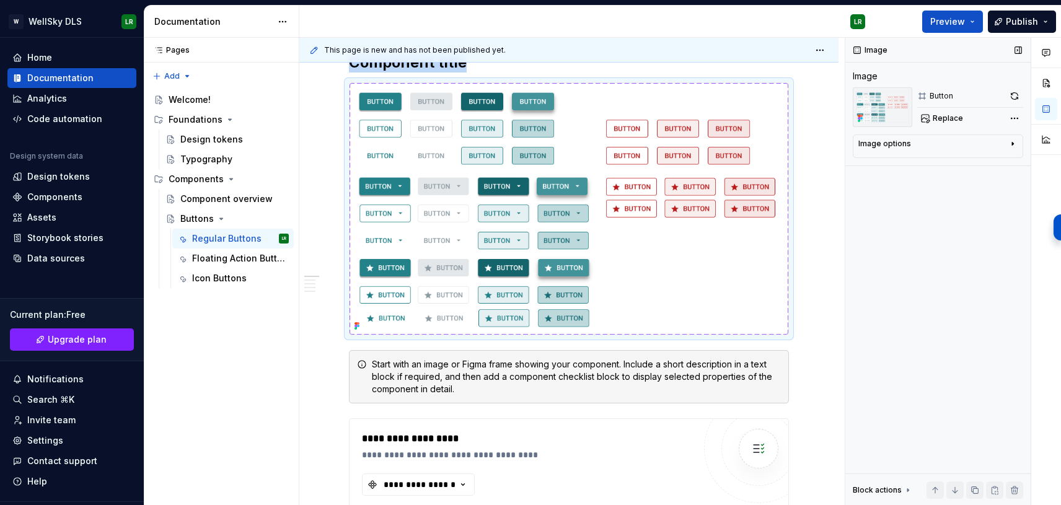
click at [950, 148] on div "Image options" at bounding box center [933, 146] width 149 height 15
click at [950, 148] on div "Image options" at bounding box center [933, 144] width 149 height 10
click at [948, 44] on div "Image" at bounding box center [938, 50] width 185 height 25
click at [856, 81] on div "Image" at bounding box center [865, 76] width 25 height 12
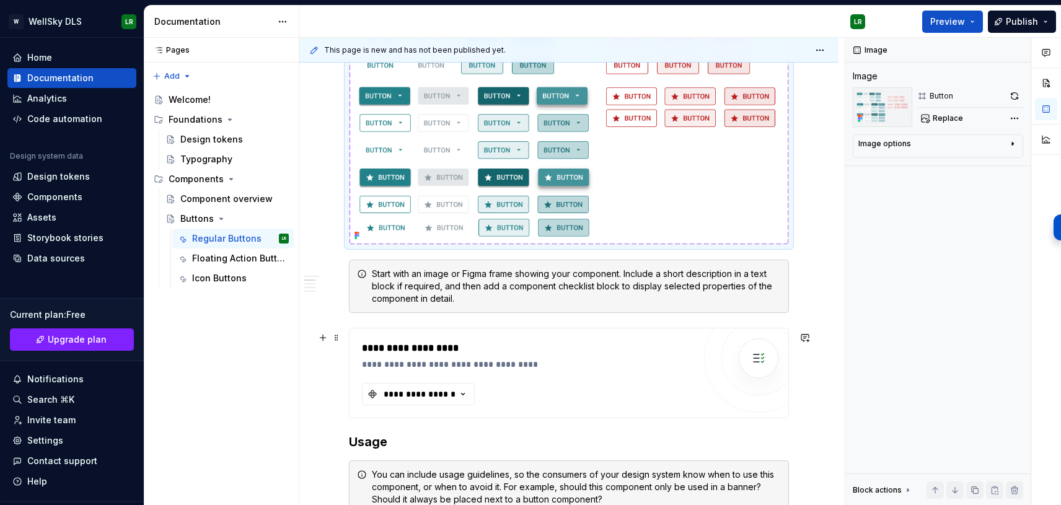
scroll to position [368, 0]
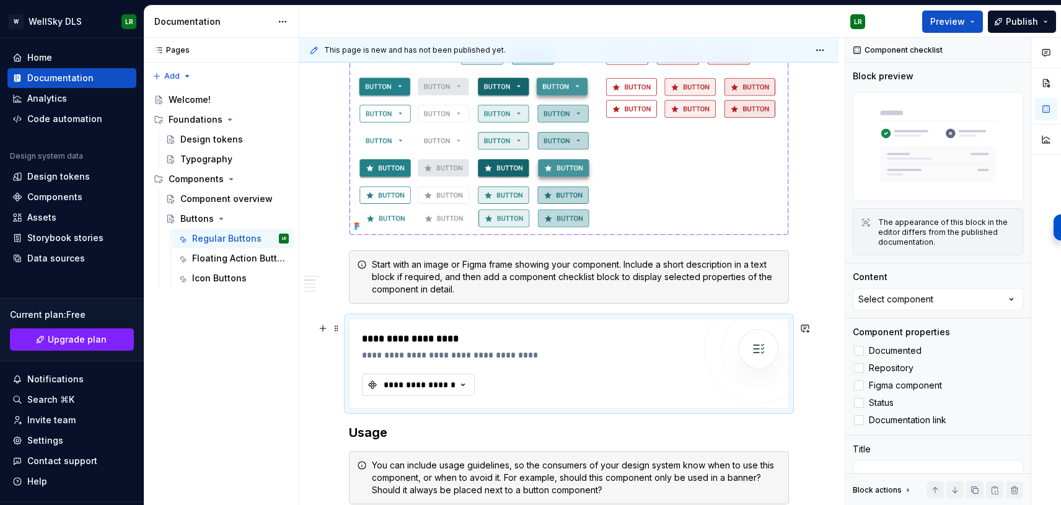
click at [441, 390] on div "**********" at bounding box center [419, 385] width 74 height 12
click at [627, 235] on img at bounding box center [569, 109] width 439 height 252
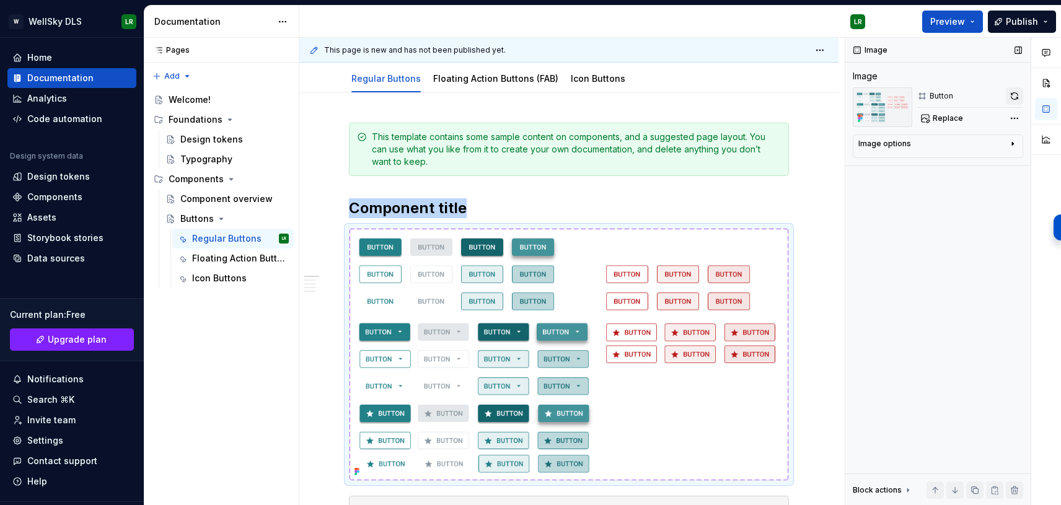
scroll to position [121, 0]
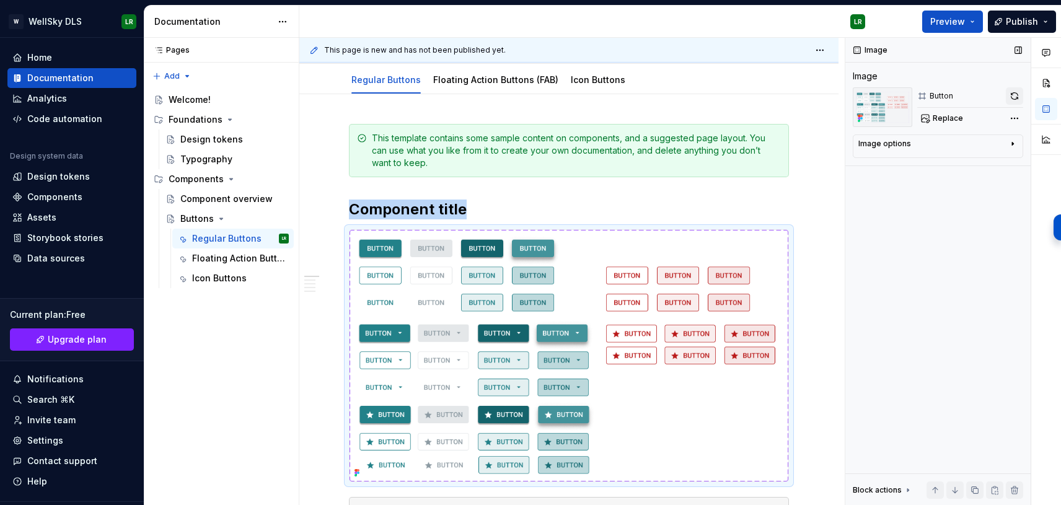
click at [1009, 94] on button "button" at bounding box center [1014, 95] width 17 height 17
click at [1050, 73] on button "button" at bounding box center [1046, 83] width 22 height 22
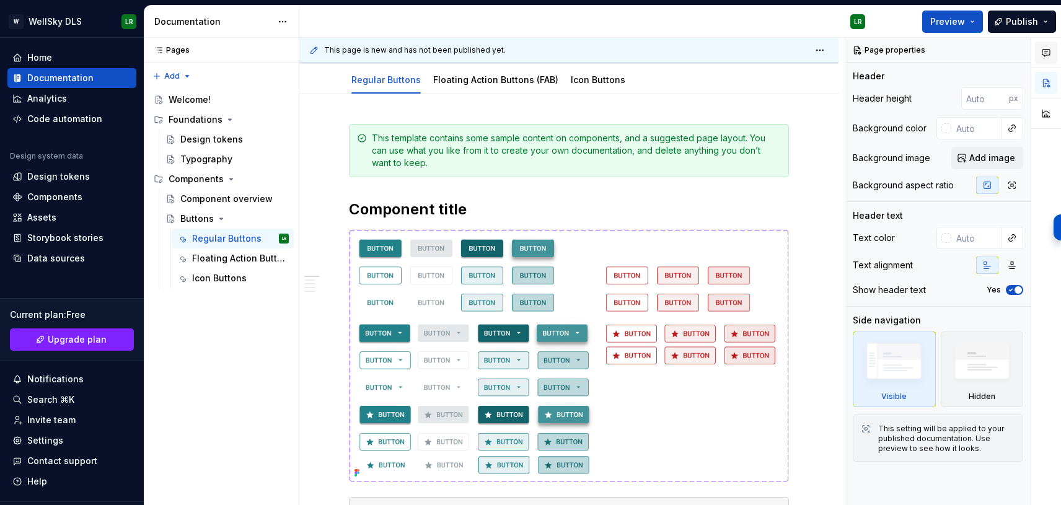
click at [1052, 56] on button "button" at bounding box center [1046, 53] width 22 height 22
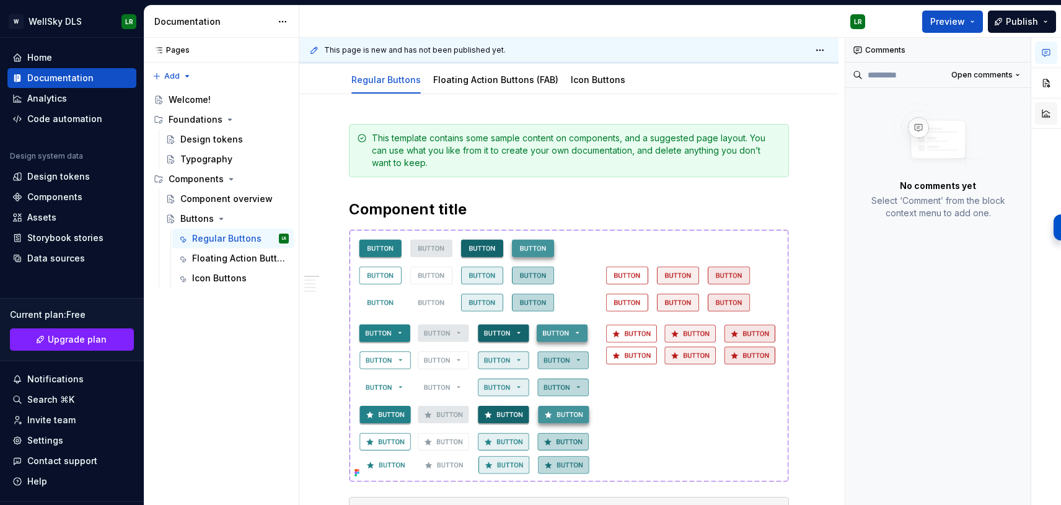
click at [1051, 113] on button "button" at bounding box center [1046, 113] width 22 height 22
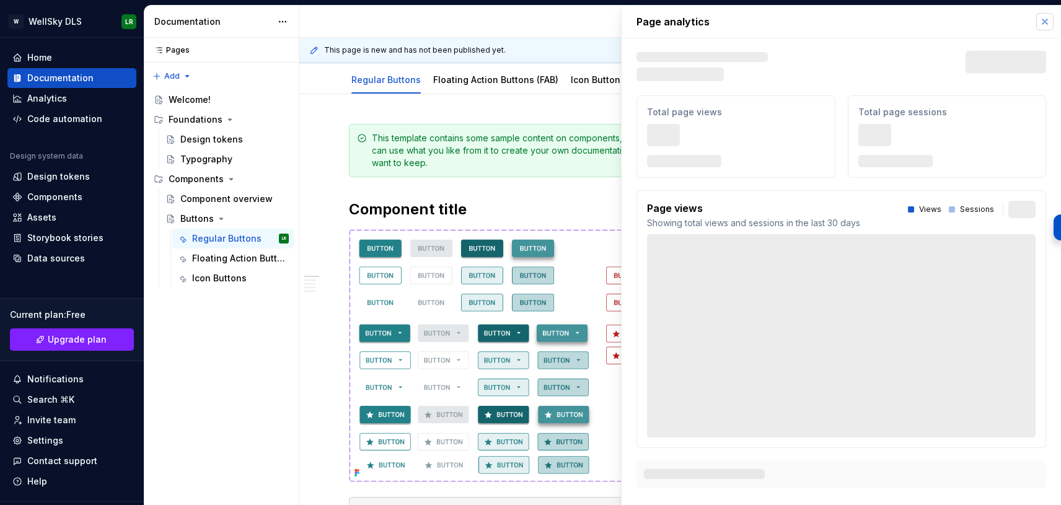
click at [1046, 22] on button "button" at bounding box center [1045, 21] width 17 height 17
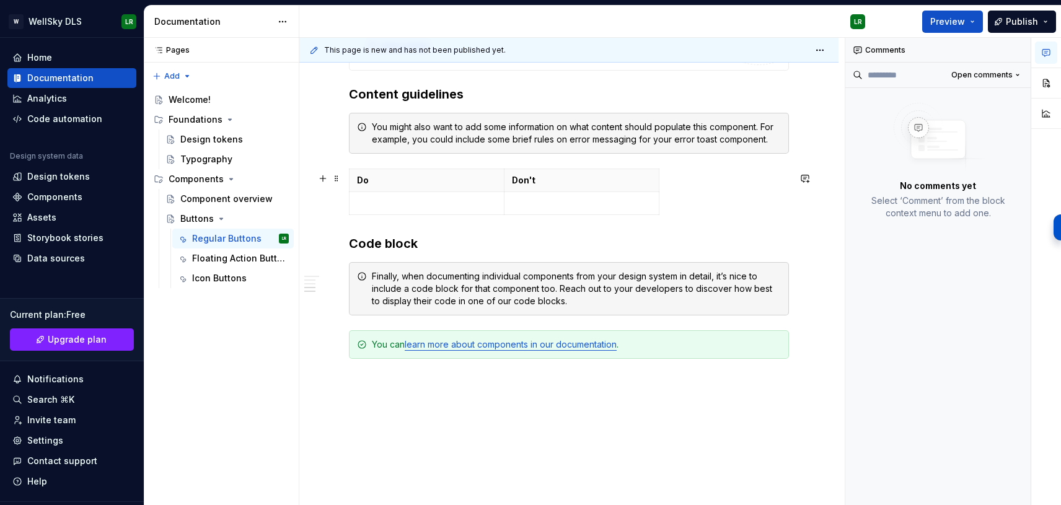
scroll to position [1087, 0]
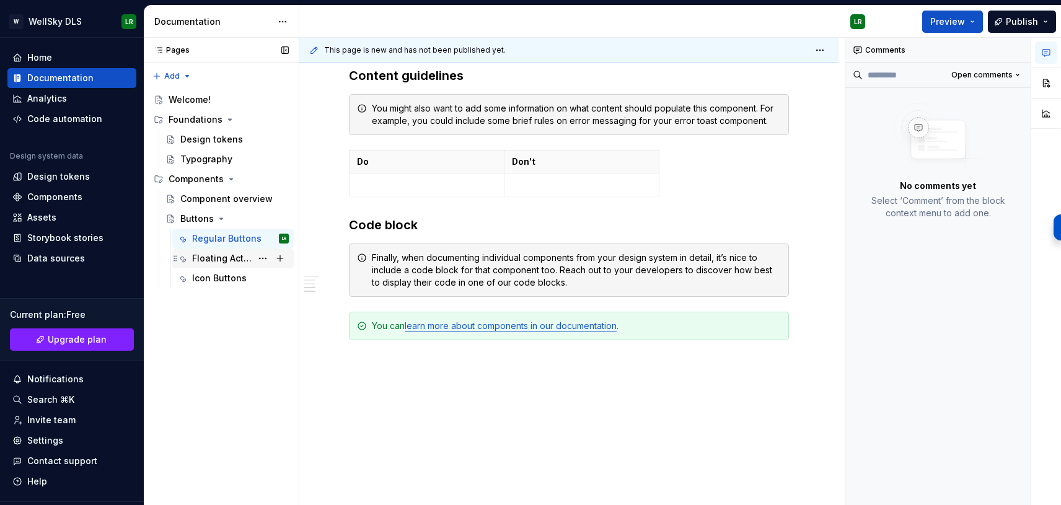
click at [219, 262] on div "Floating Action Buttons (FAB)" at bounding box center [222, 258] width 60 height 12
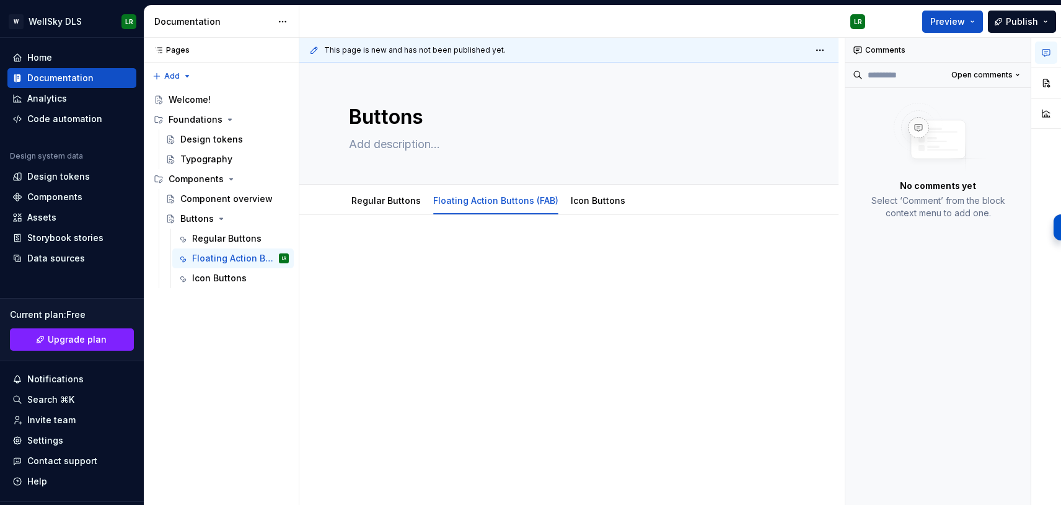
type textarea "*"
click at [689, 302] on div at bounding box center [569, 276] width 440 height 62
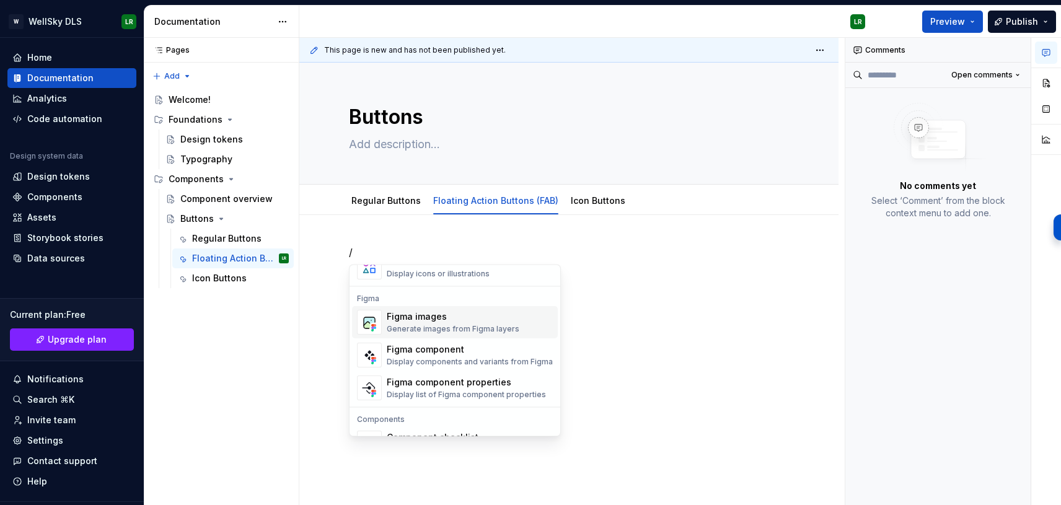
scroll to position [1143, 0]
click at [509, 351] on div "Figma component" at bounding box center [470, 349] width 166 height 12
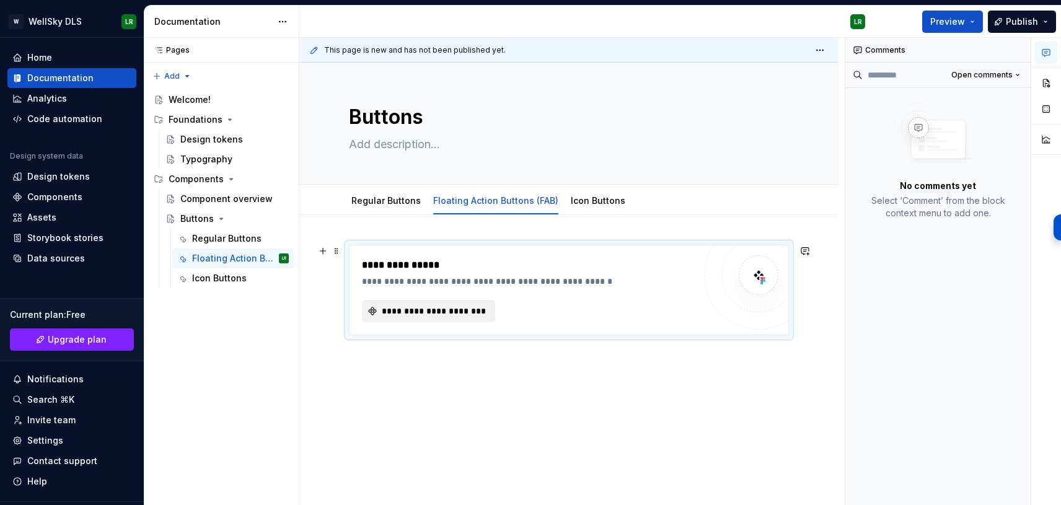
click at [444, 304] on button "**********" at bounding box center [428, 311] width 133 height 22
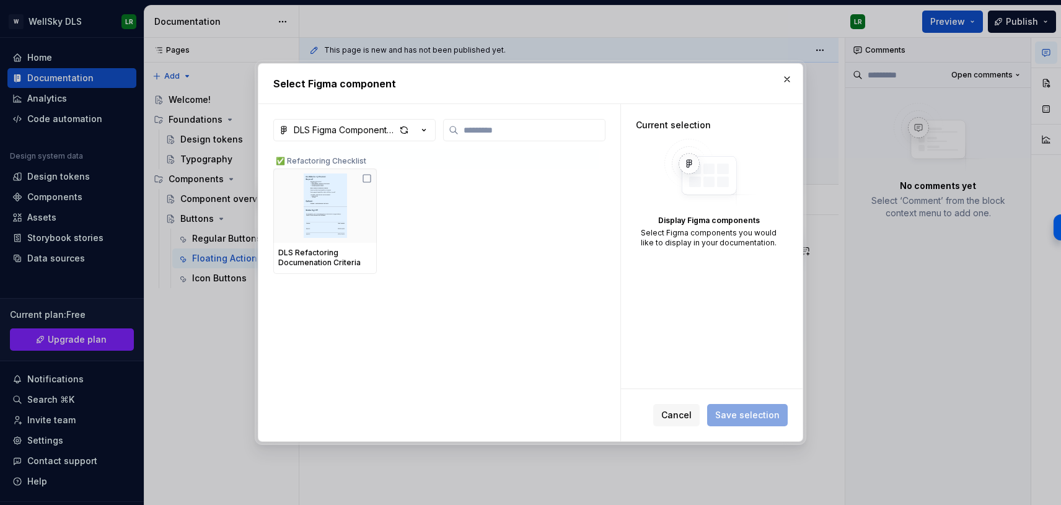
type textarea "*"
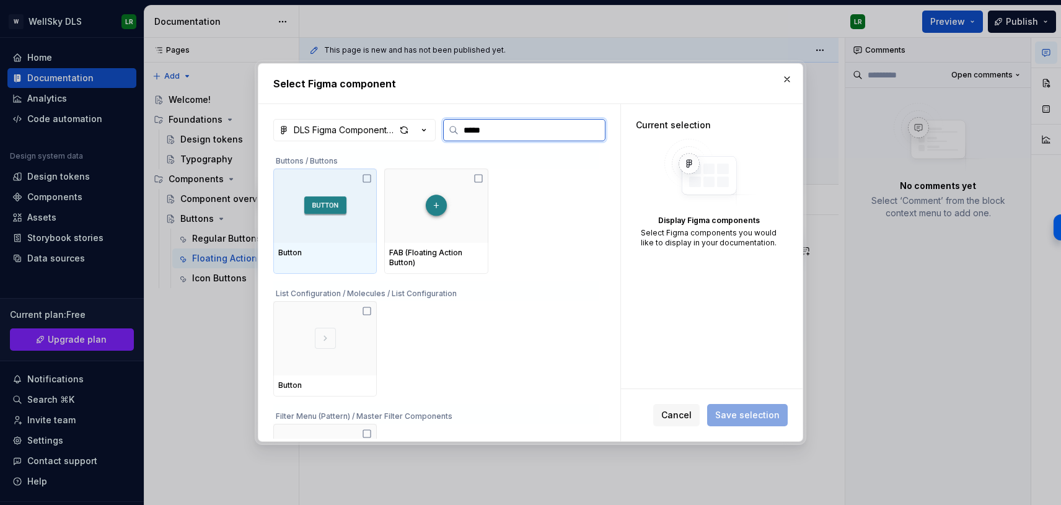
type input "******"
click at [374, 179] on div at bounding box center [325, 206] width 104 height 74
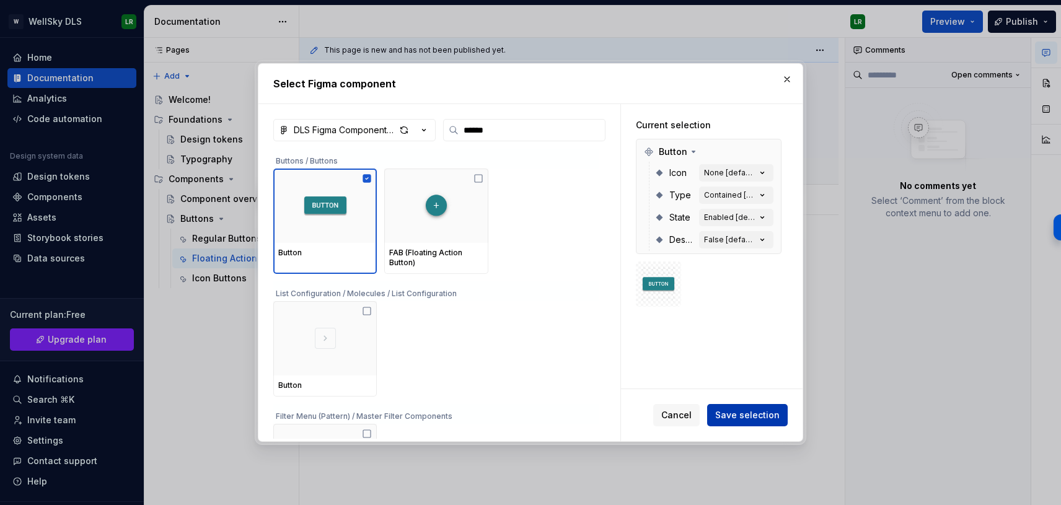
click at [769, 415] on span "Save selection" at bounding box center [747, 415] width 64 height 12
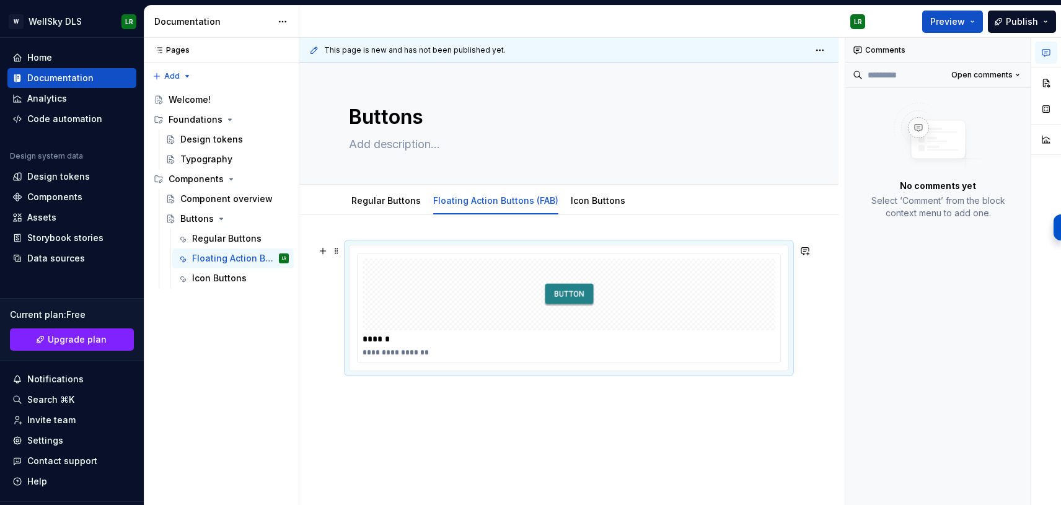
click at [534, 342] on div "******" at bounding box center [572, 339] width 419 height 12
click at [544, 305] on div at bounding box center [569, 295] width 413 height 72
click at [338, 251] on span at bounding box center [337, 250] width 10 height 17
click at [382, 359] on div "Delete" at bounding box center [395, 361] width 81 height 12
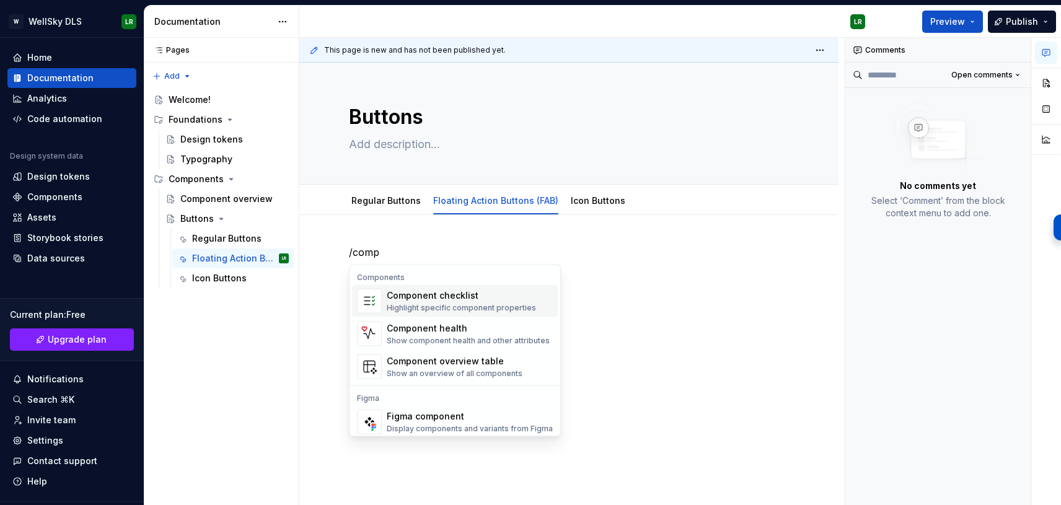
scroll to position [37, 0]
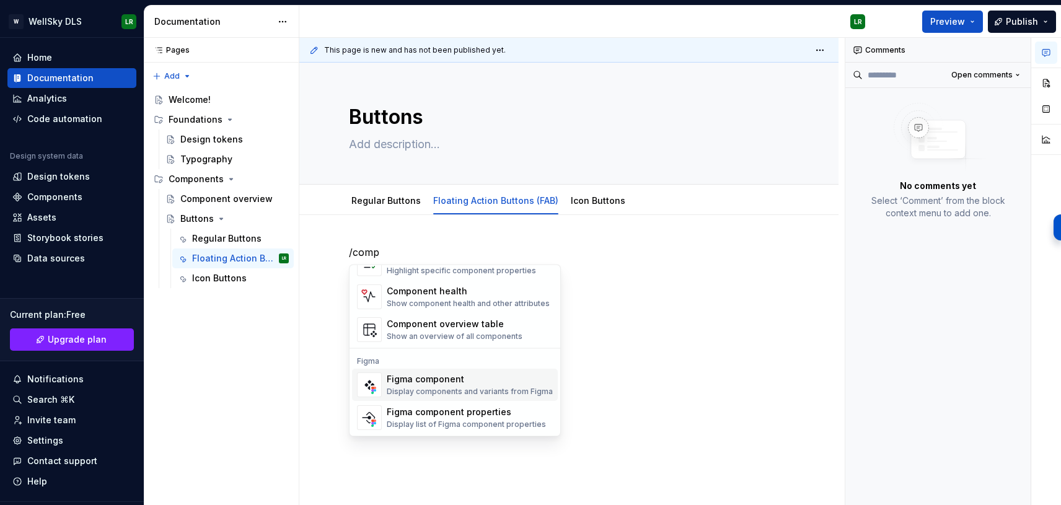
click at [456, 381] on div "Figma component" at bounding box center [470, 379] width 166 height 12
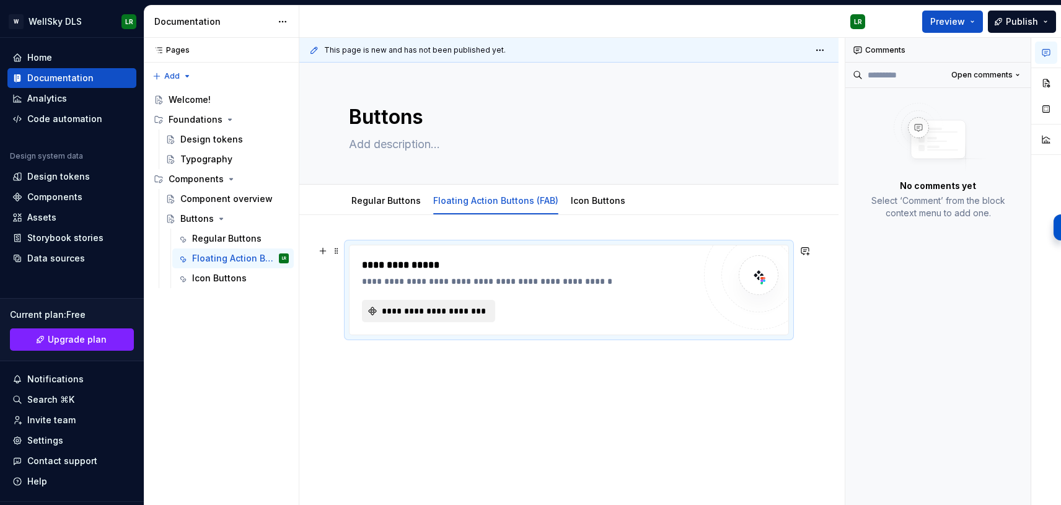
click at [466, 313] on span "**********" at bounding box center [433, 311] width 107 height 12
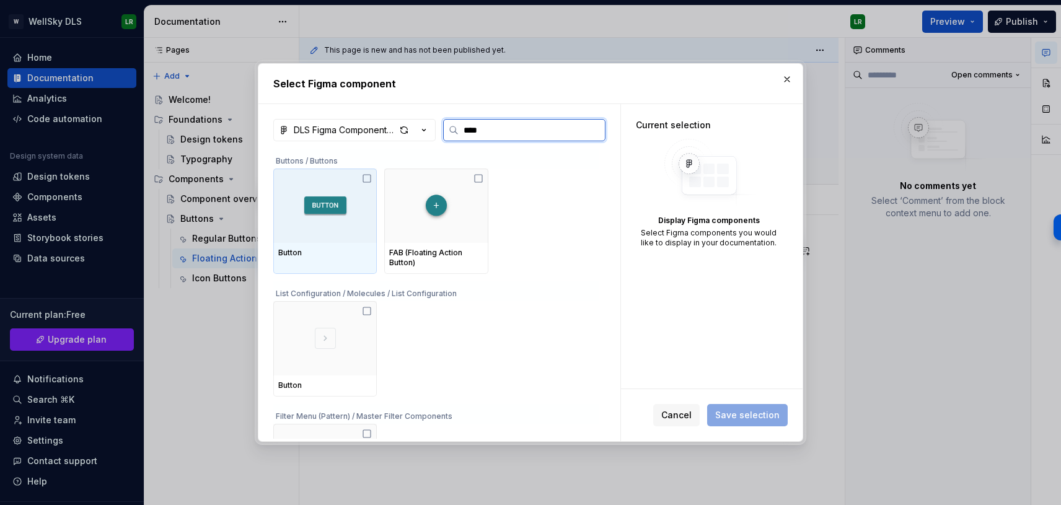
type input "*****"
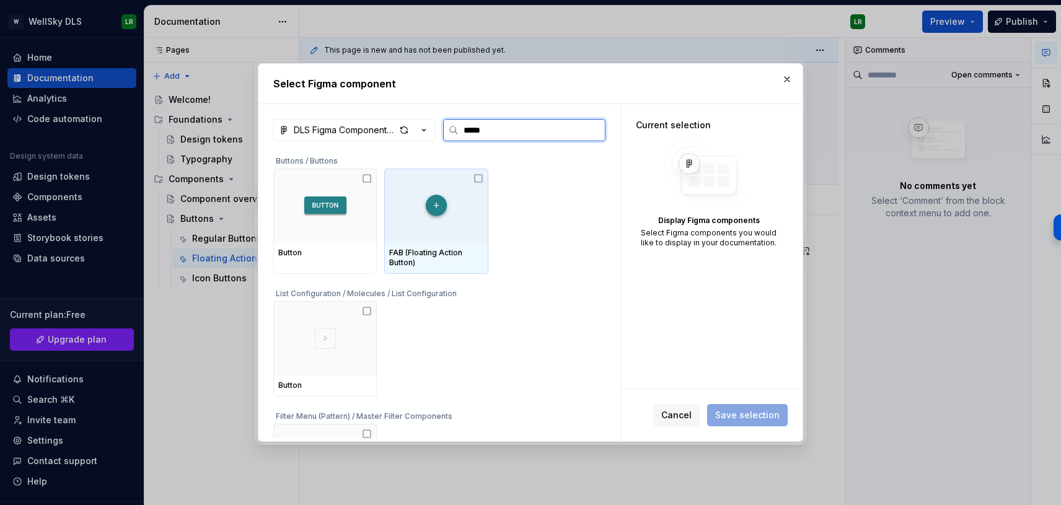
click at [466, 229] on div at bounding box center [436, 206] width 104 height 74
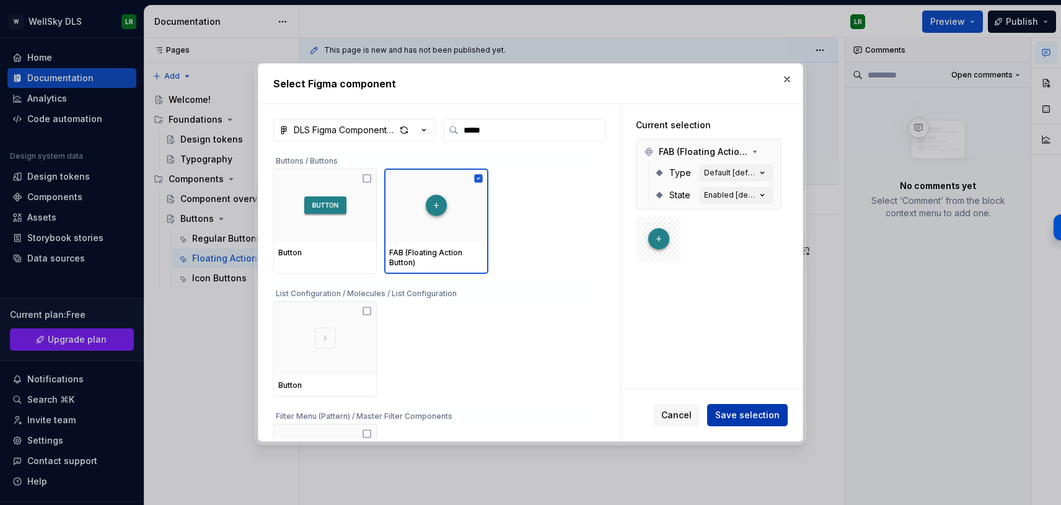
click at [771, 418] on span "Save selection" at bounding box center [747, 415] width 64 height 12
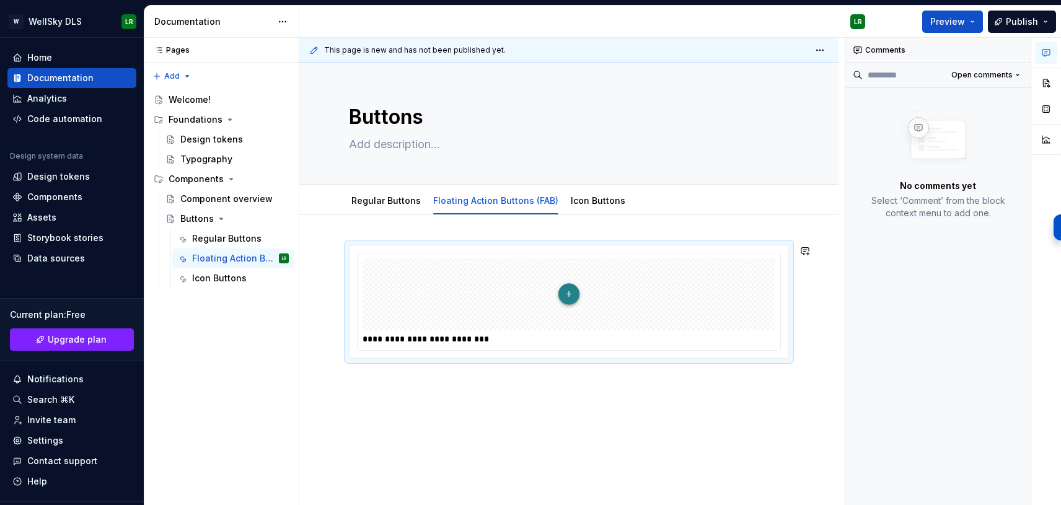
click at [756, 413] on div "**********" at bounding box center [568, 370] width 539 height 311
click at [382, 380] on div "**********" at bounding box center [568, 370] width 539 height 311
click at [221, 241] on div "Regular Buttons" at bounding box center [222, 238] width 60 height 12
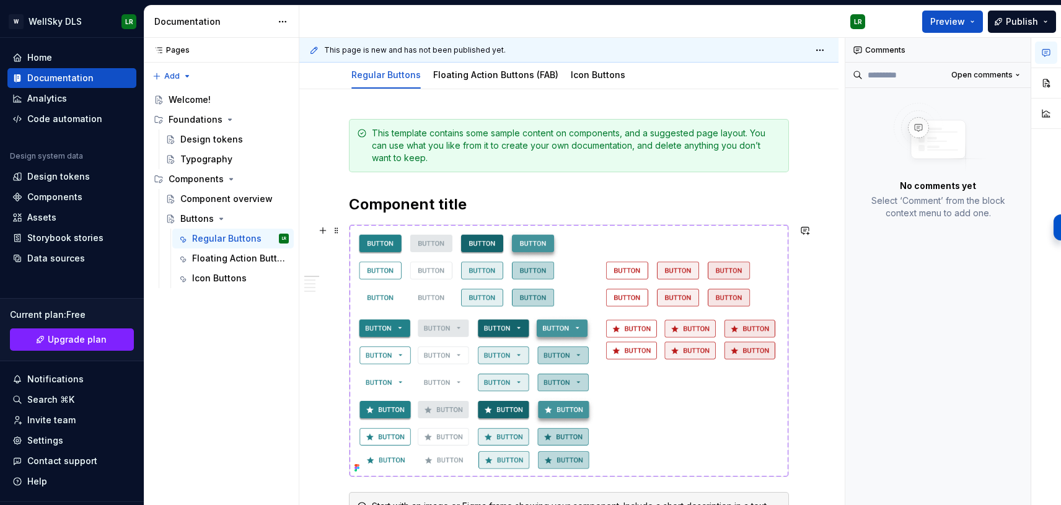
scroll to position [157, 0]
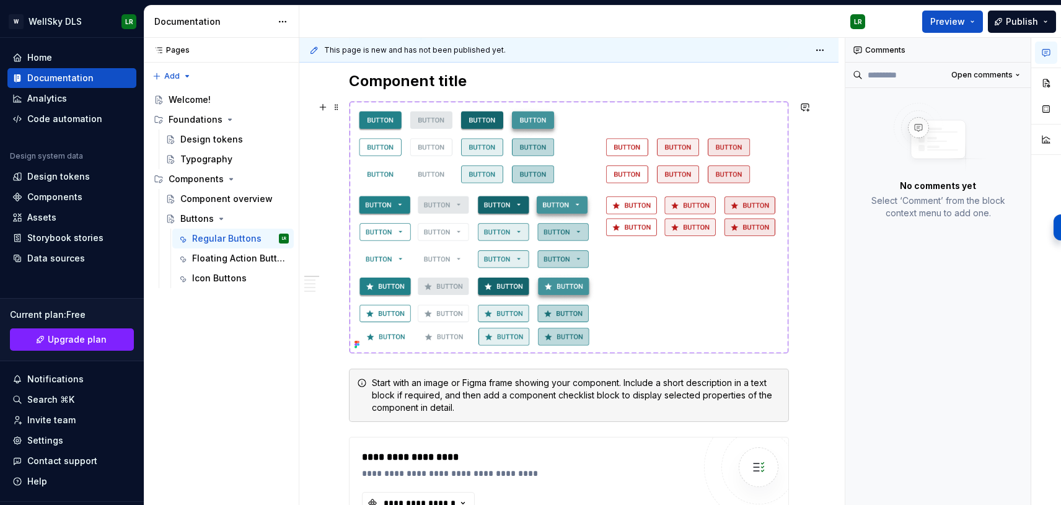
scroll to position [252, 0]
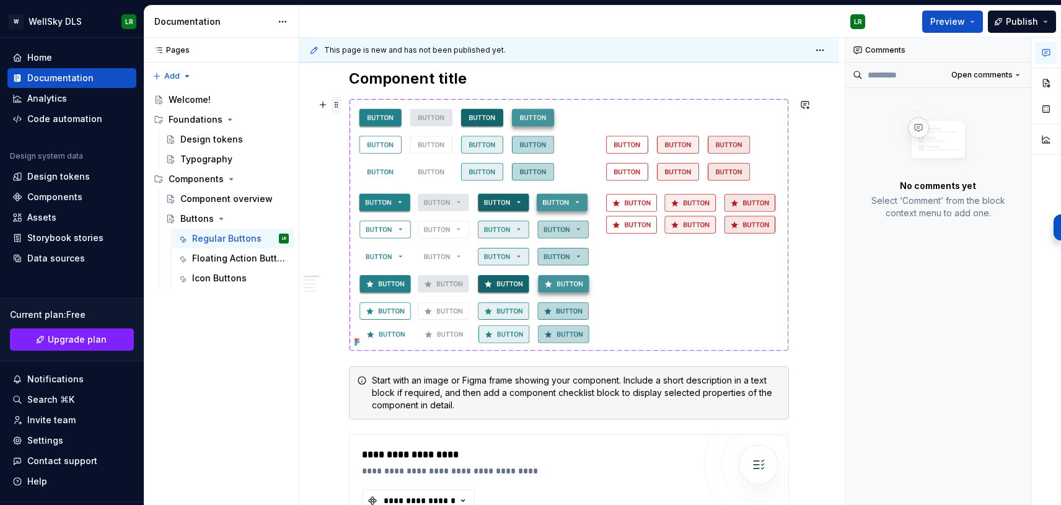
click at [338, 105] on span at bounding box center [337, 104] width 10 height 17
type textarea "*"
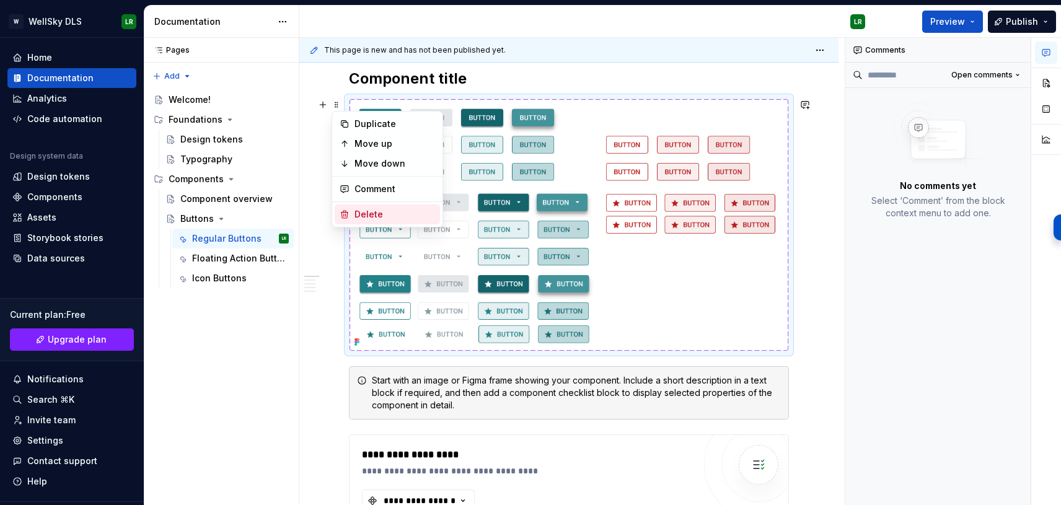
click at [389, 216] on div "Delete" at bounding box center [395, 214] width 81 height 12
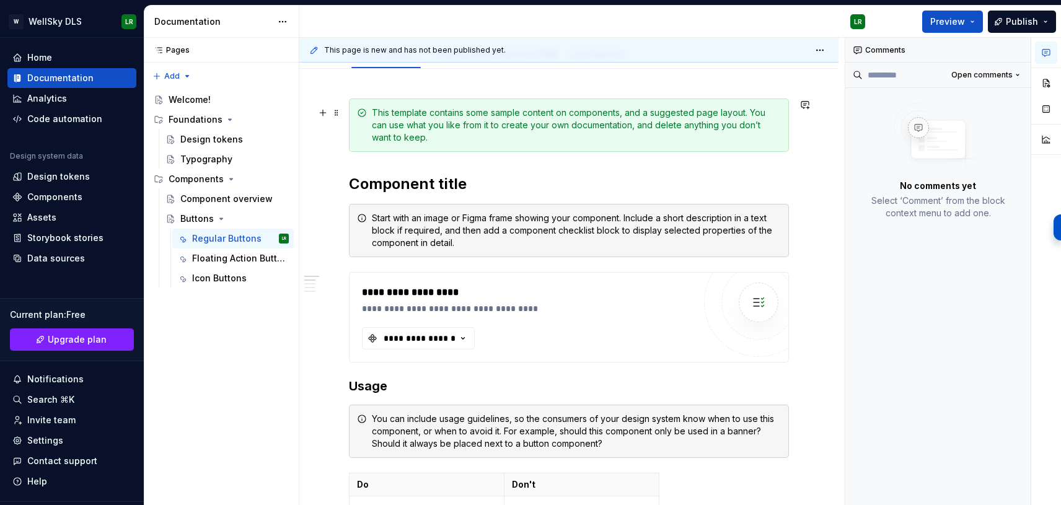
scroll to position [134, 0]
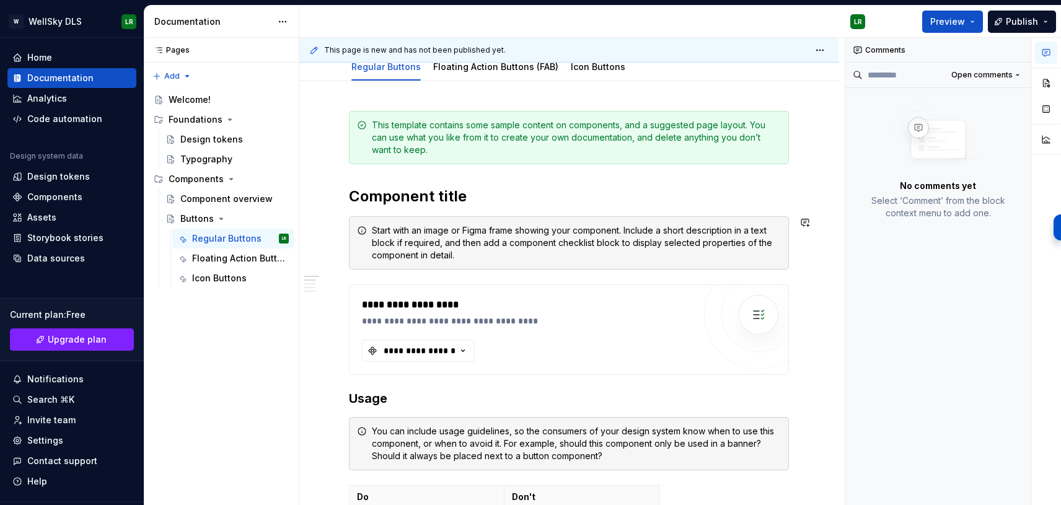
click at [322, 230] on button "button" at bounding box center [322, 230] width 17 height 17
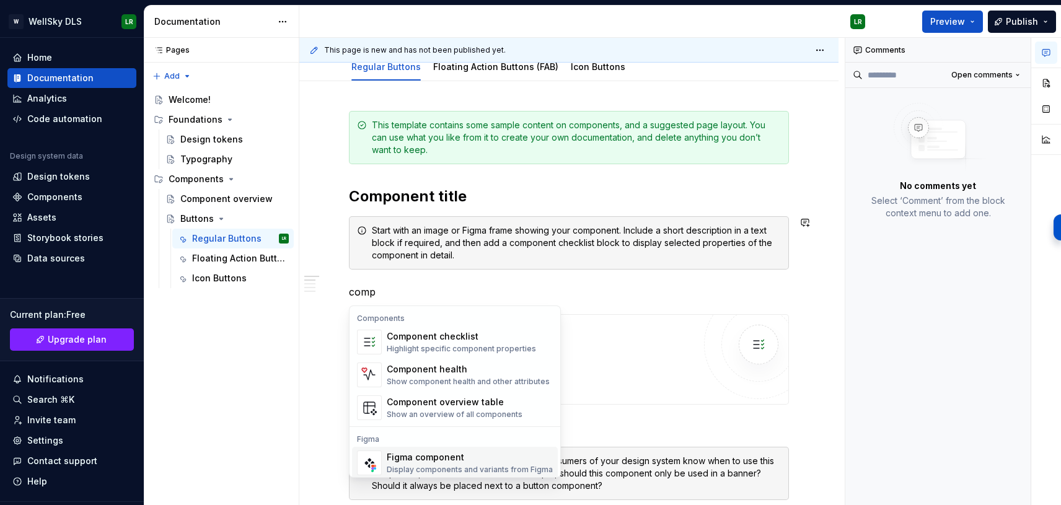
click at [425, 455] on div "Figma component" at bounding box center [470, 457] width 166 height 12
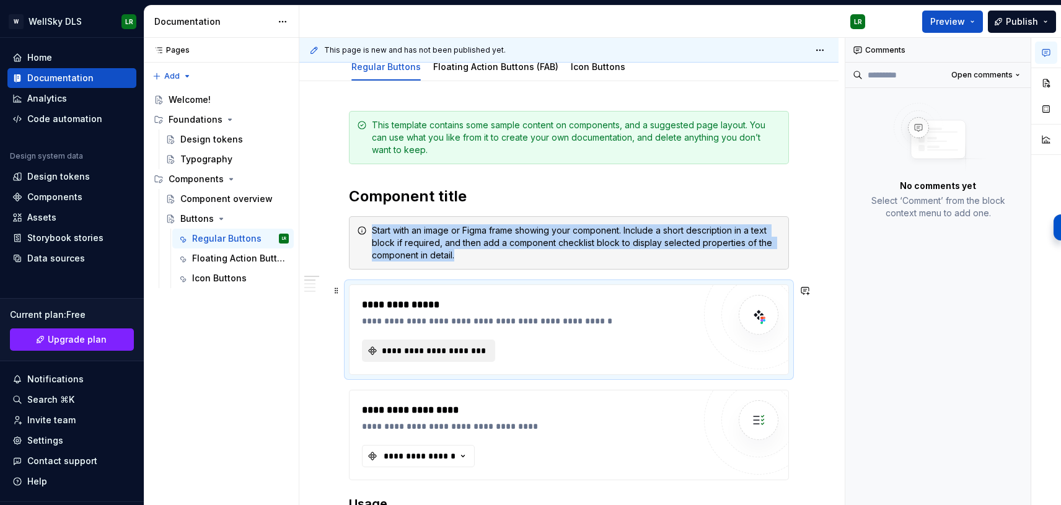
click at [467, 351] on span "**********" at bounding box center [433, 351] width 107 height 12
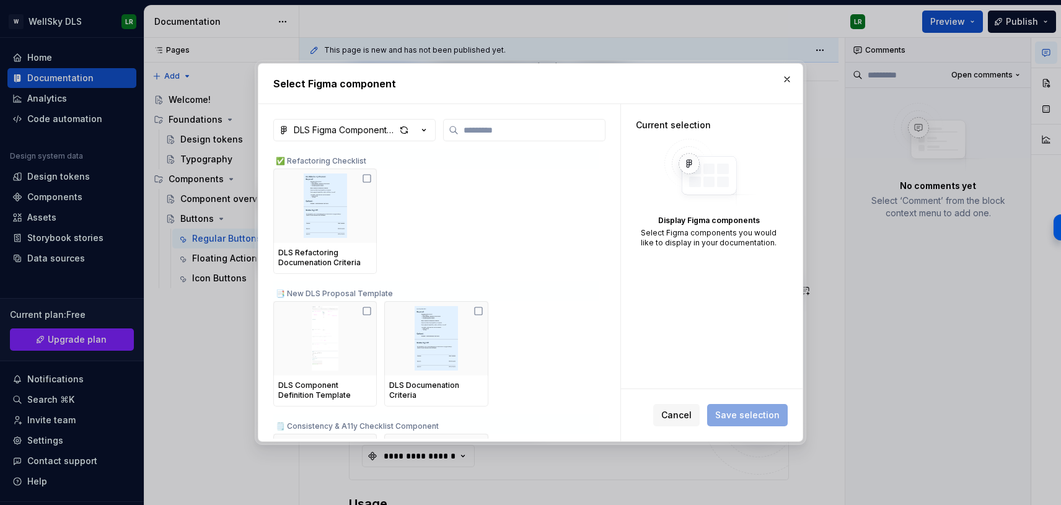
type textarea "*"
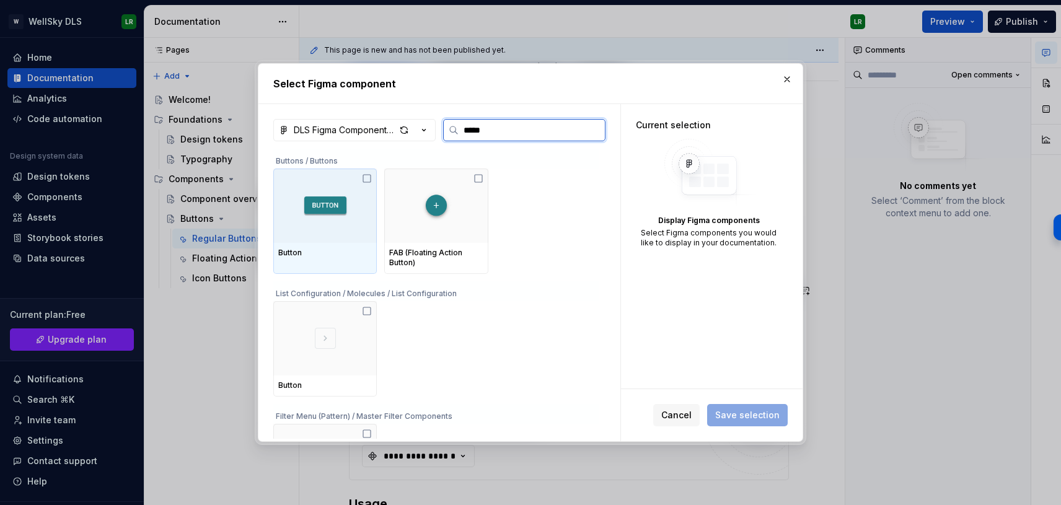
type input "******"
click at [355, 191] on div at bounding box center [325, 206] width 104 height 74
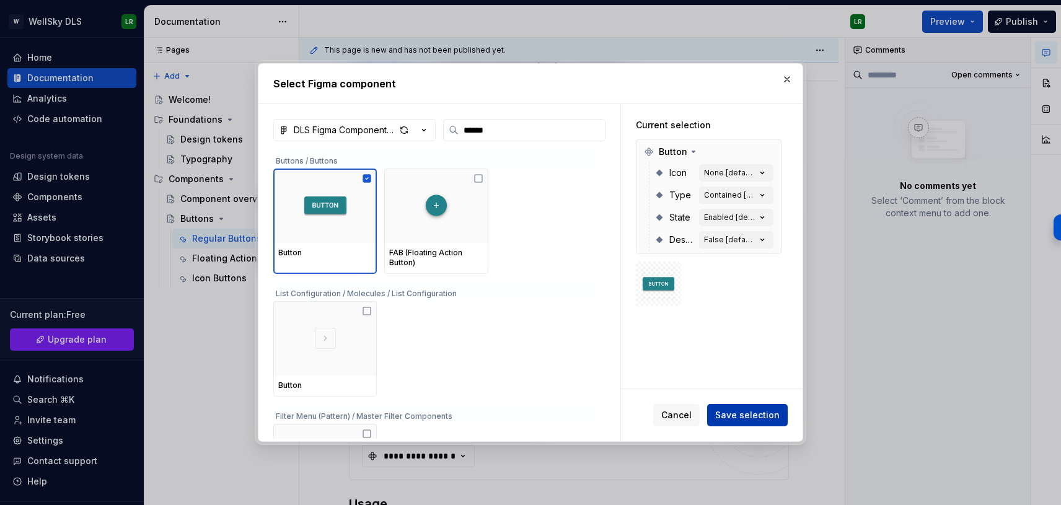
click at [741, 417] on span "Save selection" at bounding box center [747, 415] width 64 height 12
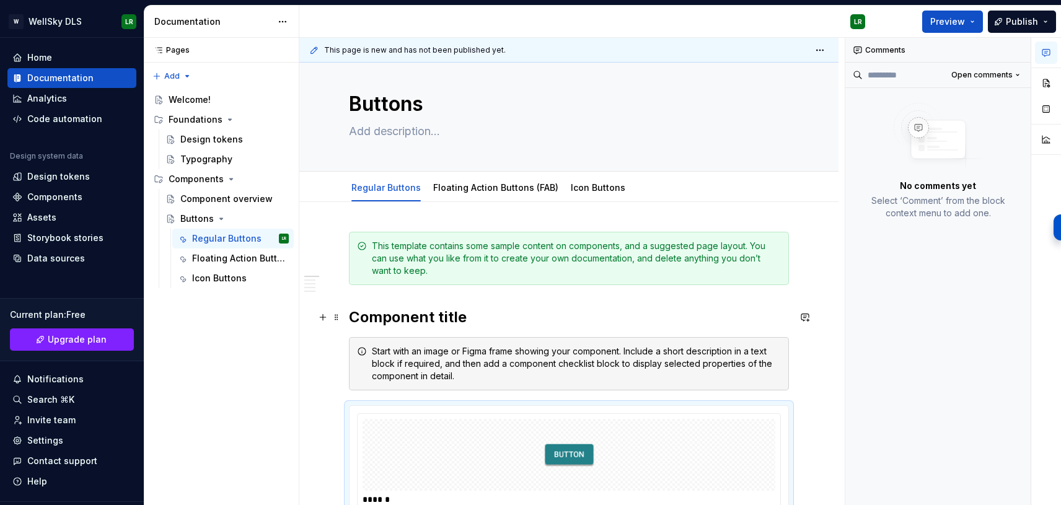
scroll to position [9, 0]
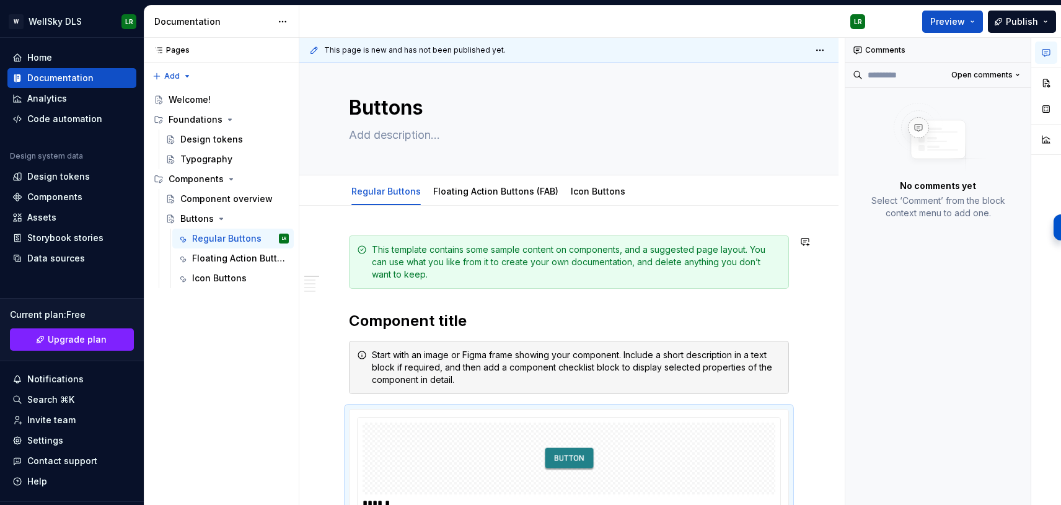
drag, startPoint x: 334, startPoint y: 413, endPoint x: 350, endPoint y: 236, distance: 178.0
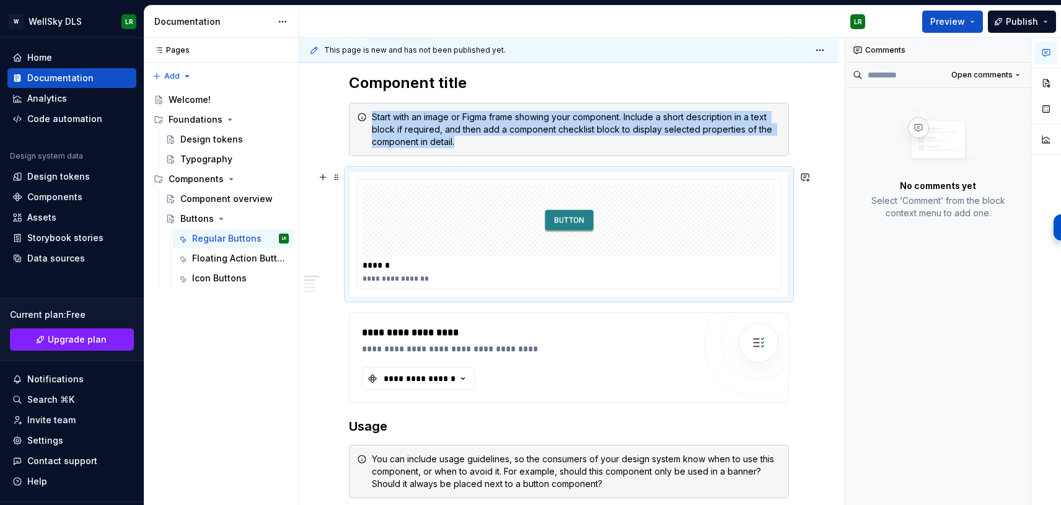
scroll to position [247, 0]
click at [323, 317] on button "button" at bounding box center [322, 319] width 17 height 17
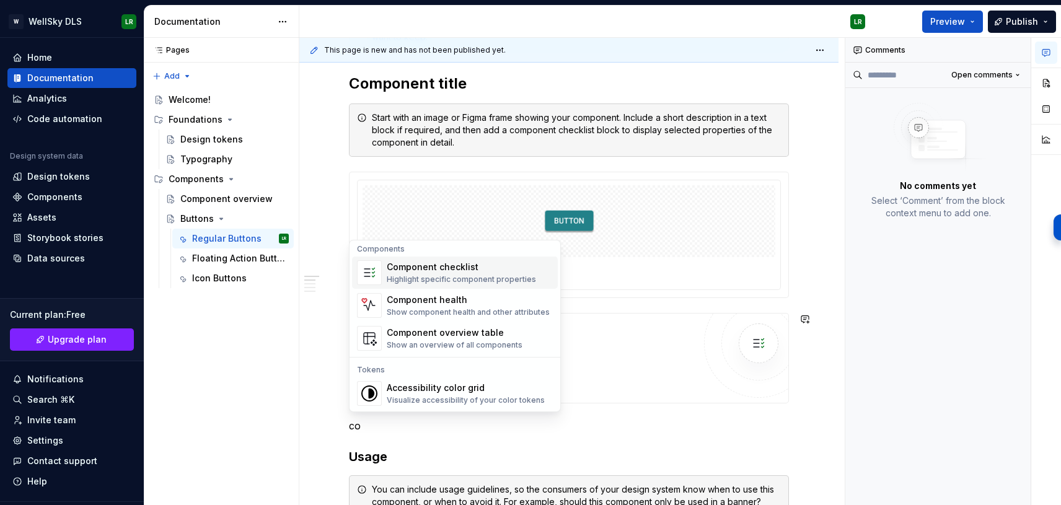
scroll to position [114, 0]
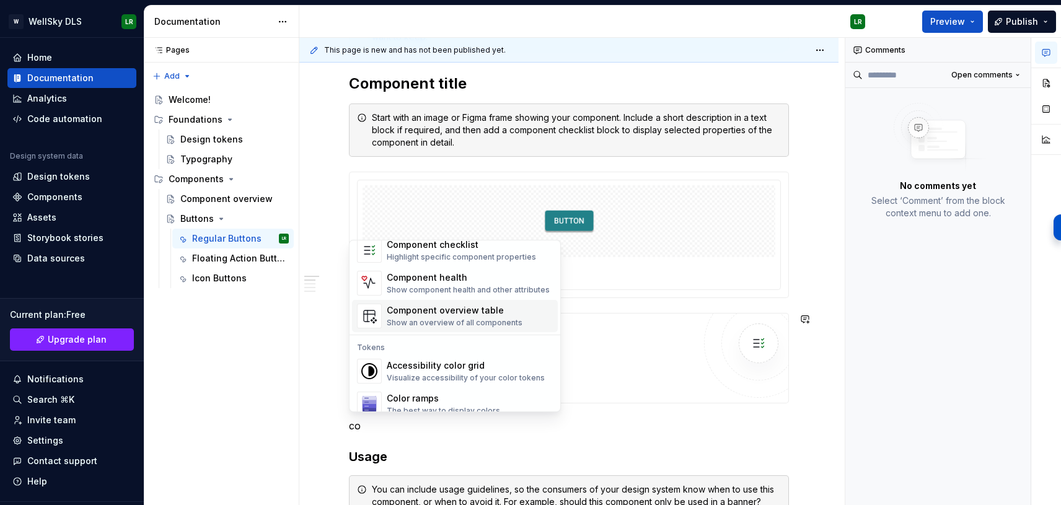
click at [468, 309] on div "Component overview table" at bounding box center [455, 310] width 136 height 12
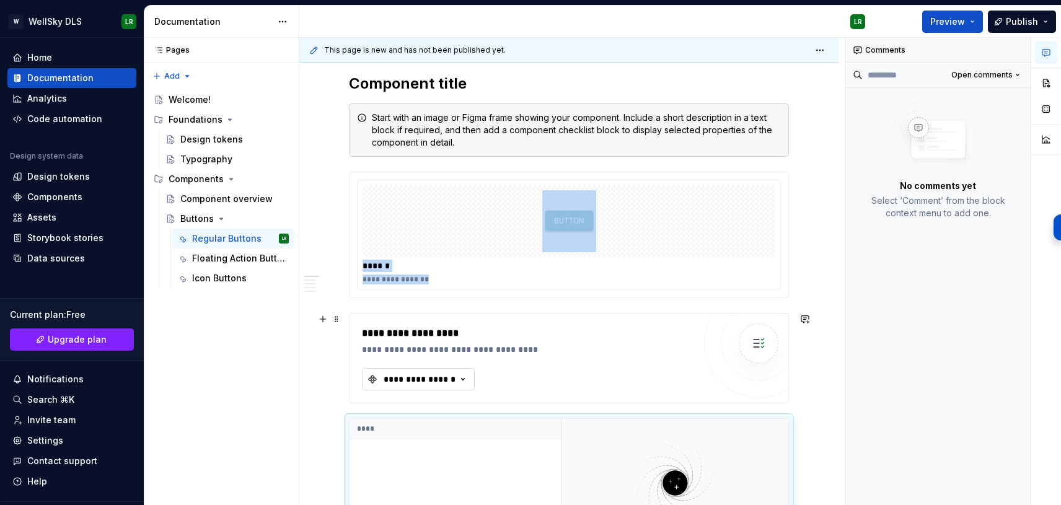
click at [459, 378] on icon "button" at bounding box center [463, 379] width 12 height 12
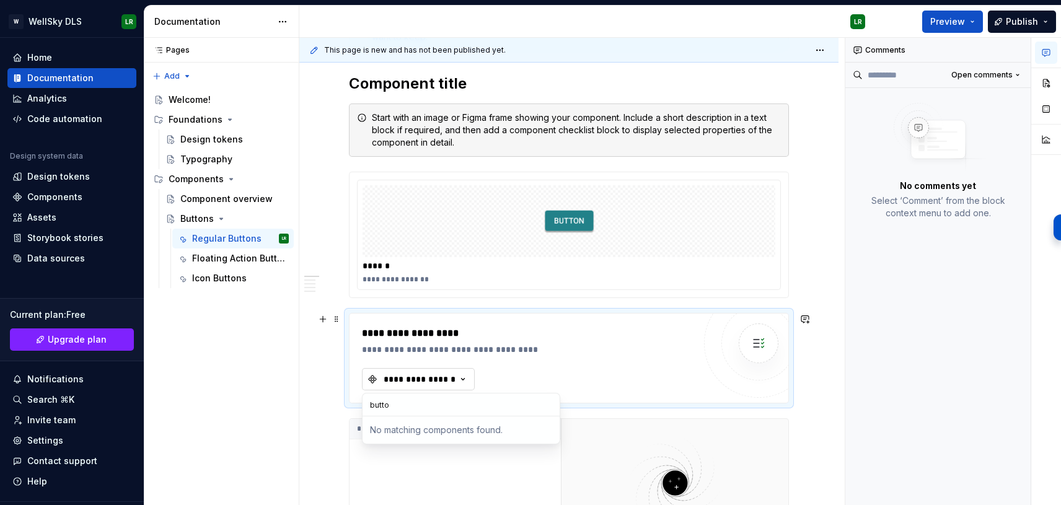
type input "button"
click at [325, 373] on div "**********" at bounding box center [572, 272] width 546 height 468
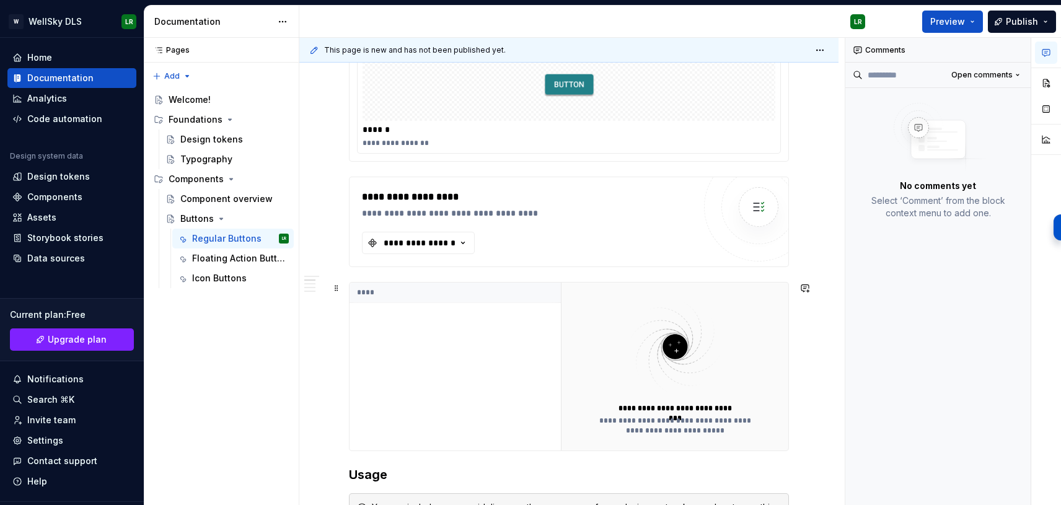
scroll to position [404, 0]
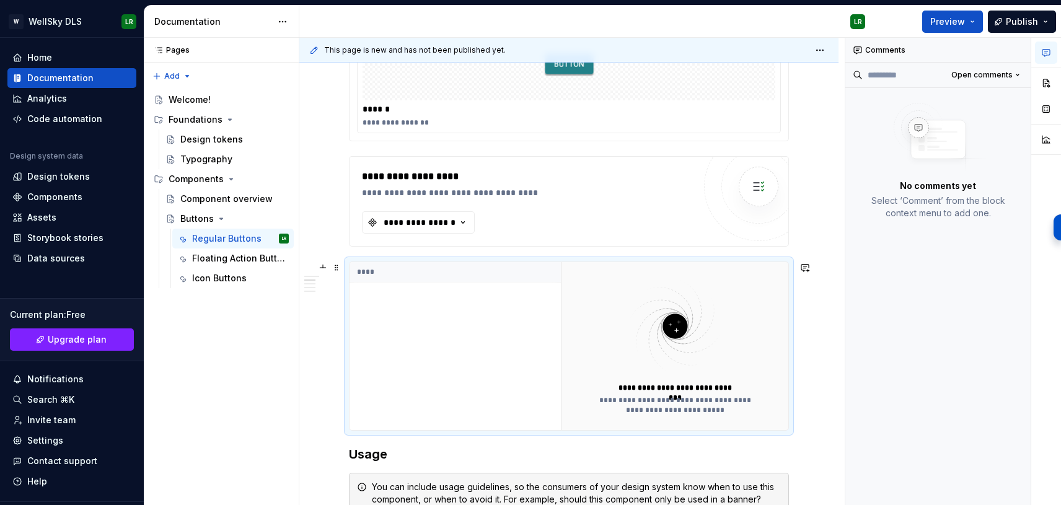
click at [359, 272] on th "****" at bounding box center [457, 272] width 214 height 20
click at [443, 273] on th "****" at bounding box center [457, 272] width 214 height 20
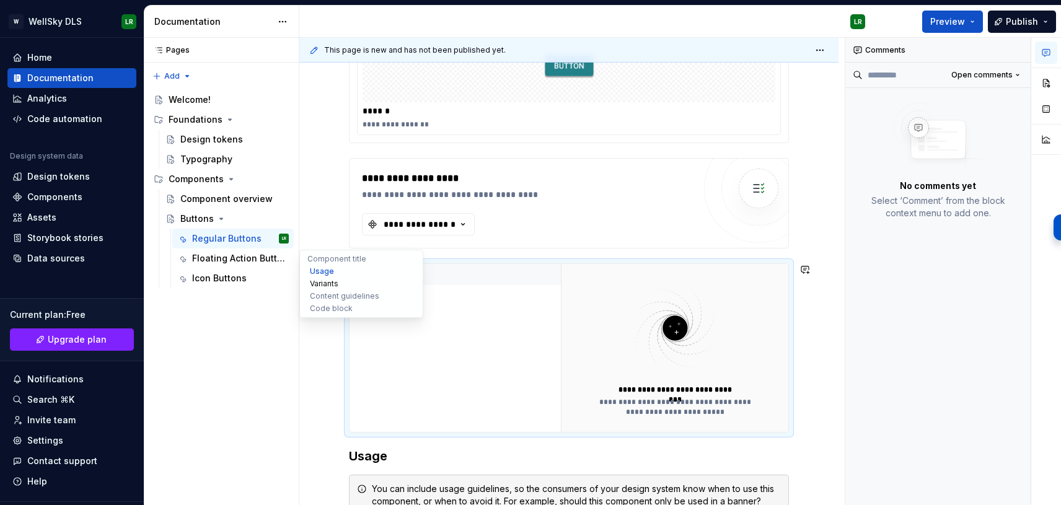
click at [325, 283] on button "Variants" at bounding box center [362, 284] width 118 height 12
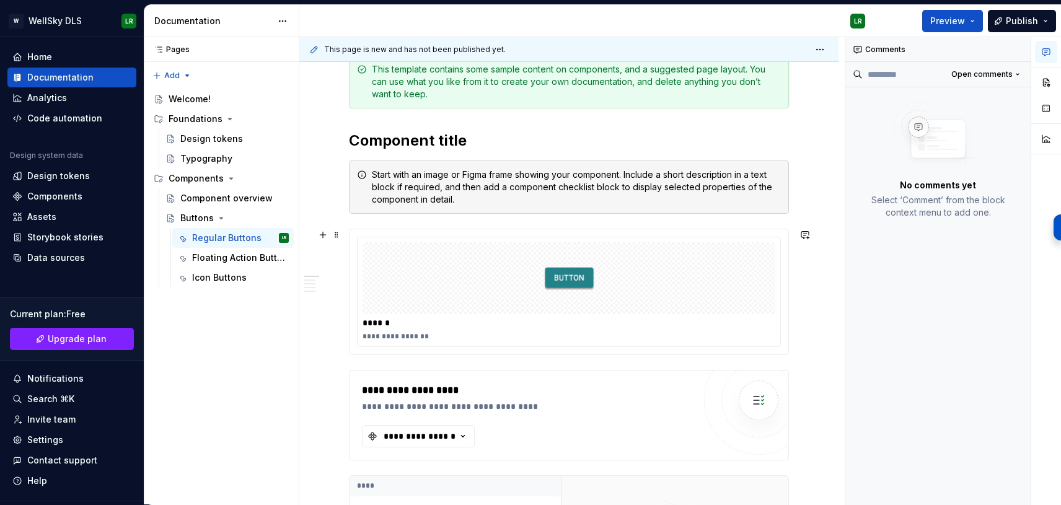
scroll to position [194, 0]
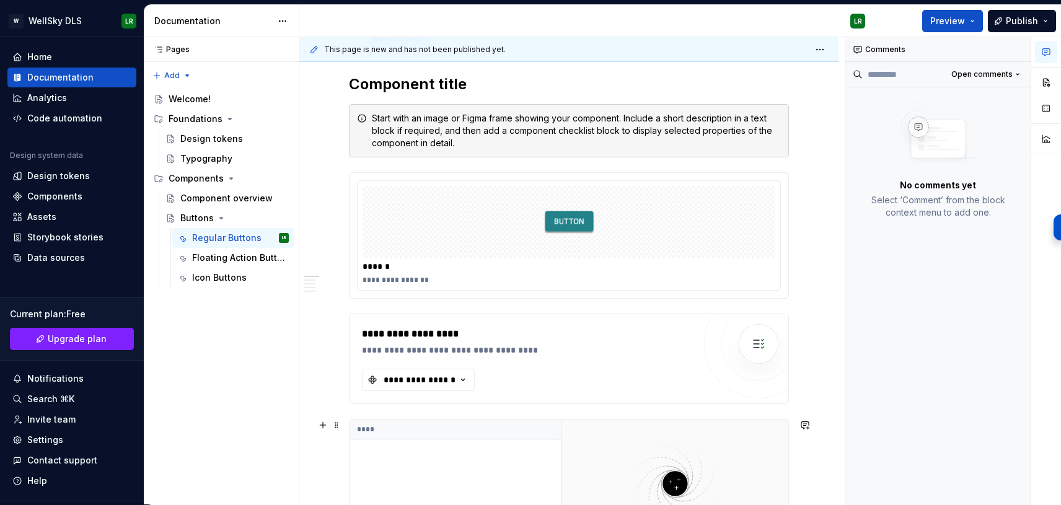
scroll to position [260, 0]
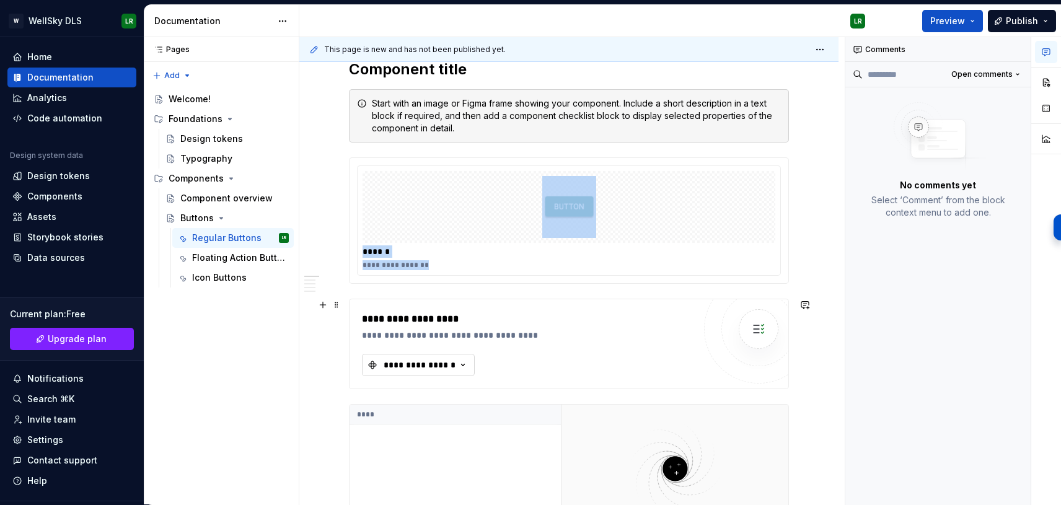
click at [457, 363] on icon "button" at bounding box center [463, 365] width 12 height 12
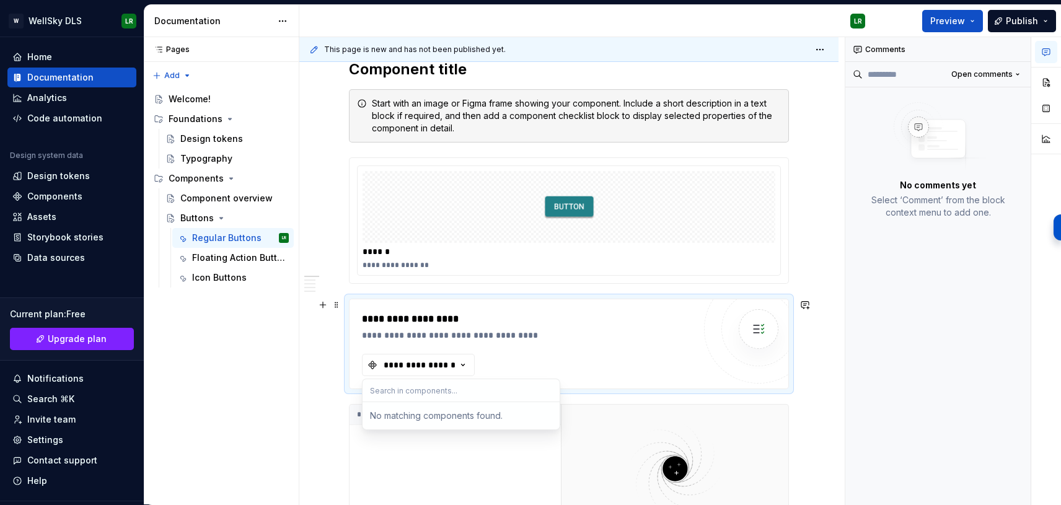
drag, startPoint x: 316, startPoint y: 356, endPoint x: 314, endPoint y: 314, distance: 42.8
click at [316, 347] on div "**********" at bounding box center [572, 271] width 546 height 468
click at [320, 307] on button "button" at bounding box center [322, 304] width 17 height 17
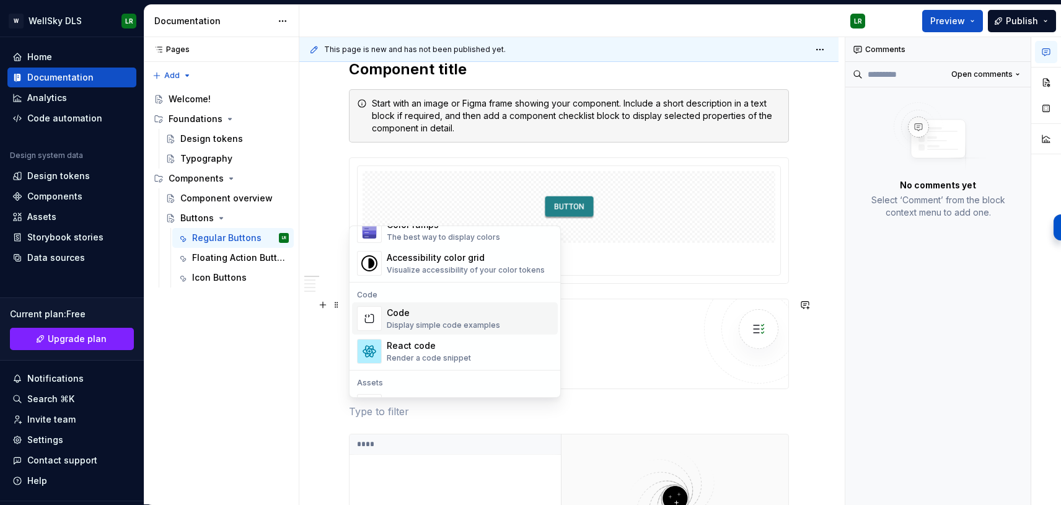
scroll to position [953, 0]
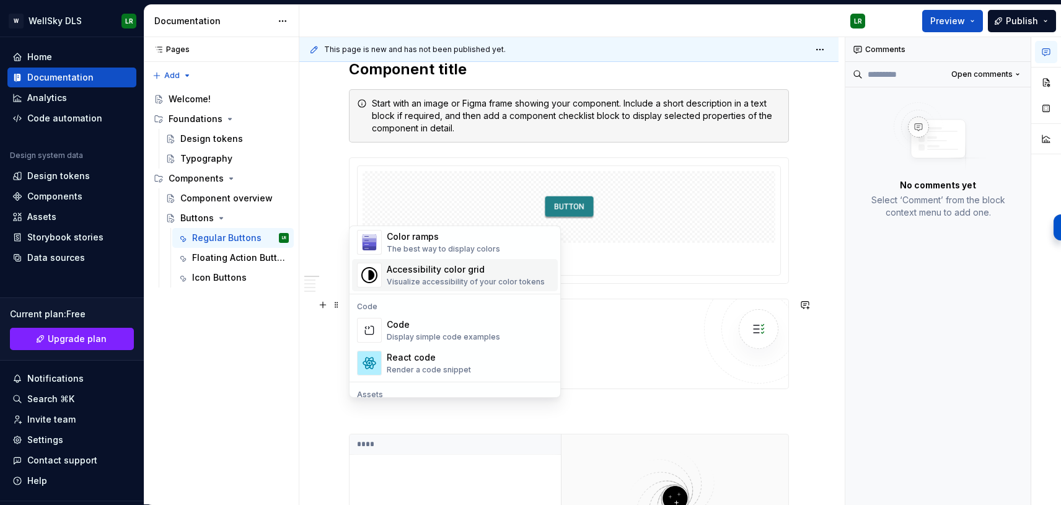
click at [444, 283] on div "Visualize accessibility of your color tokens" at bounding box center [466, 282] width 158 height 10
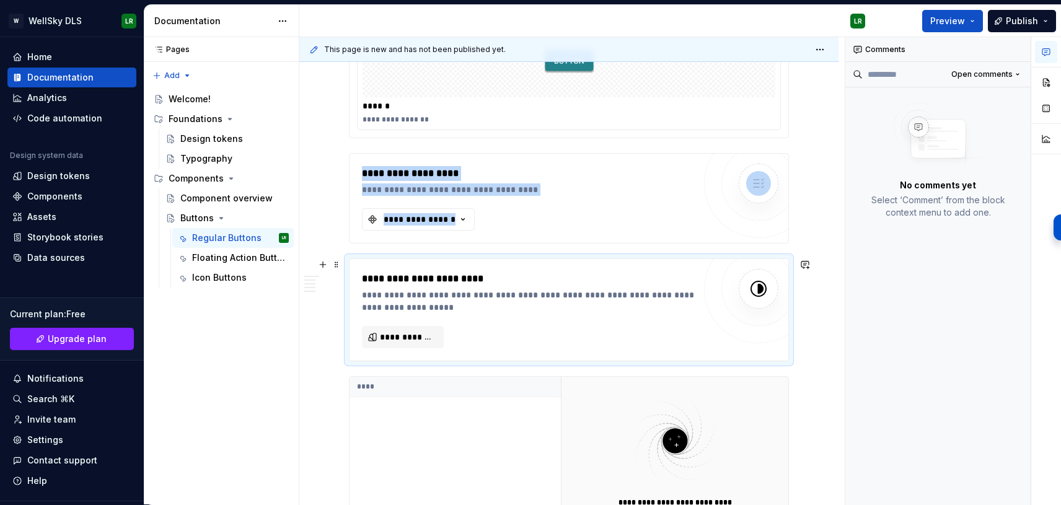
scroll to position [418, 0]
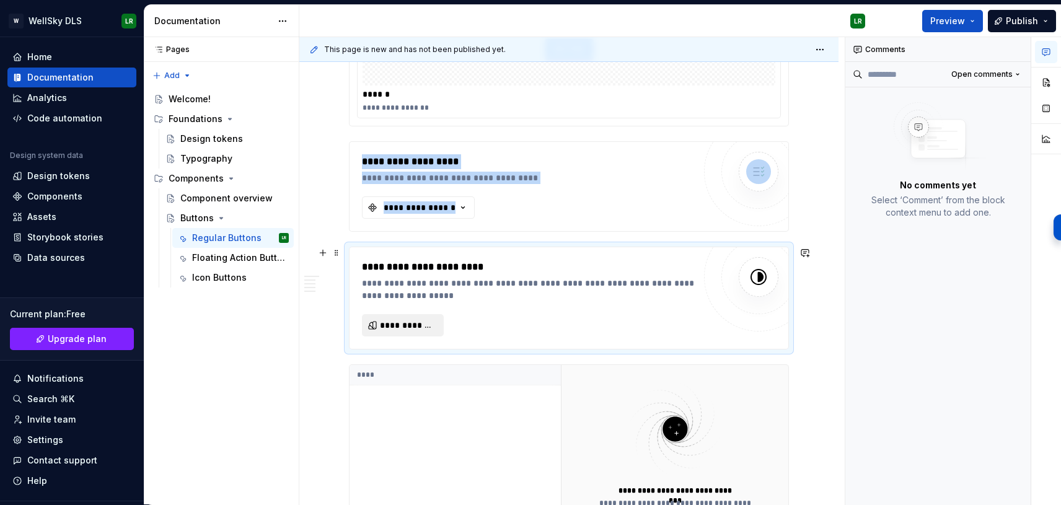
click at [410, 321] on span "**********" at bounding box center [408, 325] width 56 height 12
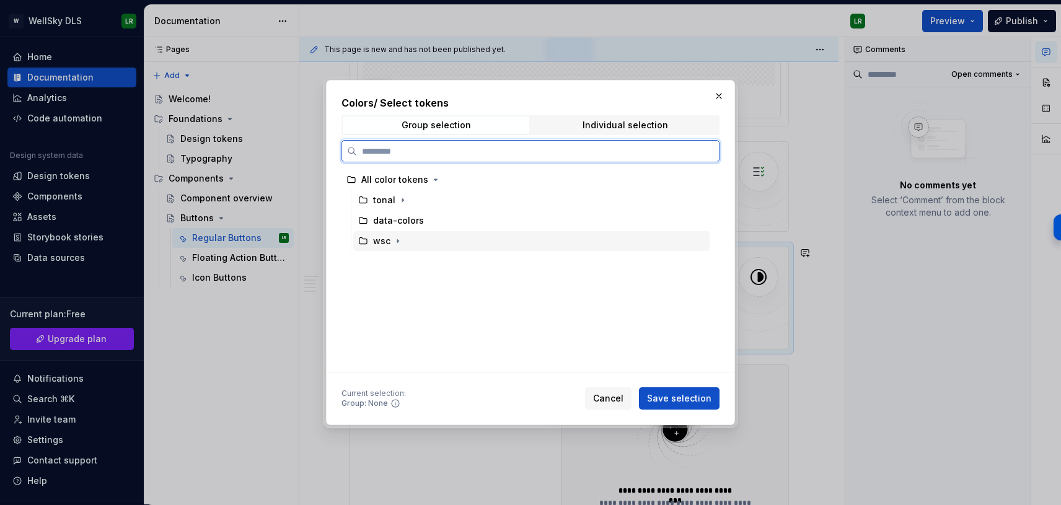
click at [388, 240] on div "wsc" at bounding box center [381, 241] width 17 height 12
click at [418, 179] on div "All color tokens" at bounding box center [394, 180] width 67 height 12
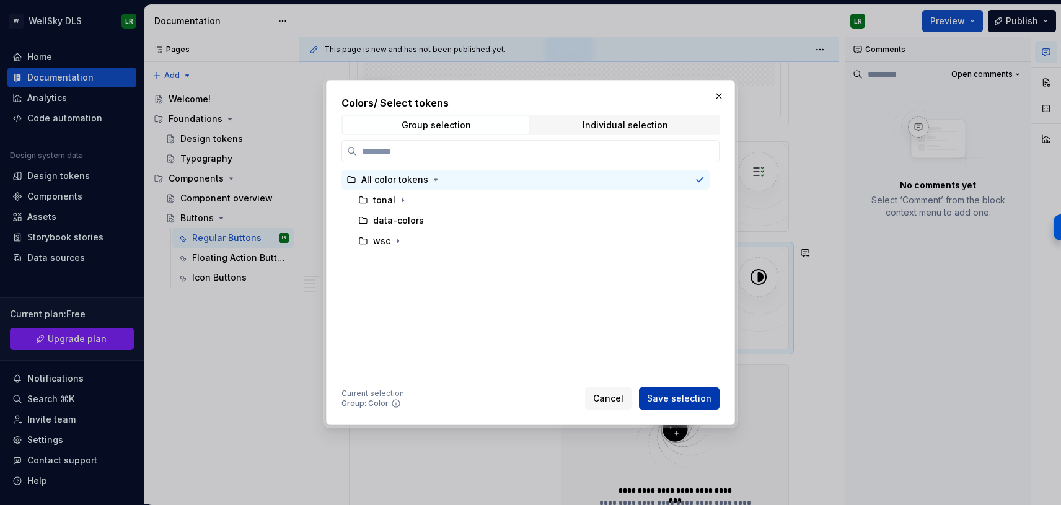
click at [663, 393] on span "Save selection" at bounding box center [679, 398] width 64 height 12
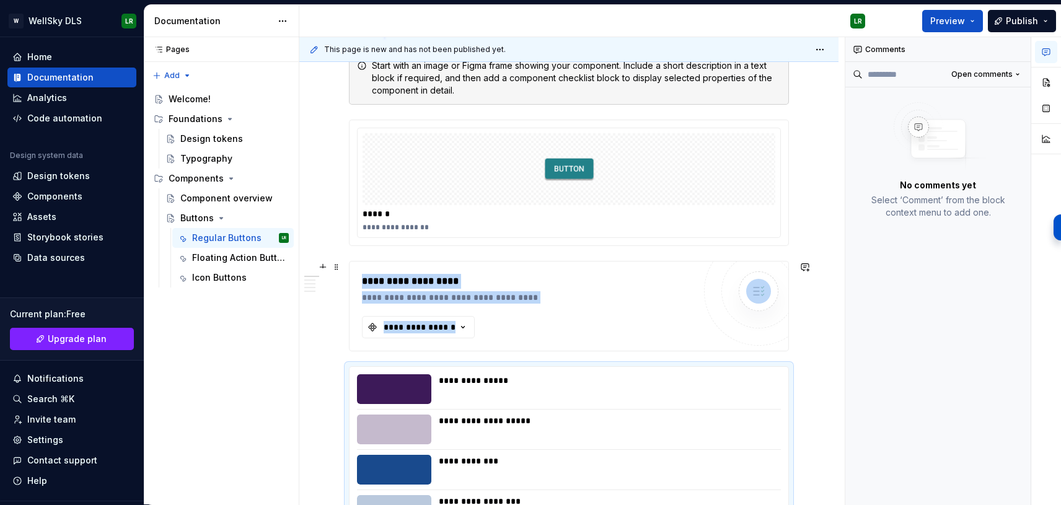
scroll to position [291, 0]
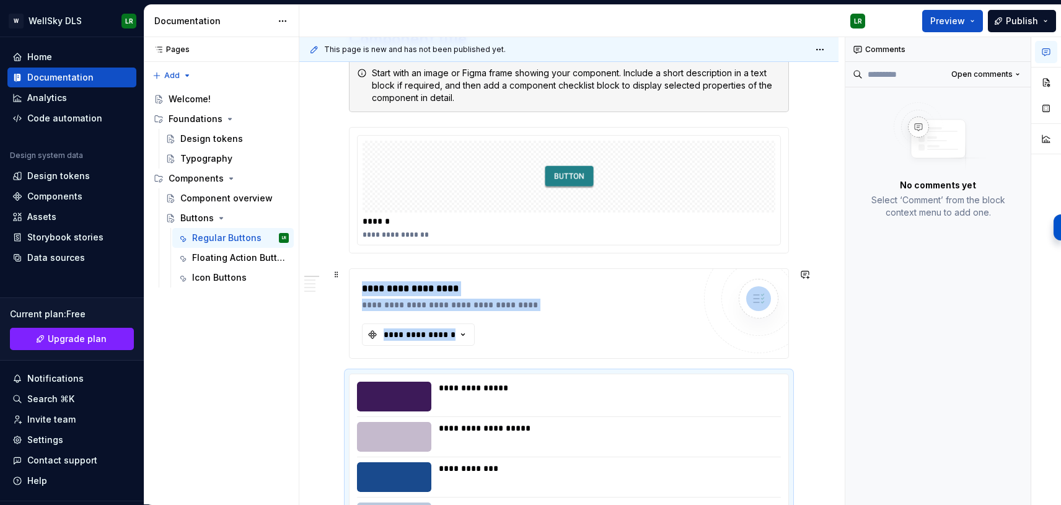
click at [336, 375] on span at bounding box center [337, 379] width 10 height 17
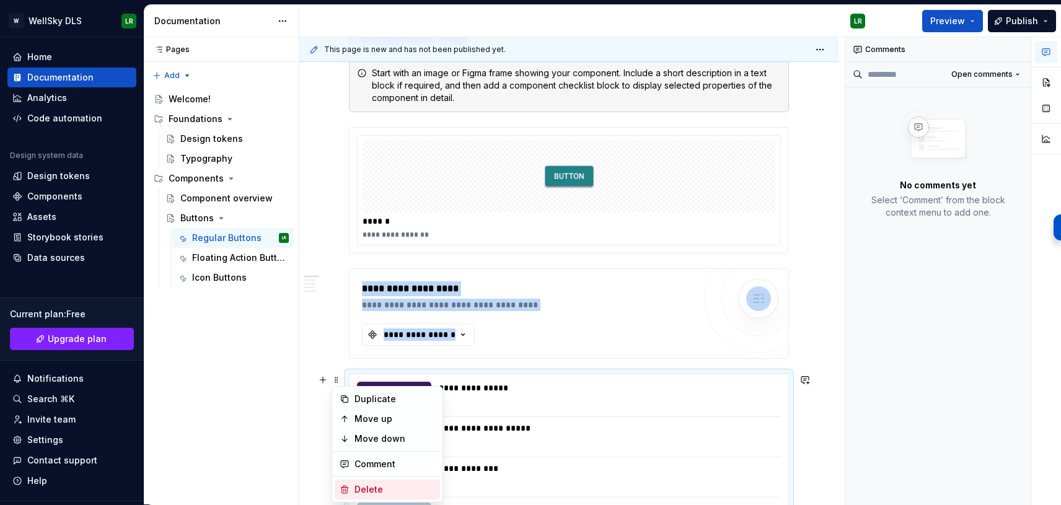
click at [386, 491] on div "Delete" at bounding box center [395, 490] width 81 height 12
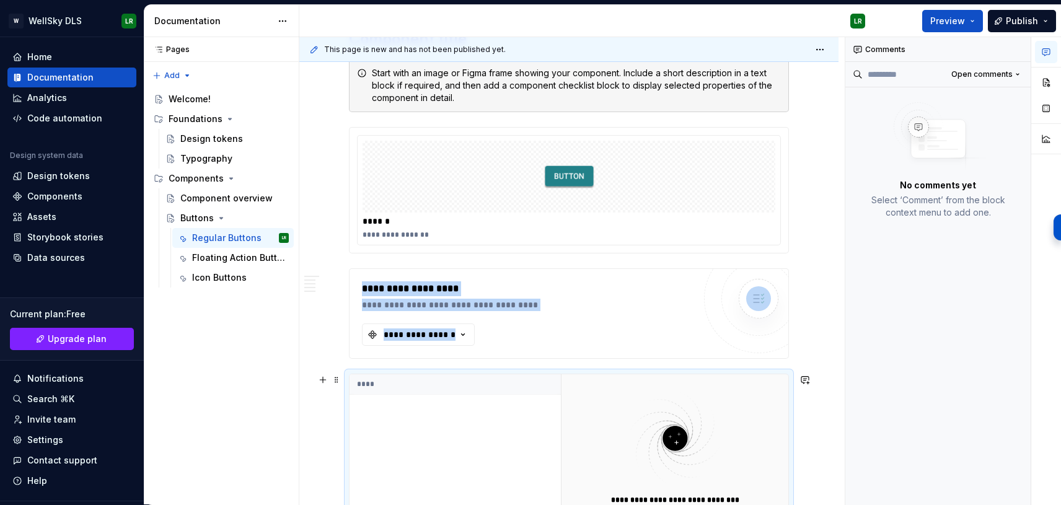
scroll to position [329, 0]
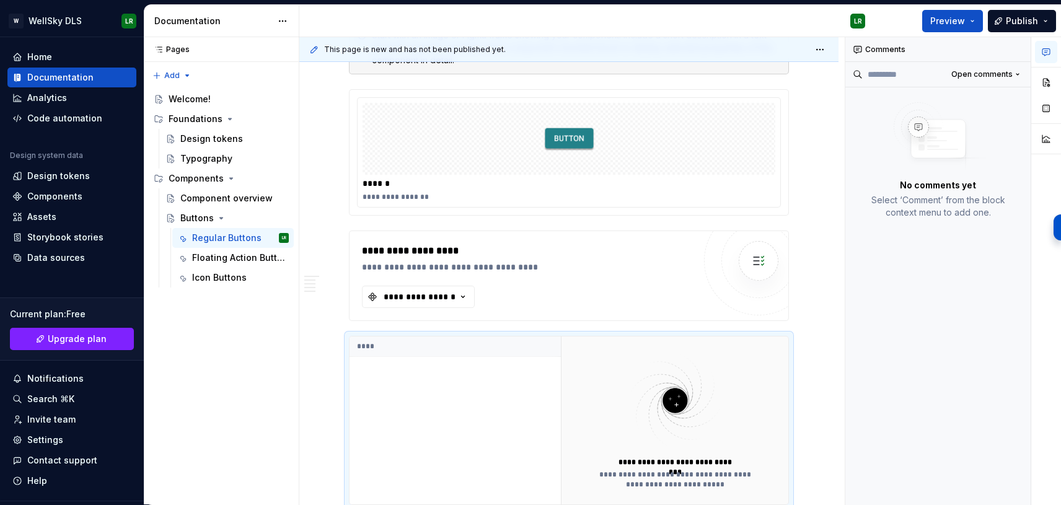
type textarea "*"
